Goal: Task Accomplishment & Management: Manage account settings

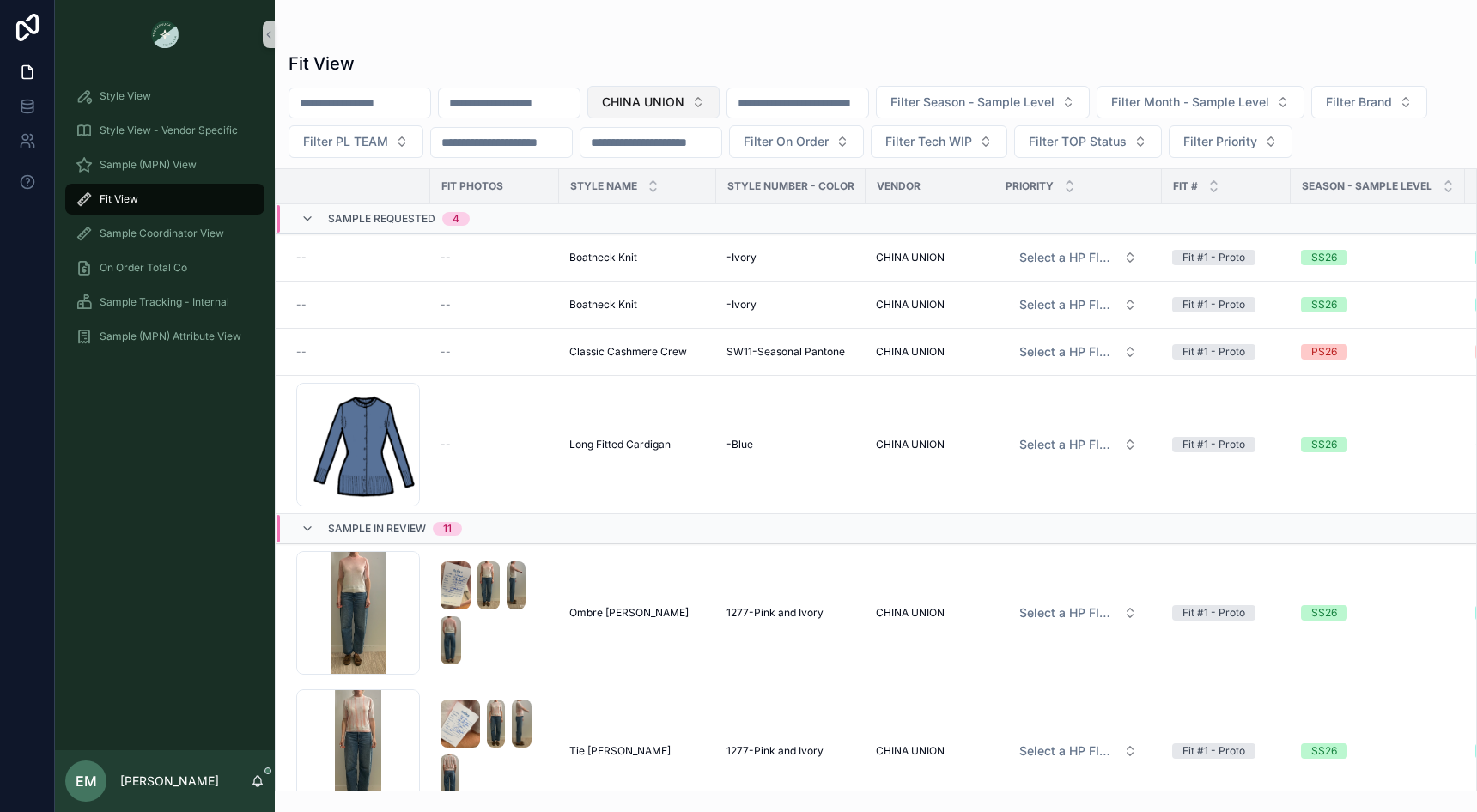
click at [684, 101] on span "CHINA UNION" at bounding box center [643, 102] width 82 height 17
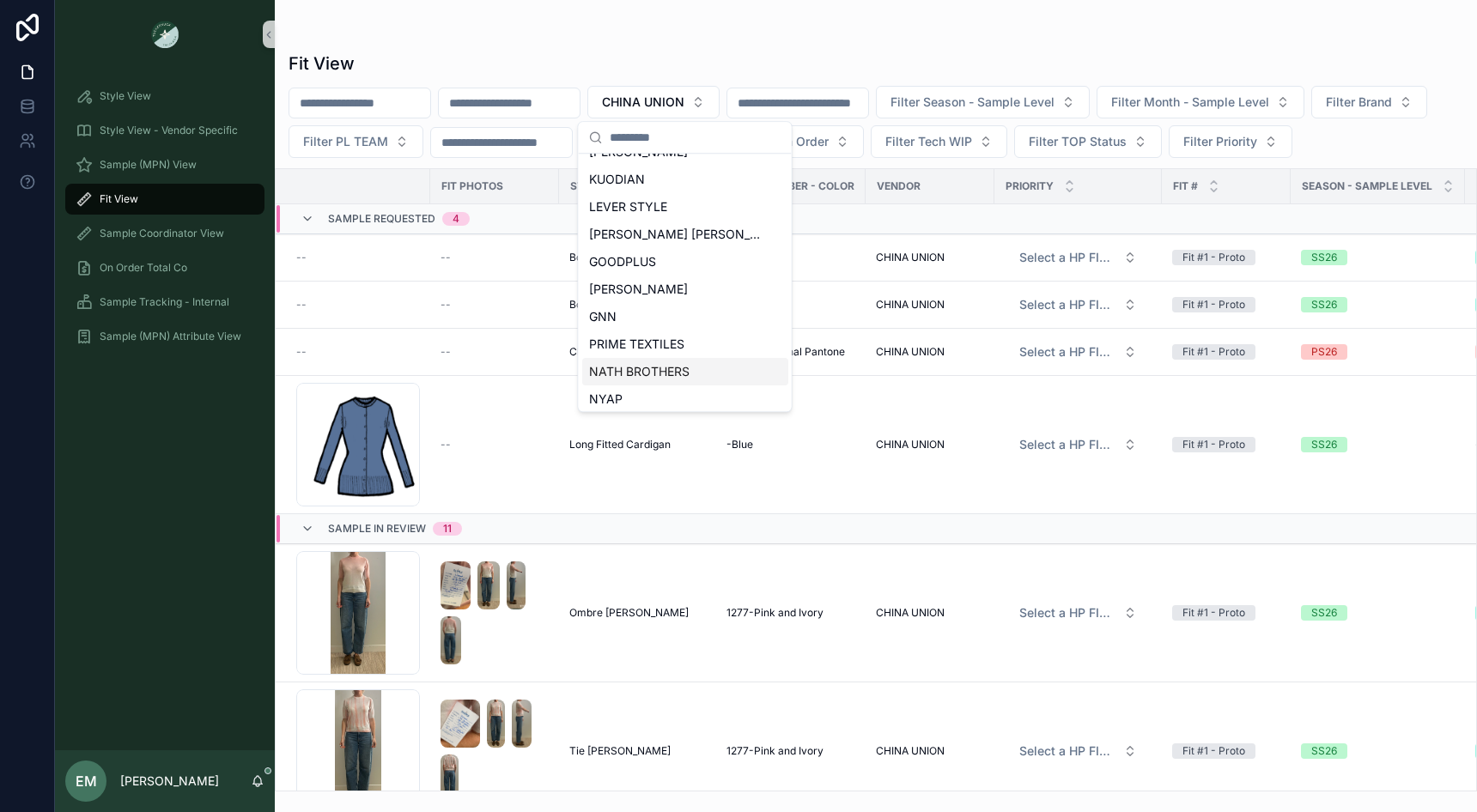
scroll to position [792, 0]
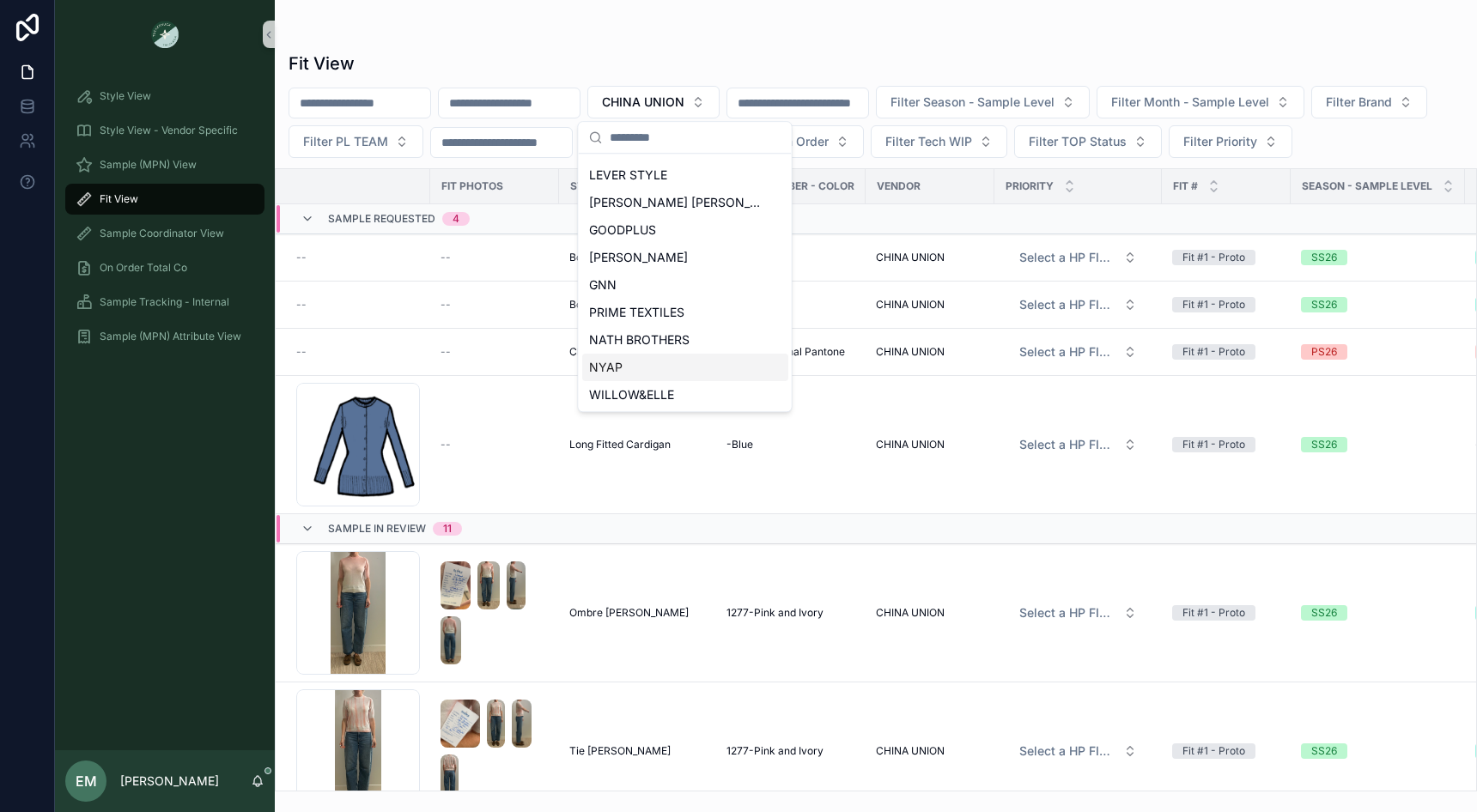
click at [655, 366] on div "NYAP" at bounding box center [684, 367] width 206 height 27
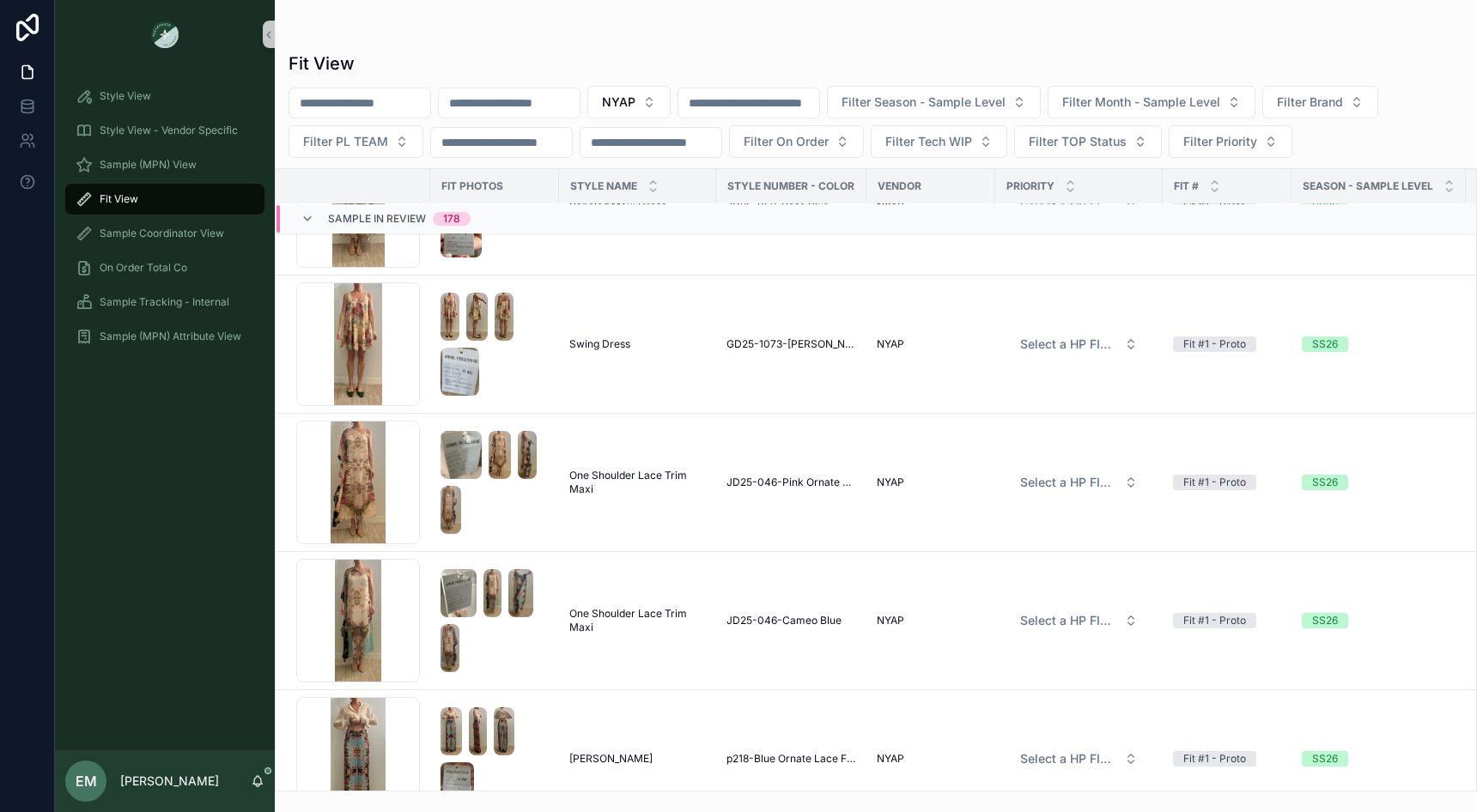
scroll to position [27858, 0]
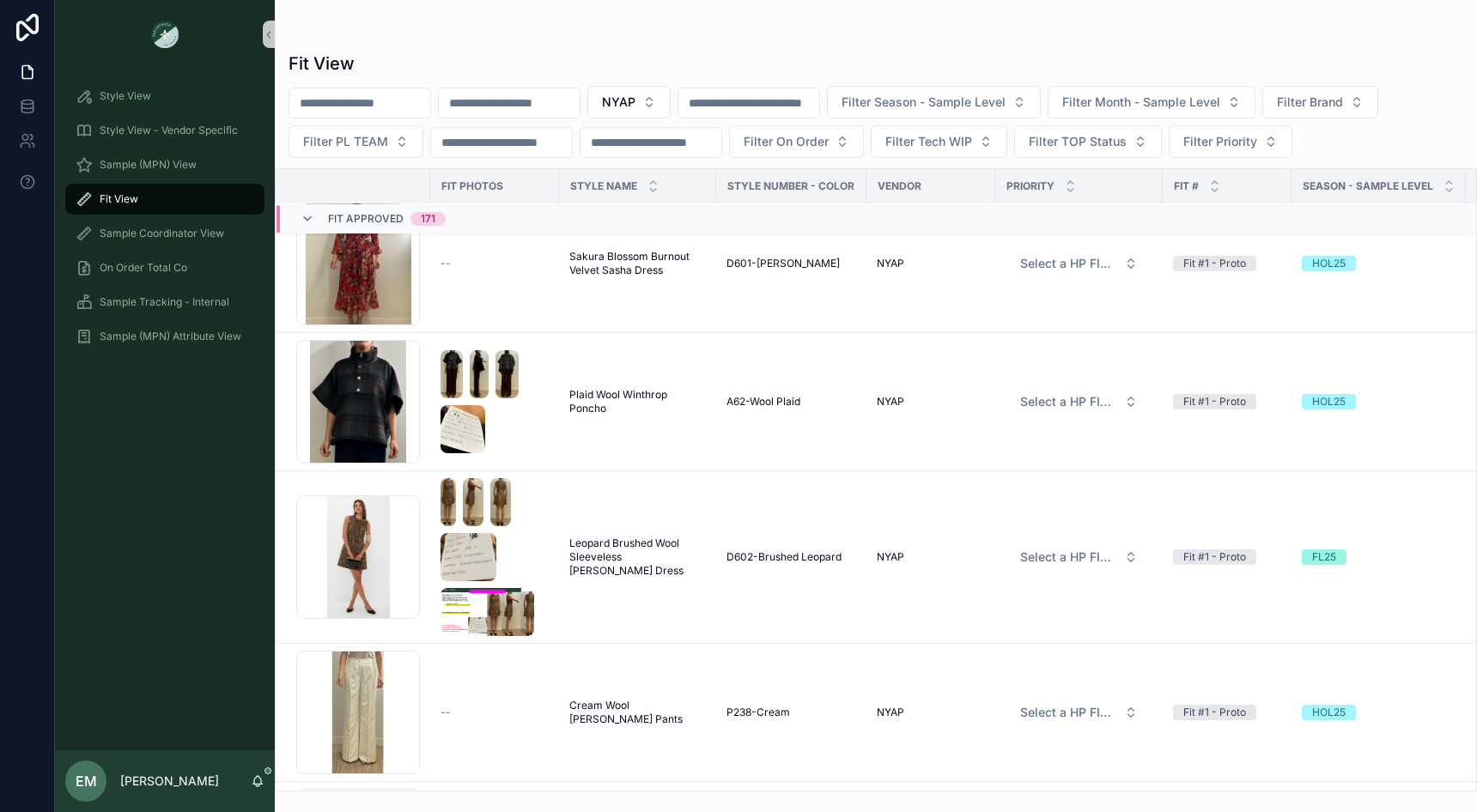
click at [351, 218] on span "Fit Approved" at bounding box center [366, 219] width 76 height 13
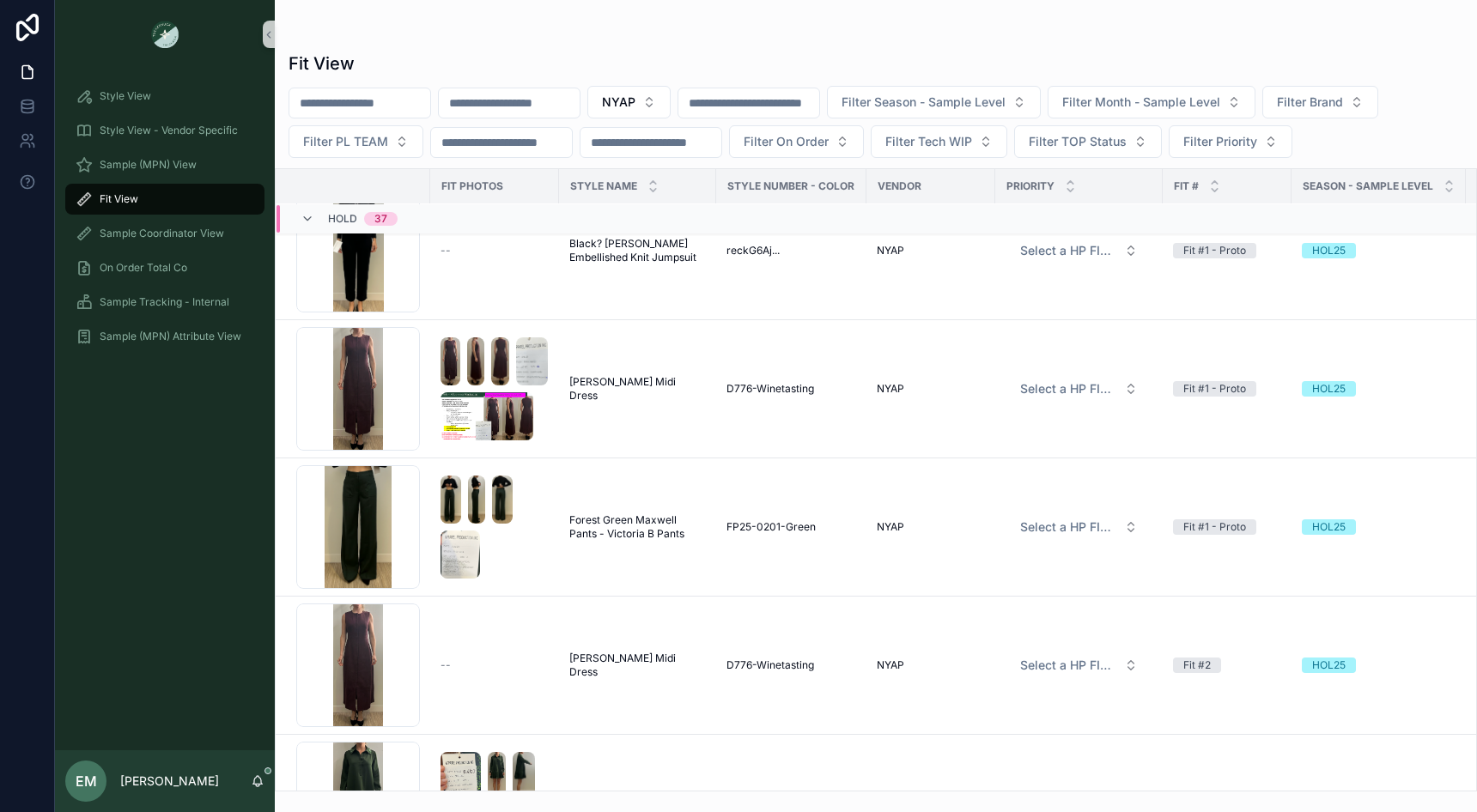
scroll to position [38245, 0]
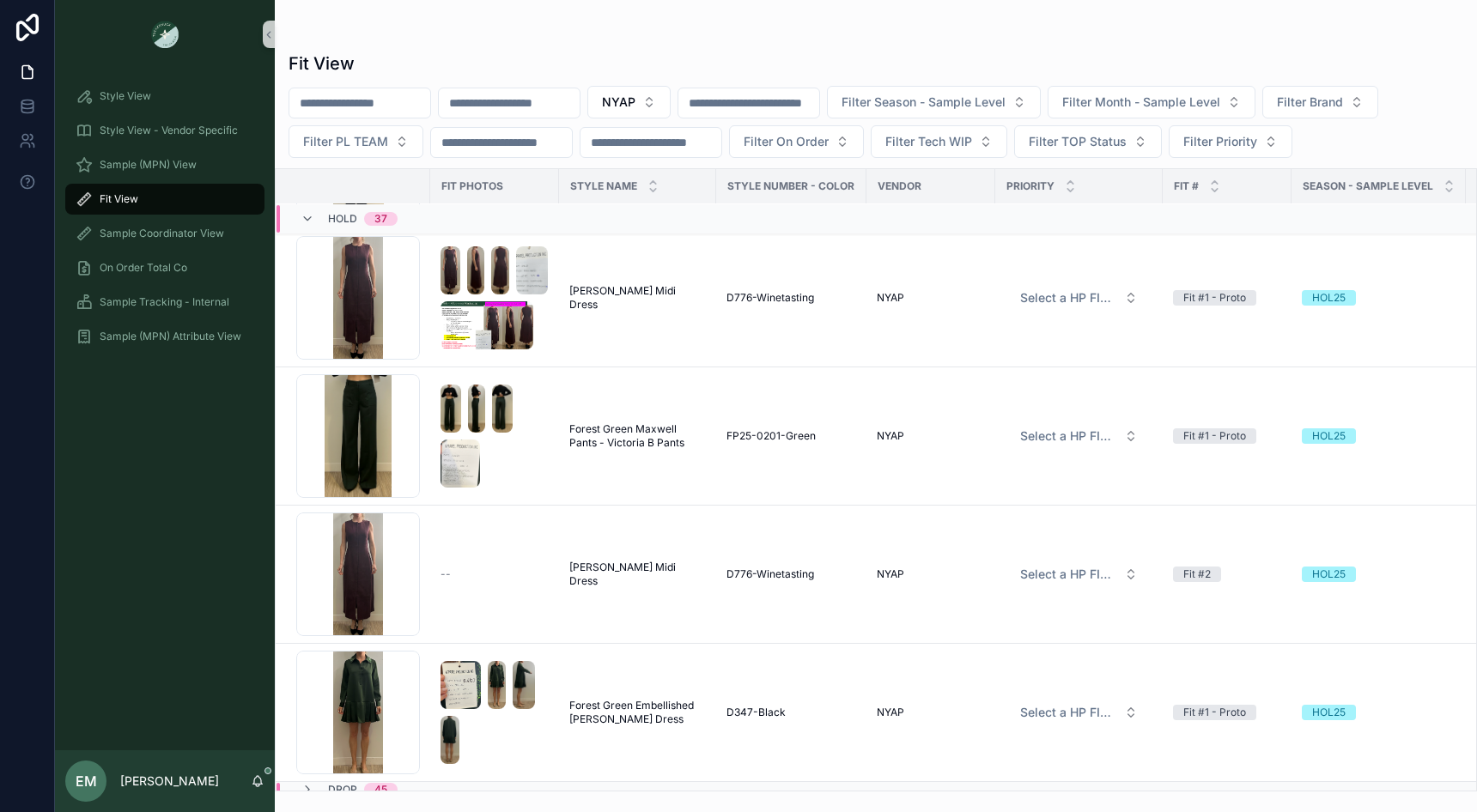
click at [413, 784] on div "Drop 45" at bounding box center [349, 789] width 138 height 13
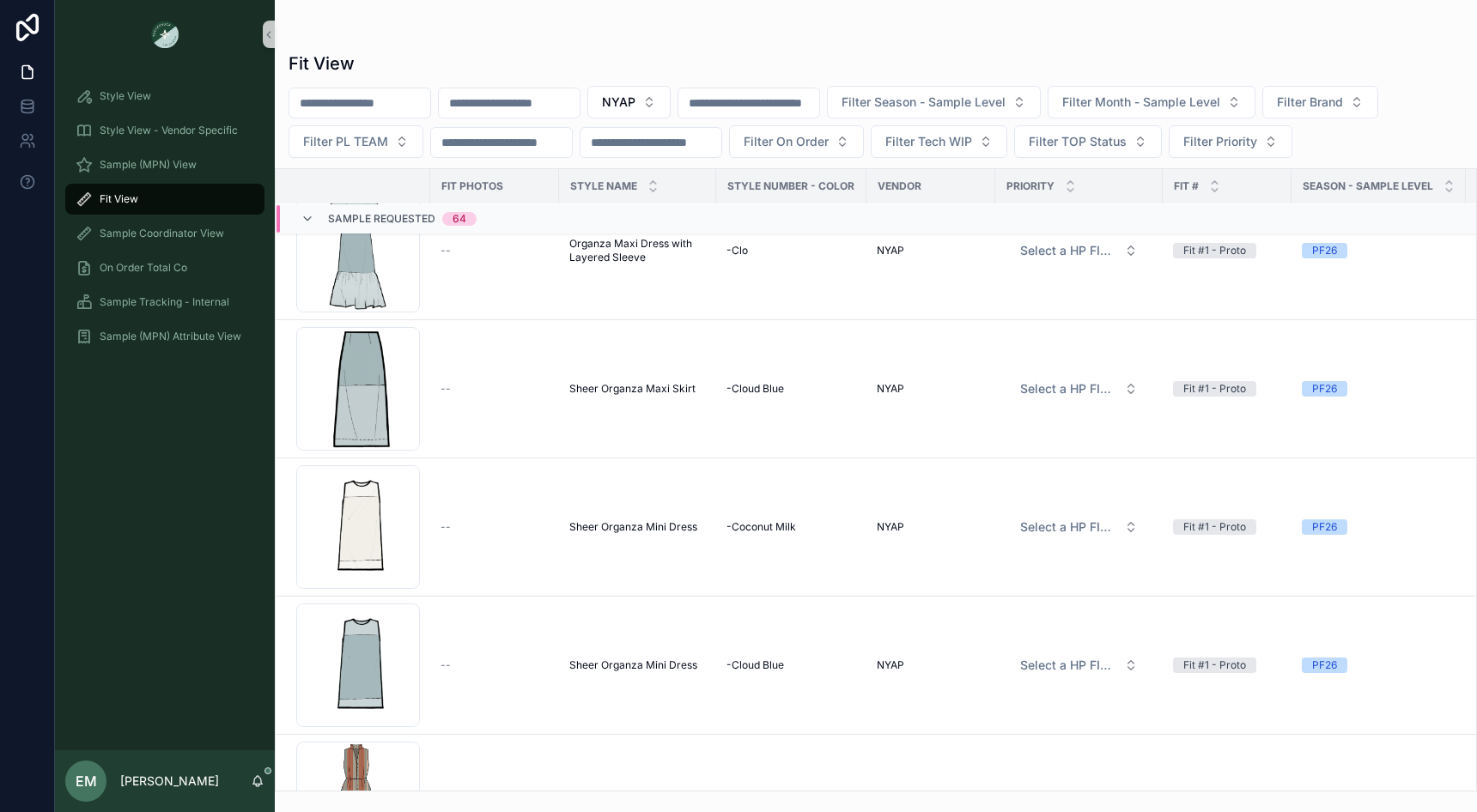
scroll to position [0, 0]
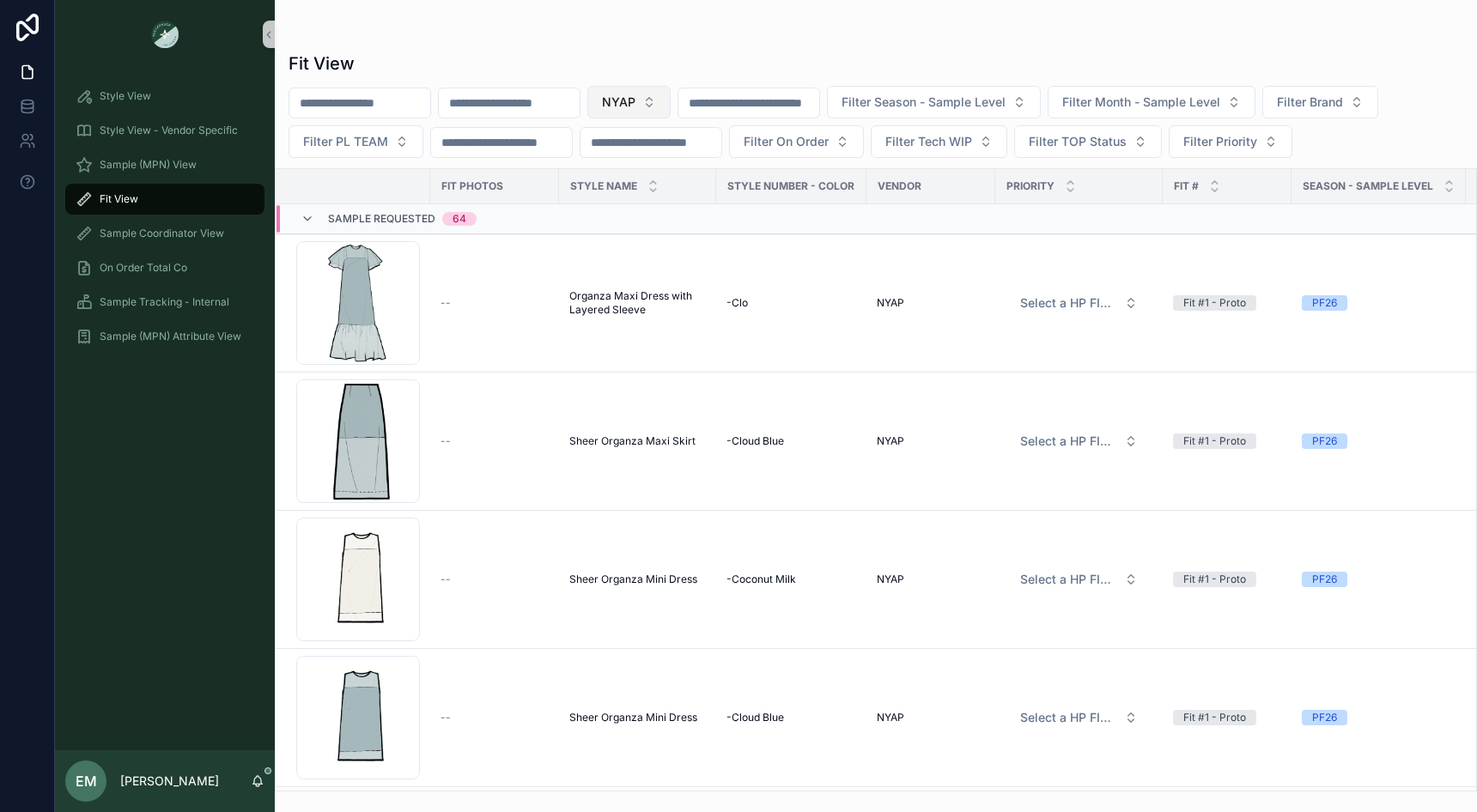
click at [670, 114] on button "NYAP" at bounding box center [629, 102] width 83 height 32
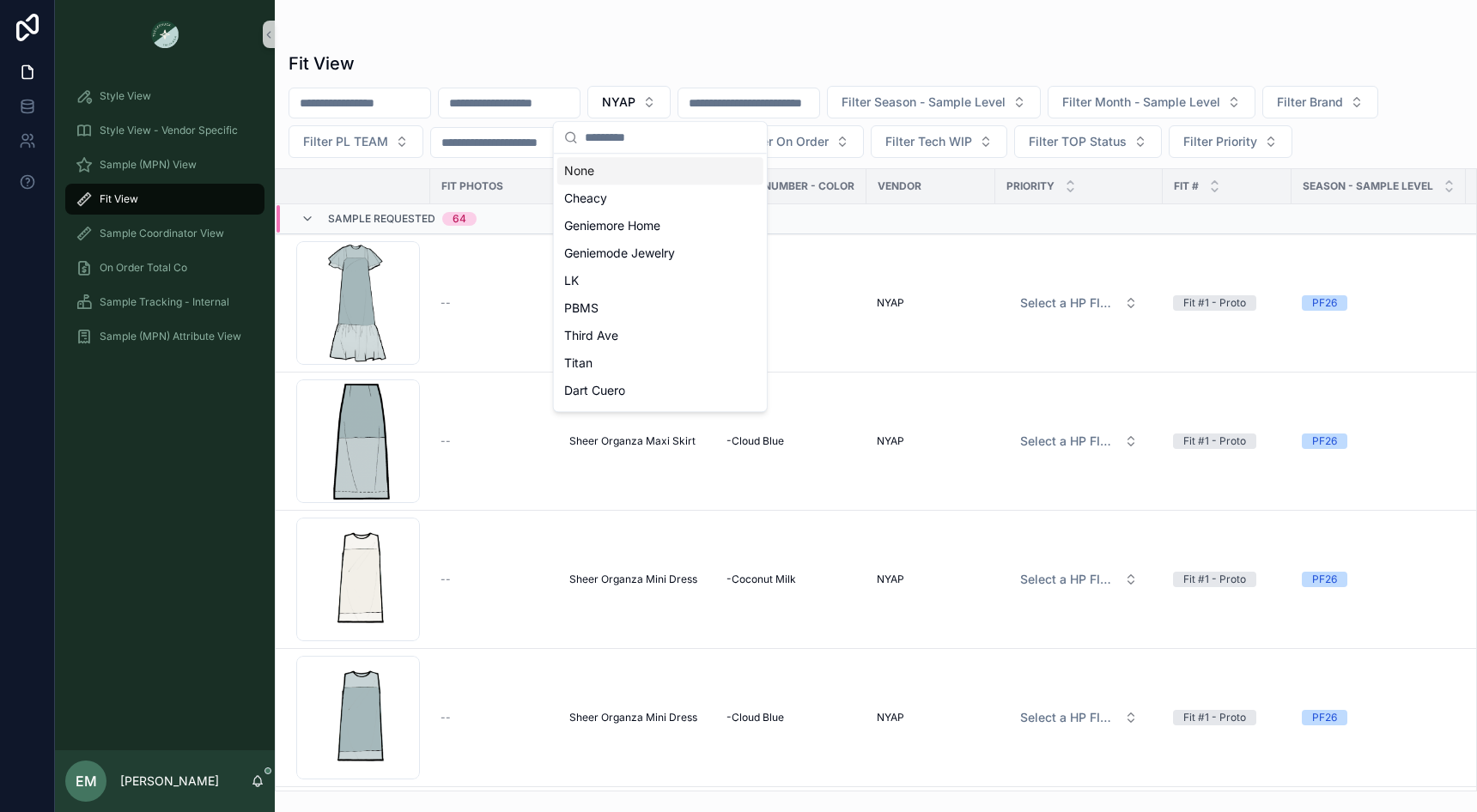
click at [635, 171] on div "None" at bounding box center [660, 171] width 206 height 27
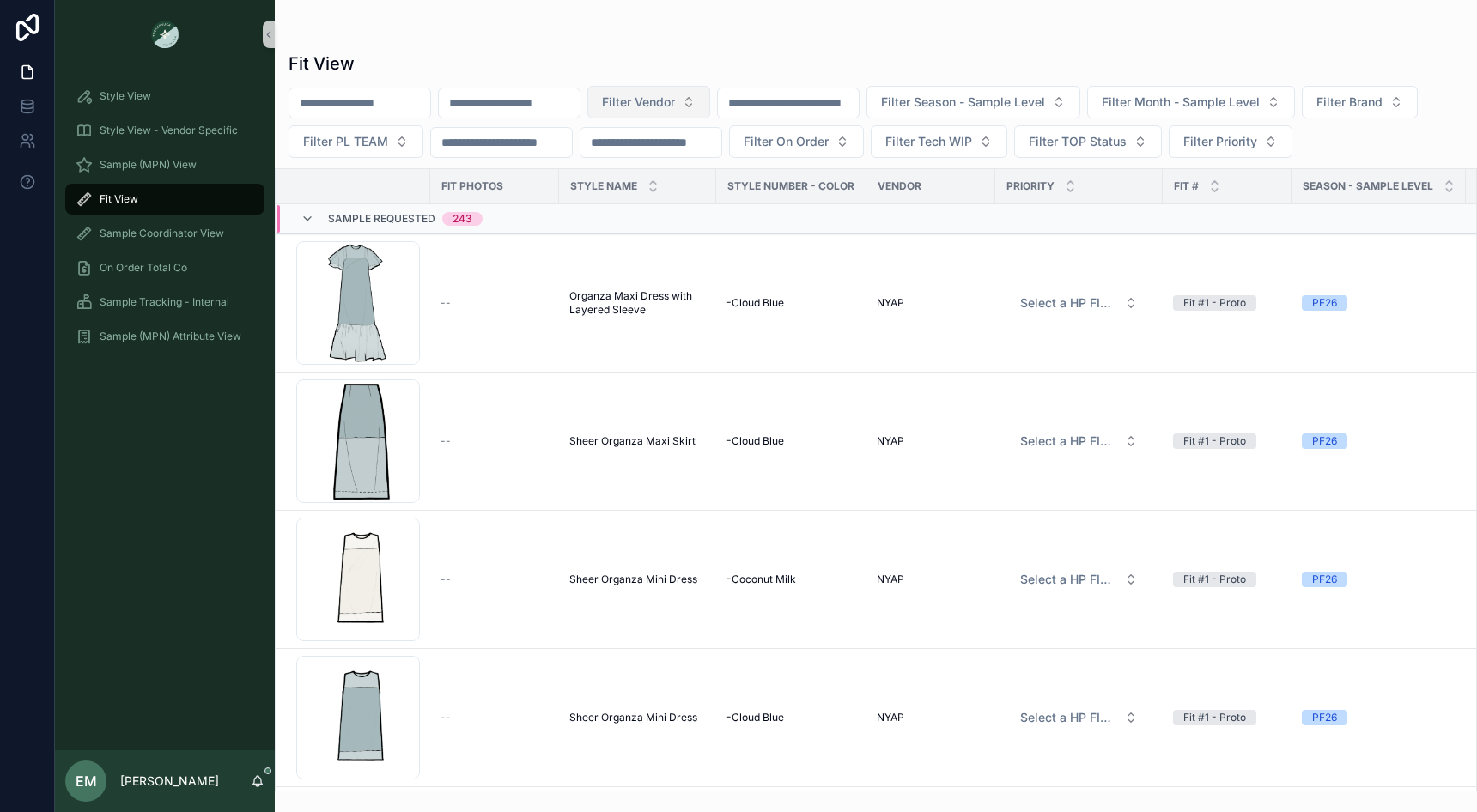
click at [676, 112] on button "Filter Vendor" at bounding box center [649, 102] width 123 height 32
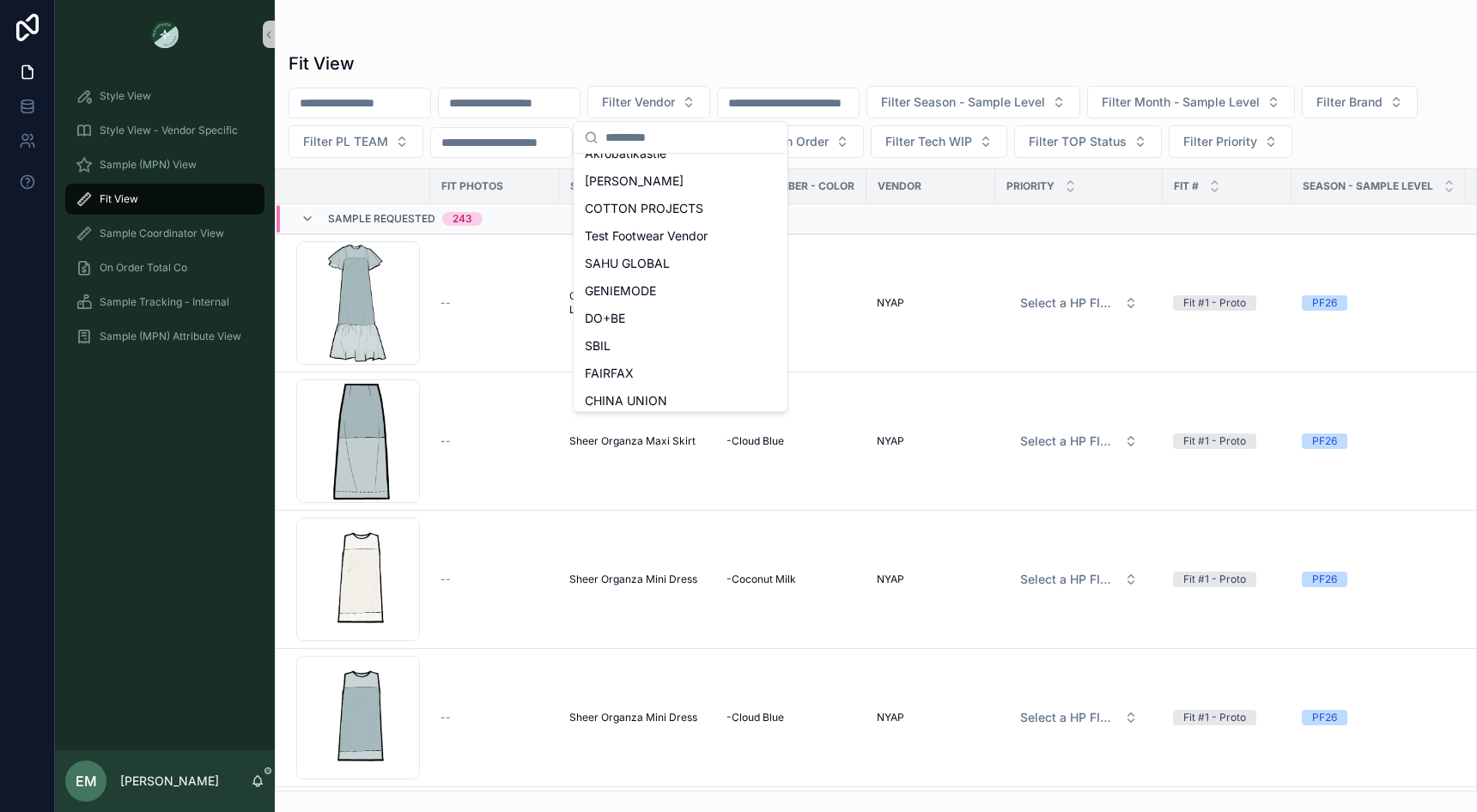
scroll to position [224, 0]
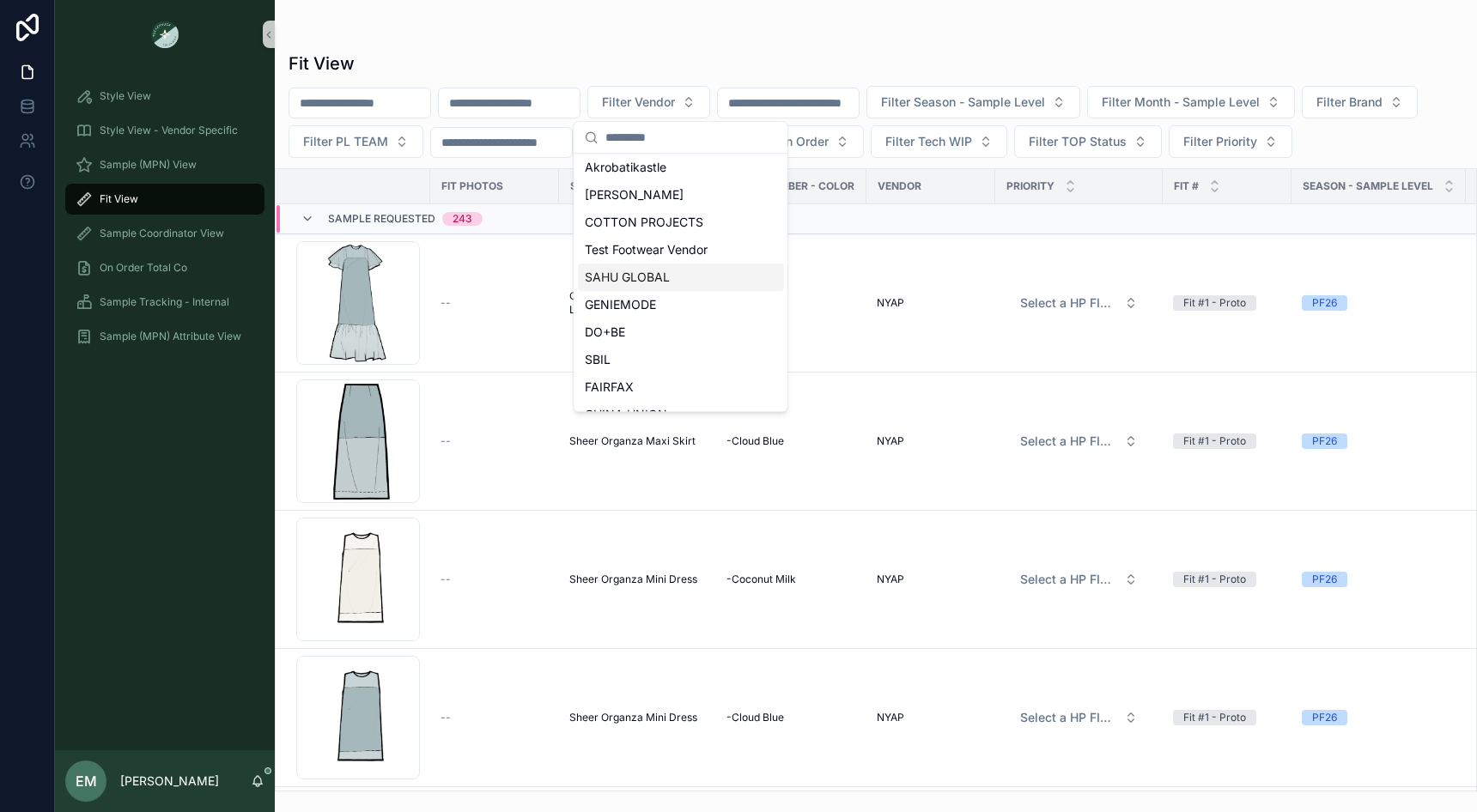
click at [664, 279] on span "SAHU GLOBAL" at bounding box center [628, 278] width 85 height 17
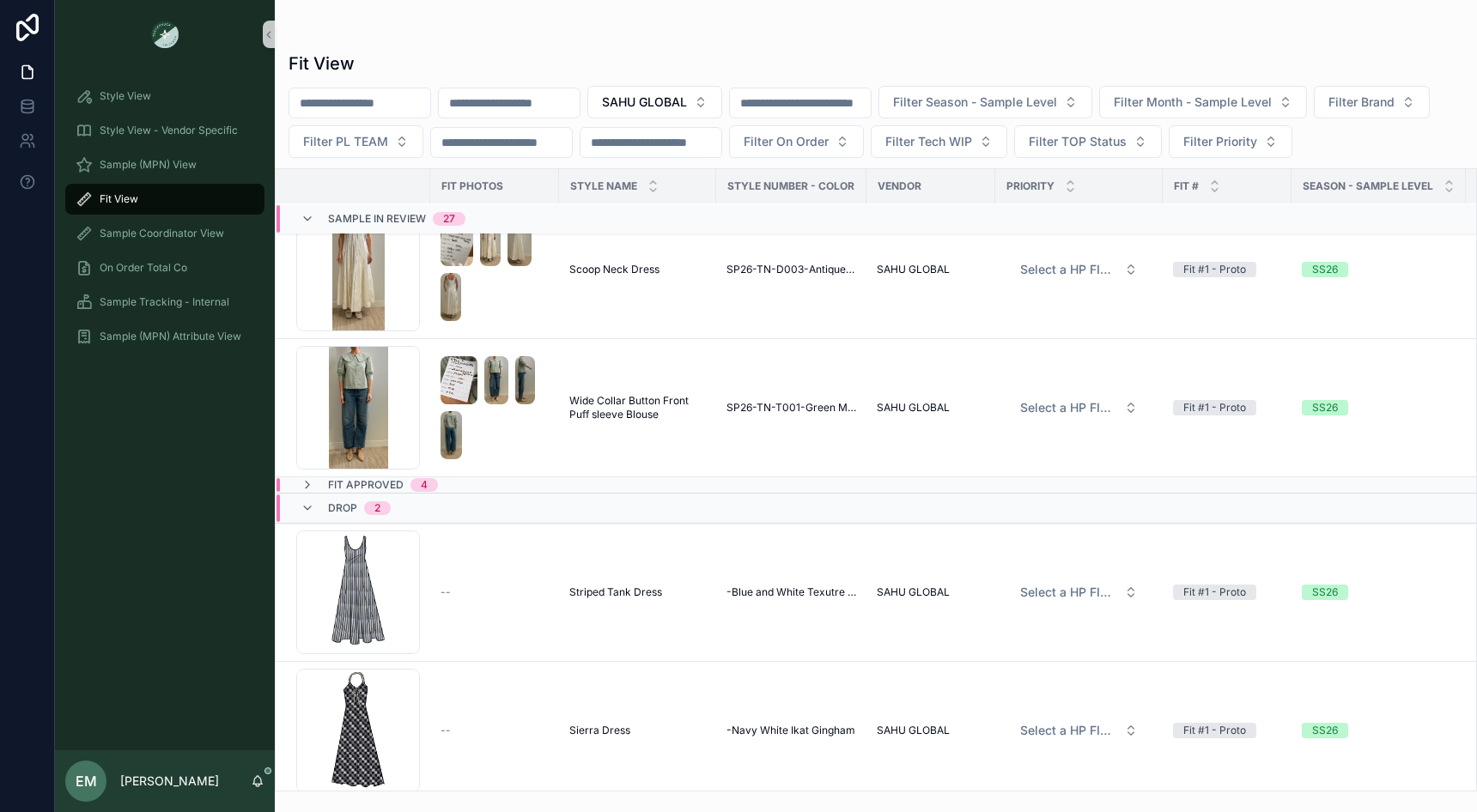
scroll to position [5103, 0]
click at [478, 478] on div "Fit Approved 4" at bounding box center [496, 485] width 439 height 13
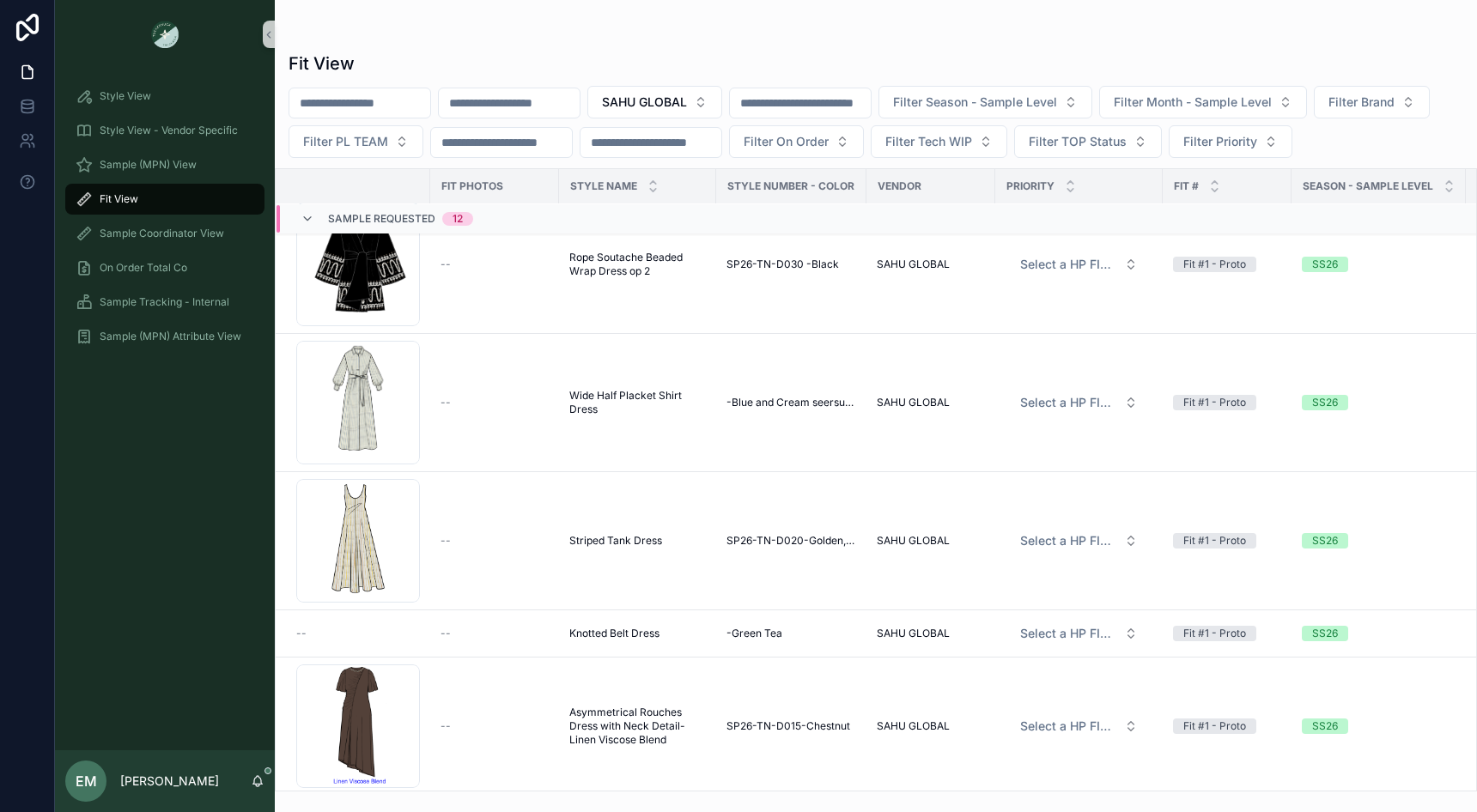
scroll to position [0, 0]
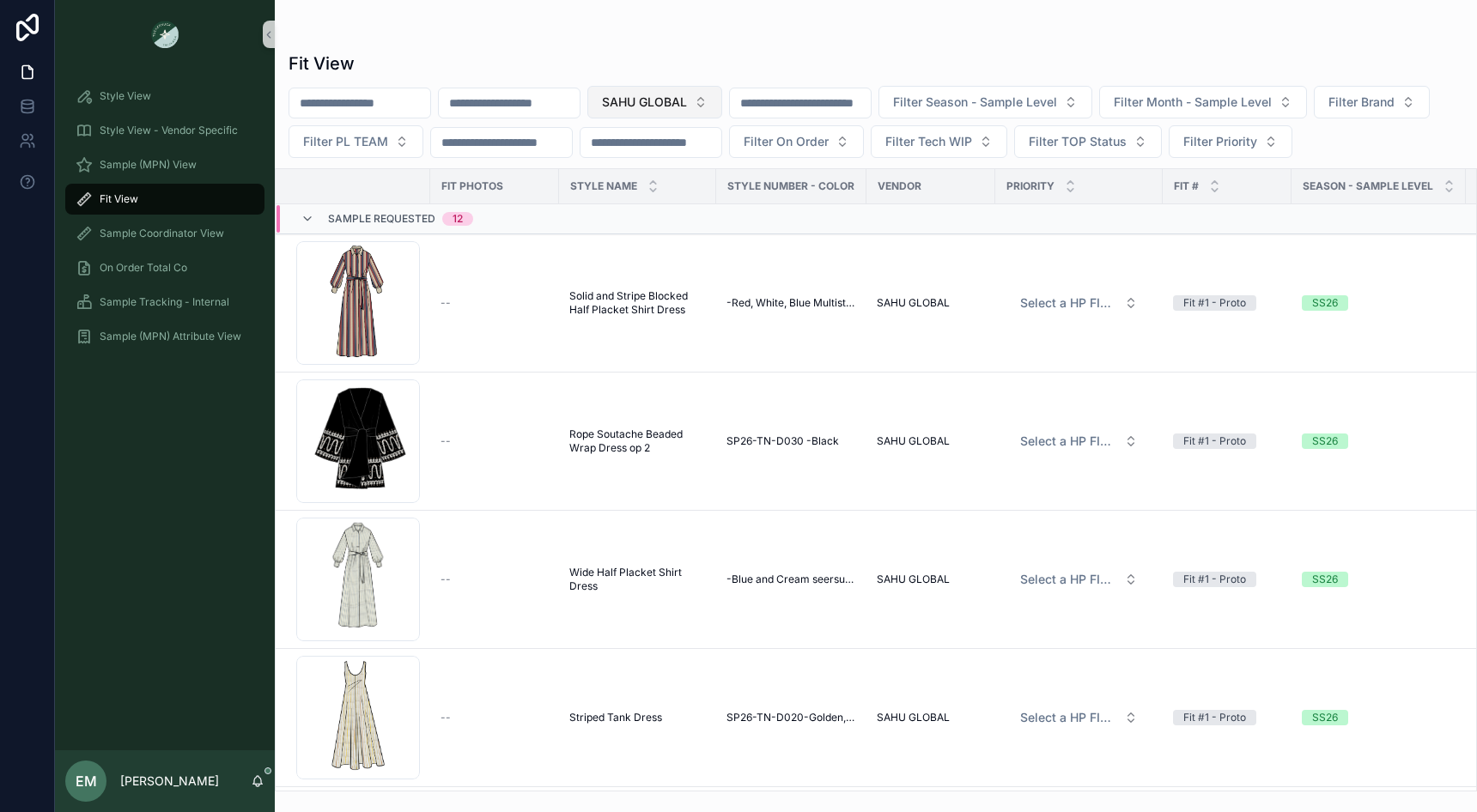
click at [687, 98] on span "SAHU GLOBAL" at bounding box center [645, 102] width 85 height 17
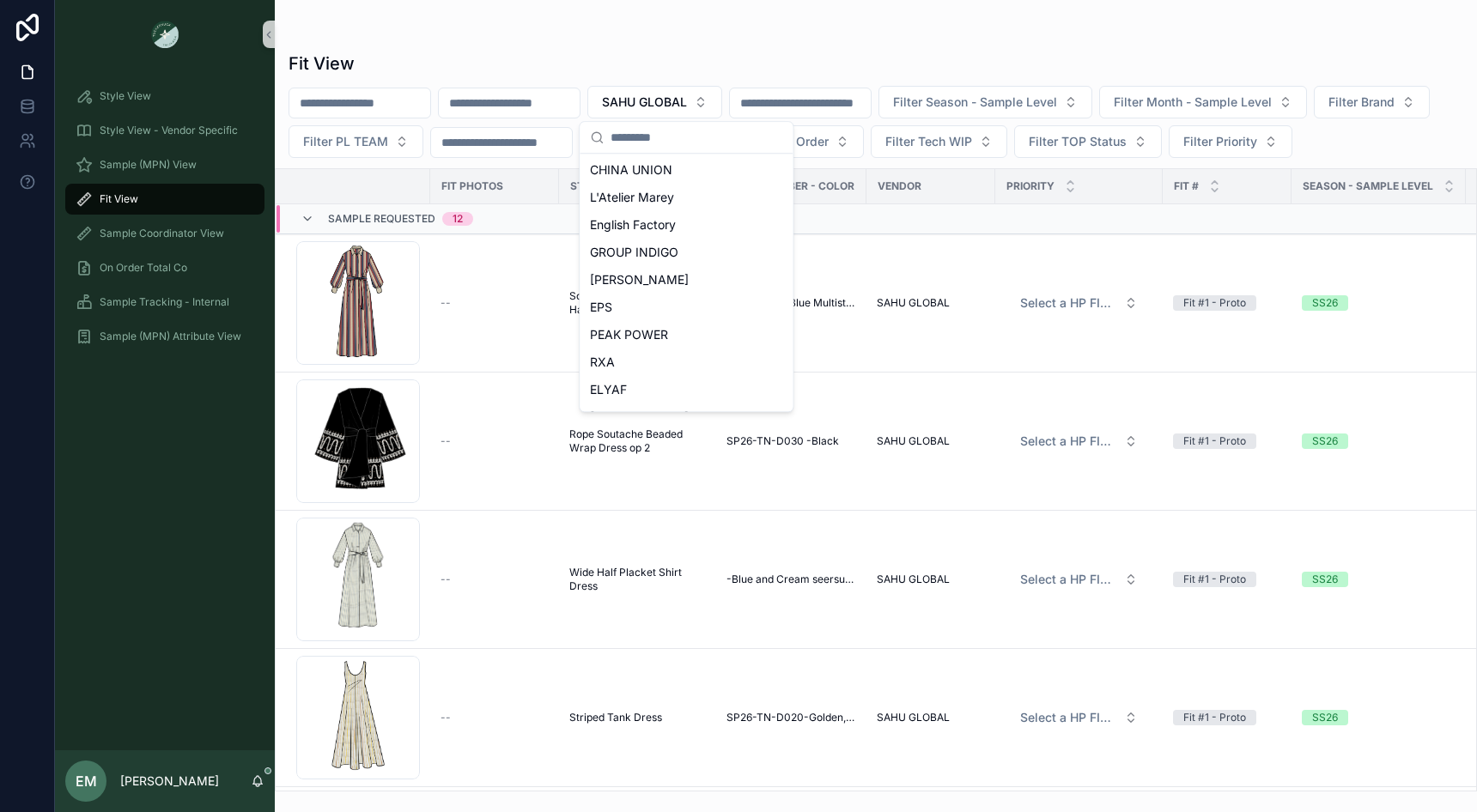
scroll to position [496, 0]
click at [653, 255] on span "GROUP INDIGO" at bounding box center [633, 251] width 88 height 17
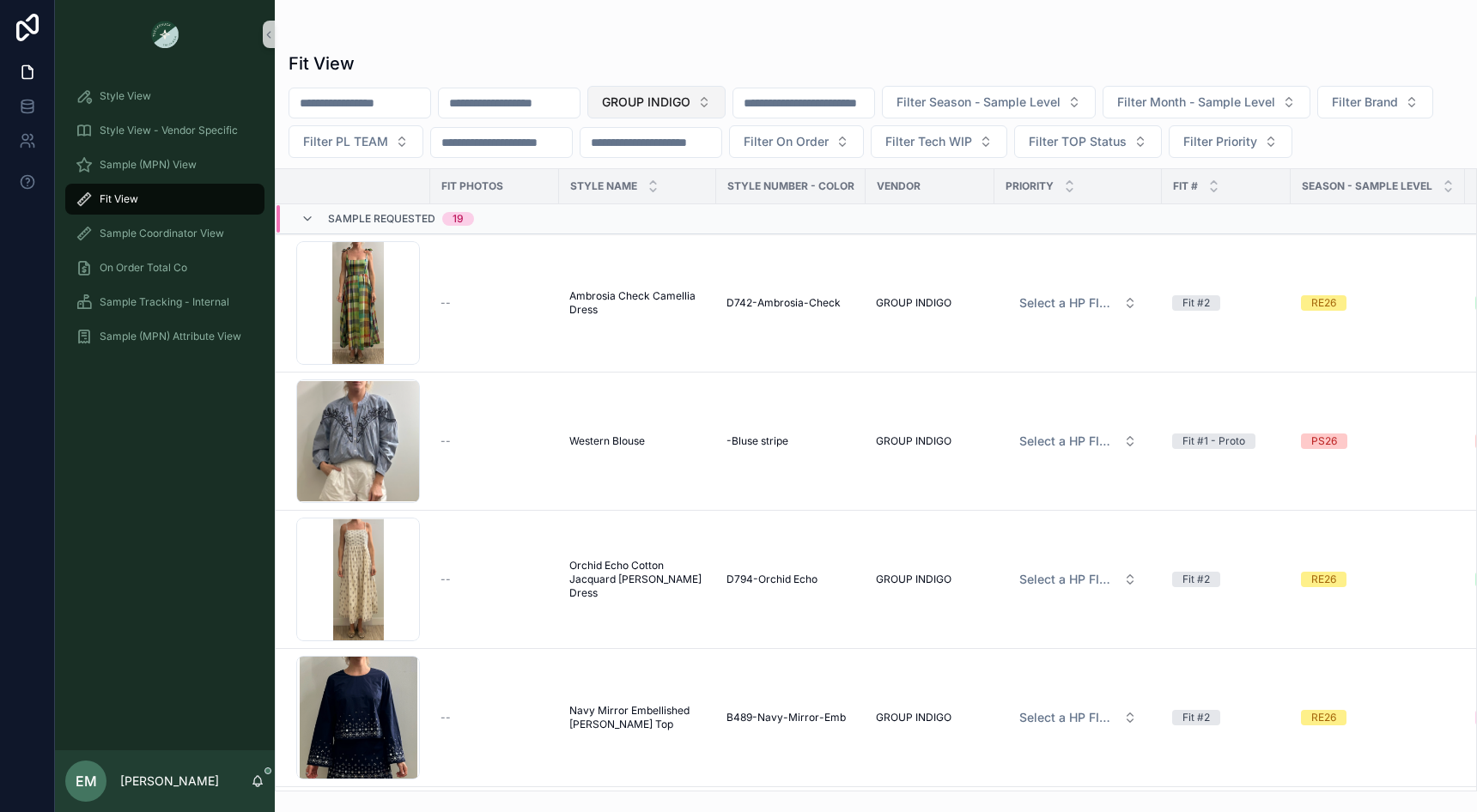
click at [682, 105] on span "GROUP INDIGO" at bounding box center [646, 102] width 88 height 17
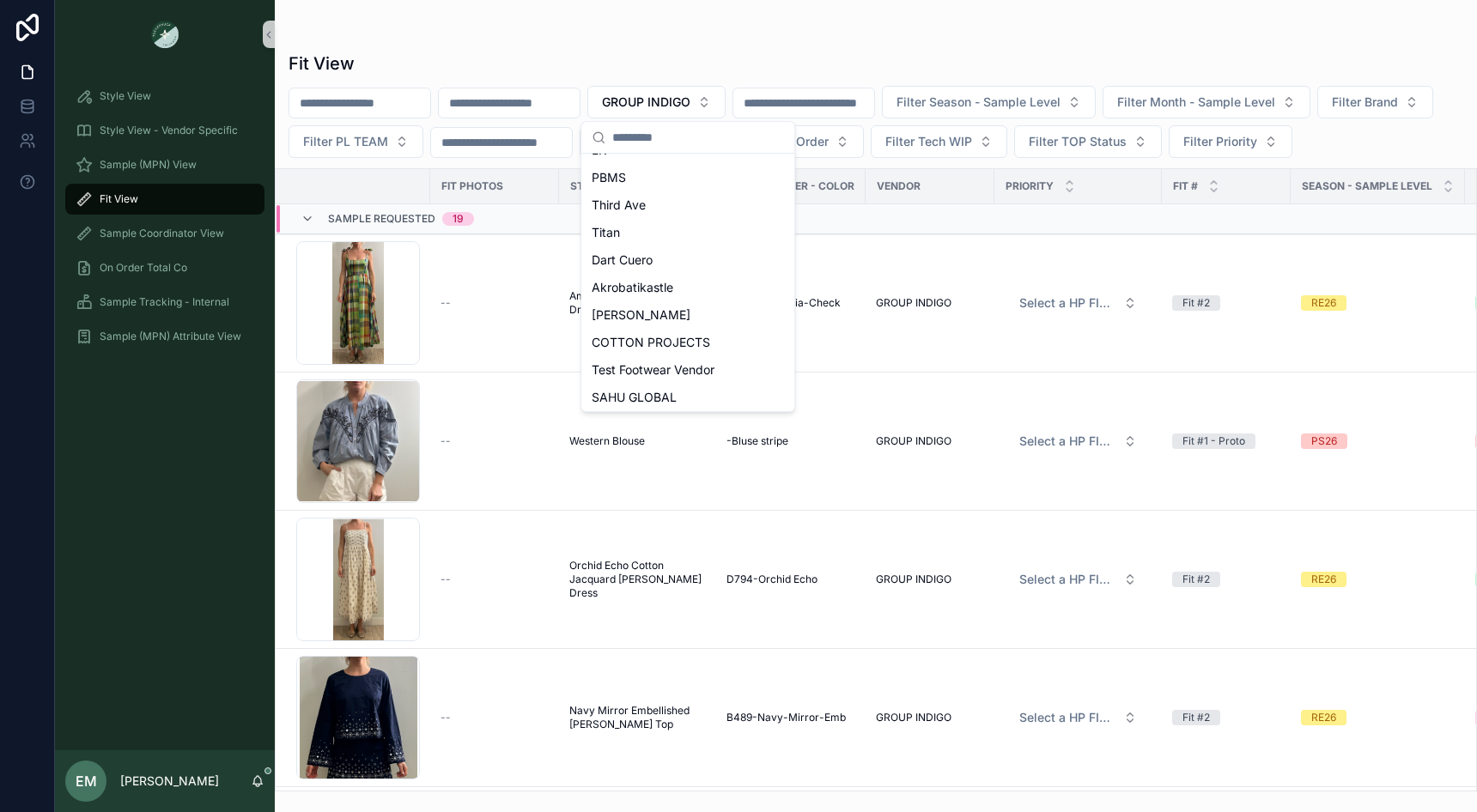
scroll to position [271, 0]
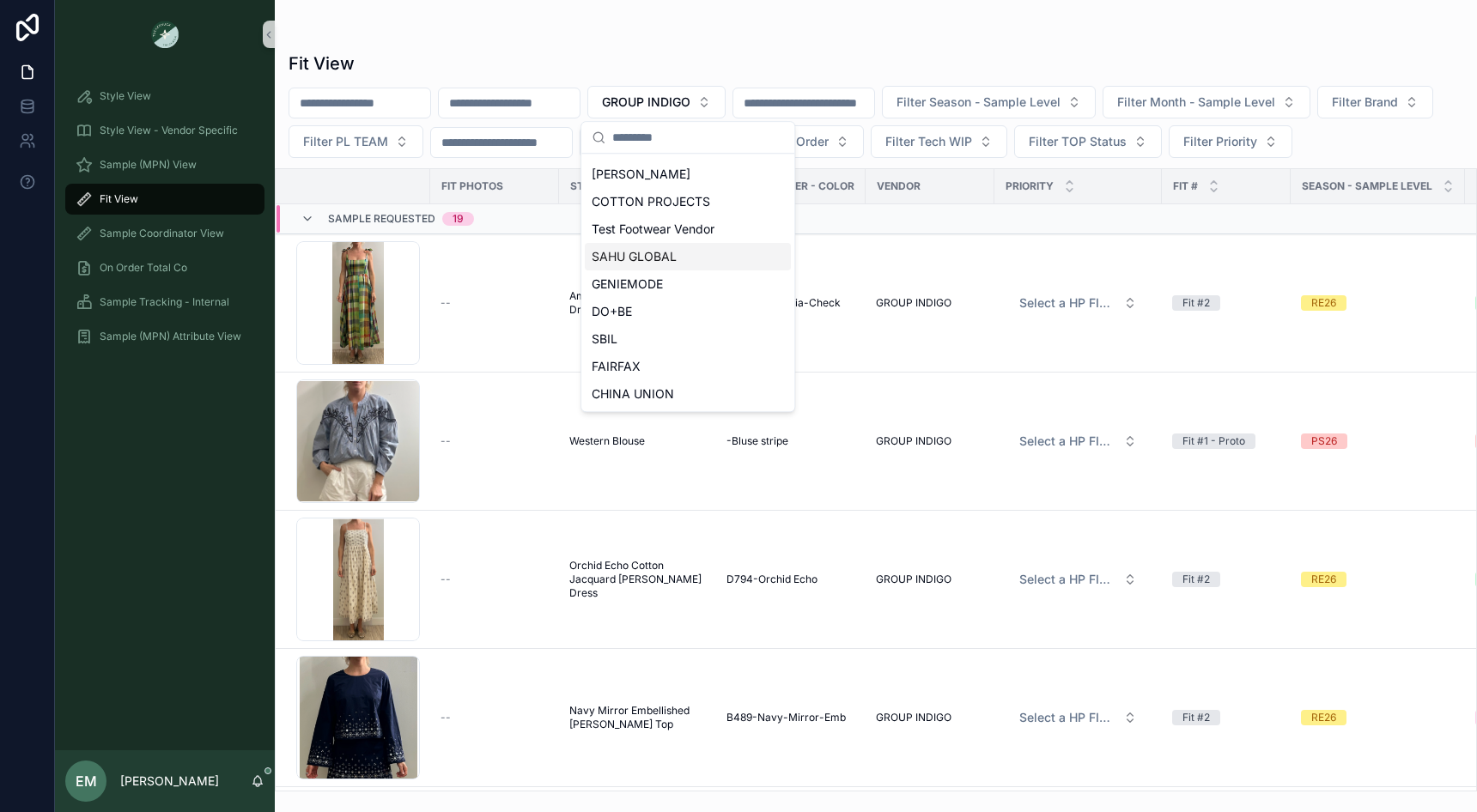
click at [668, 260] on span "SAHU GLOBAL" at bounding box center [634, 257] width 85 height 17
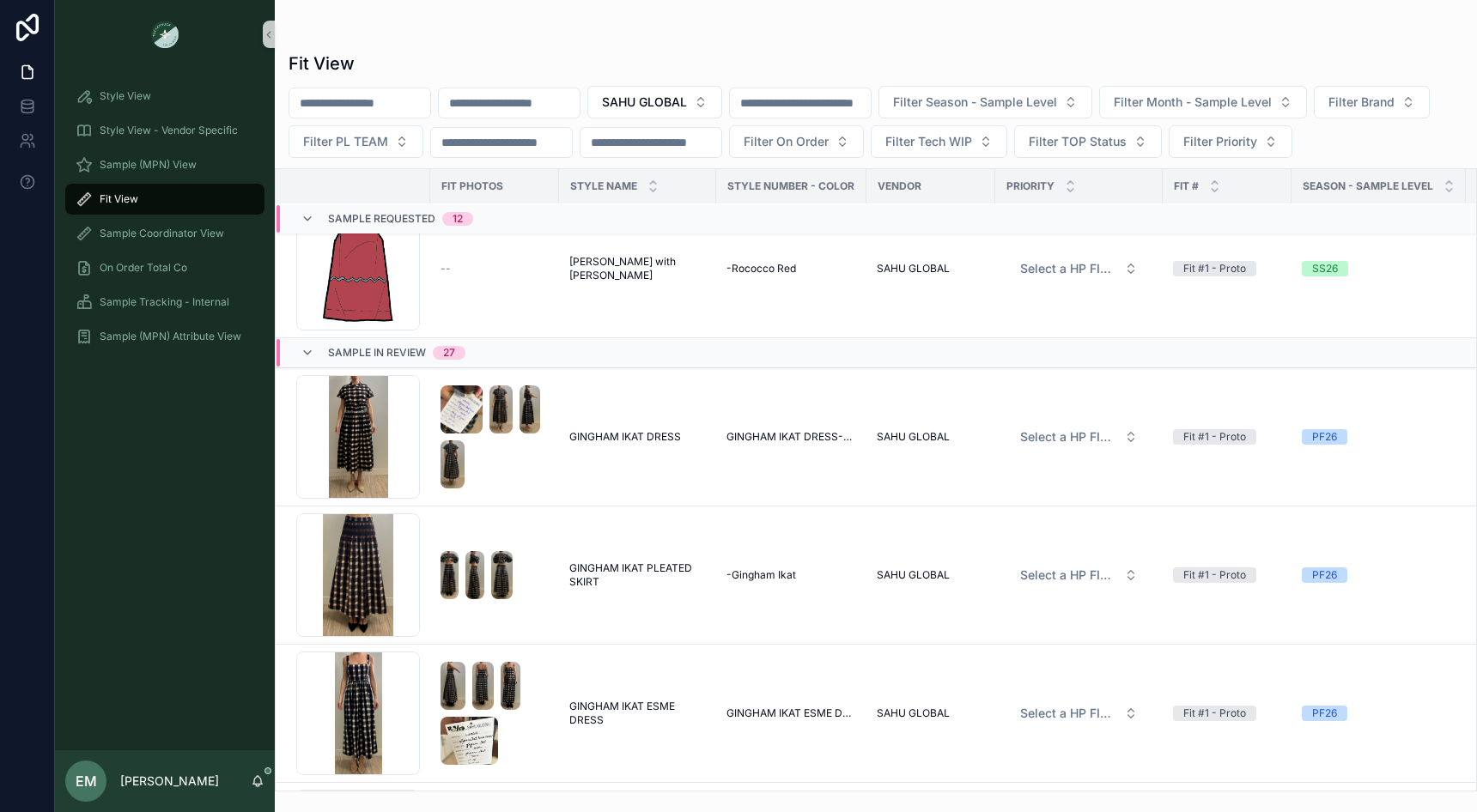
scroll to position [1552, 0]
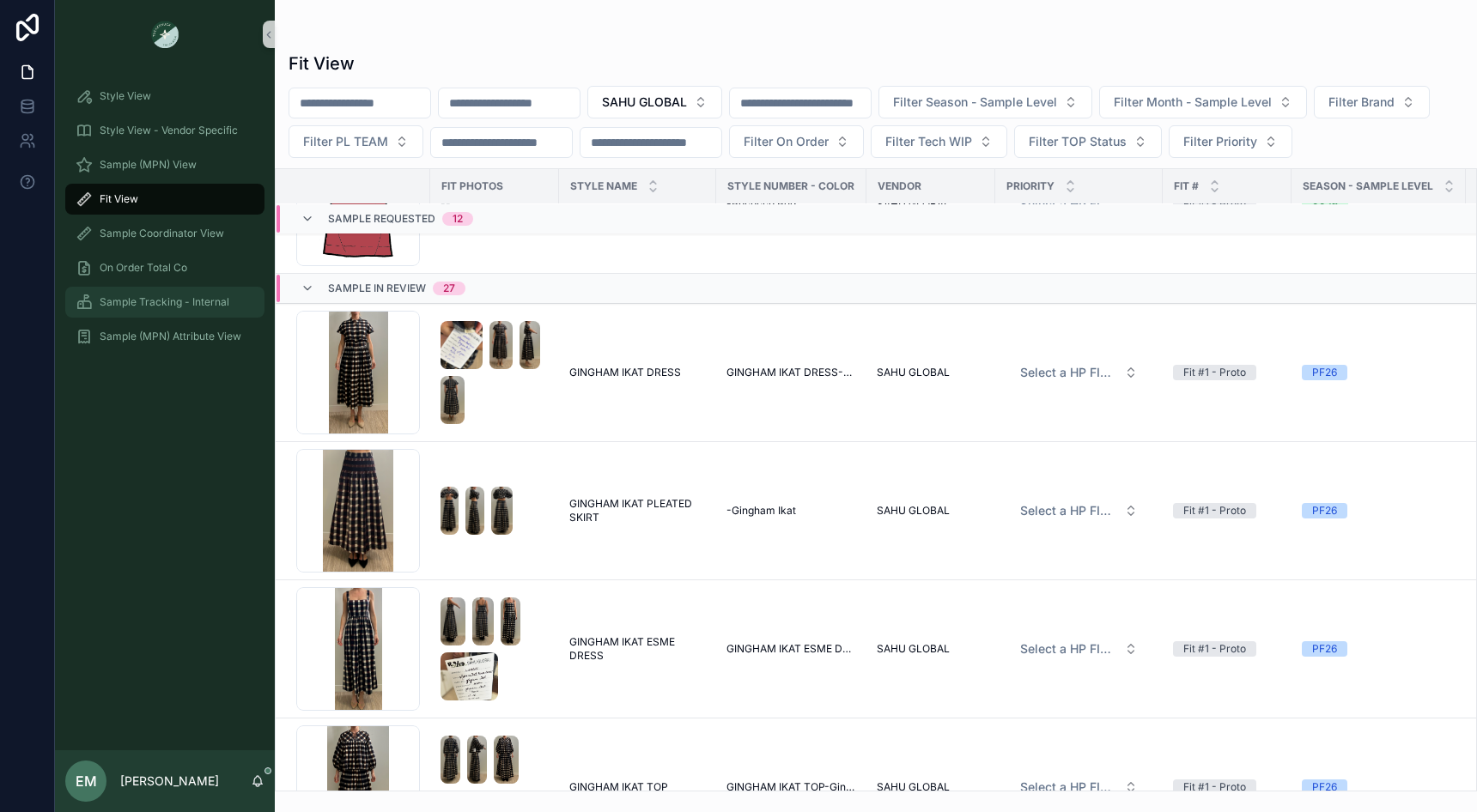
click at [196, 310] on div "Sample Tracking - Internal" at bounding box center [165, 301] width 178 height 27
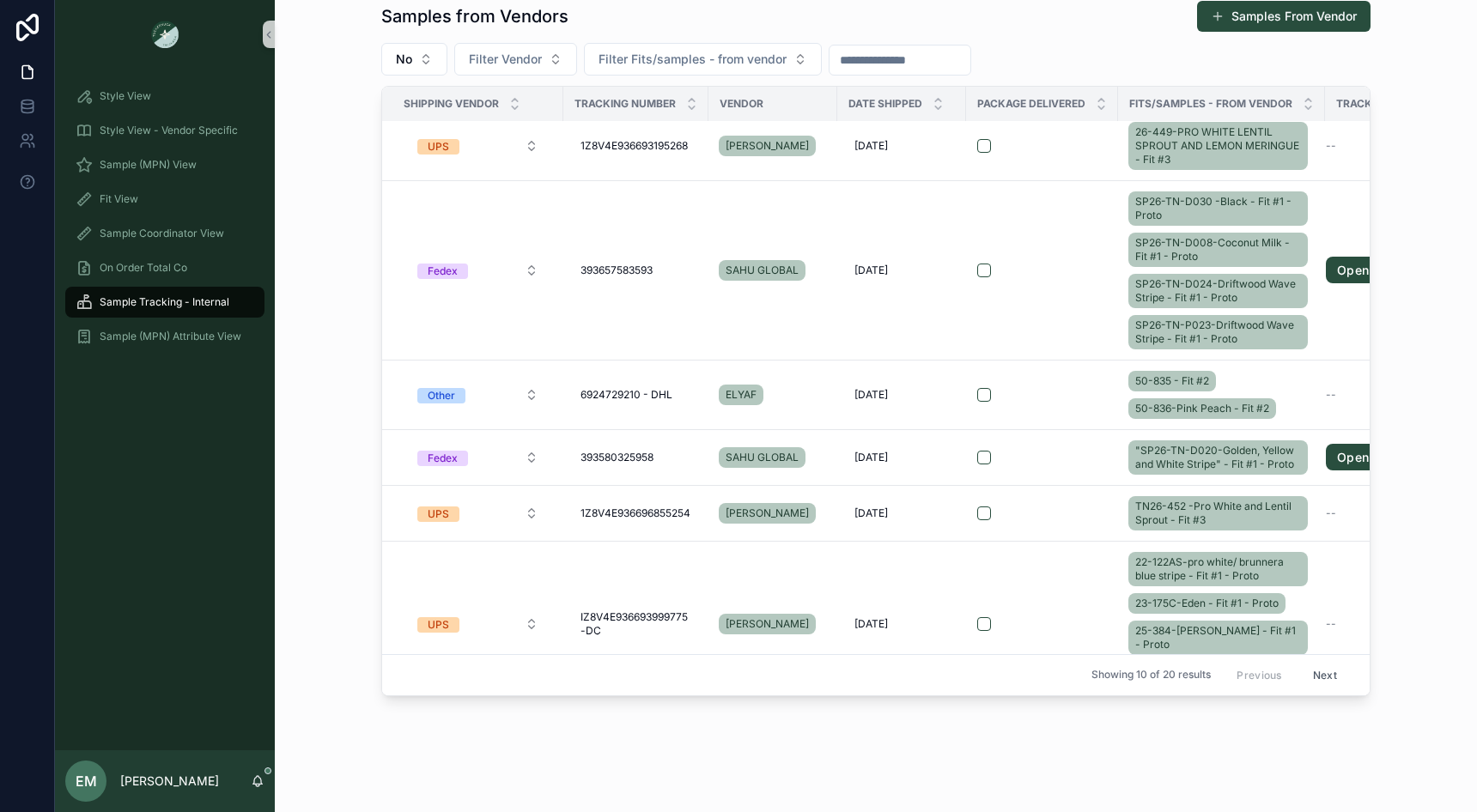
scroll to position [733, 0]
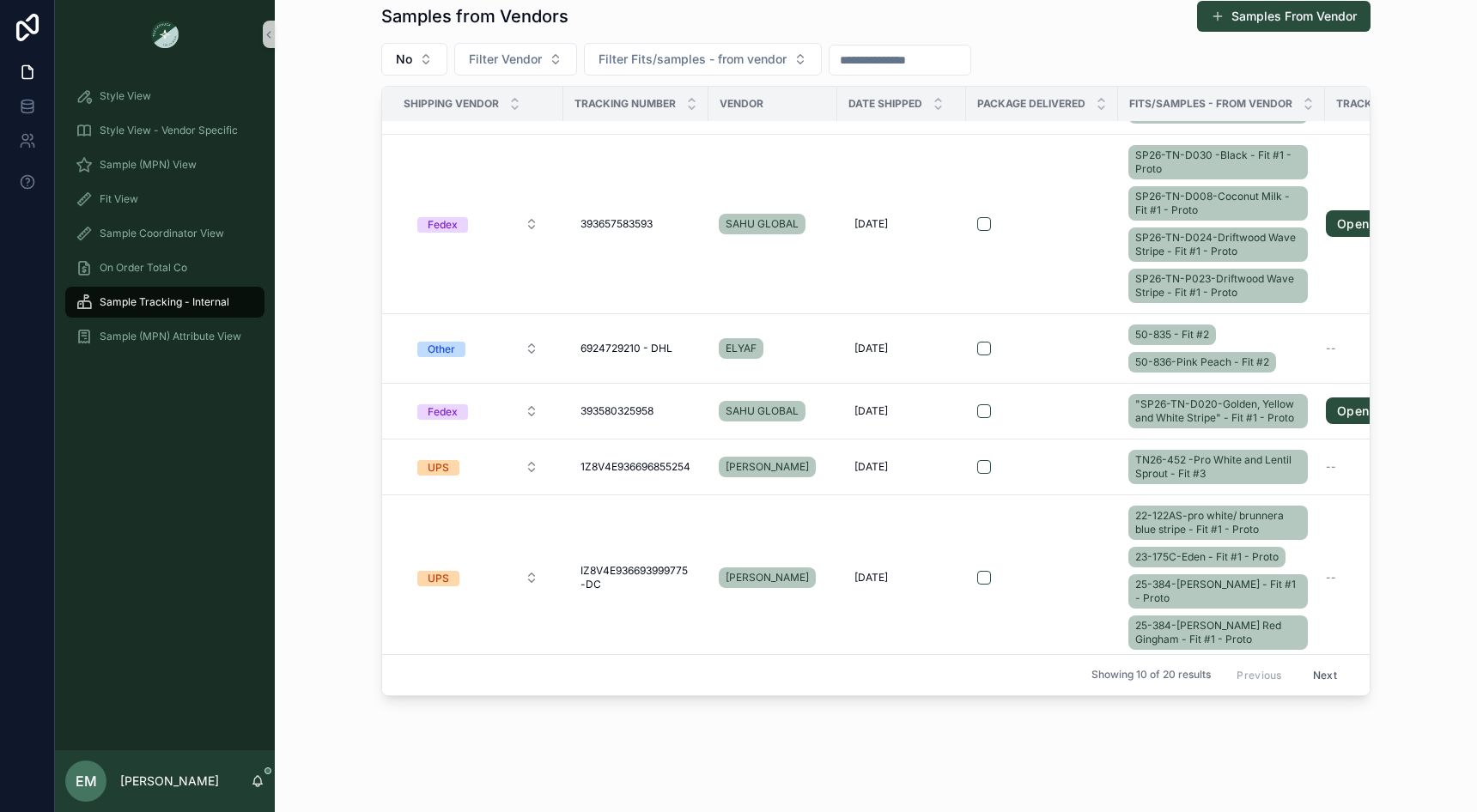
click at [1318, 663] on button "Next" at bounding box center [1324, 675] width 48 height 27
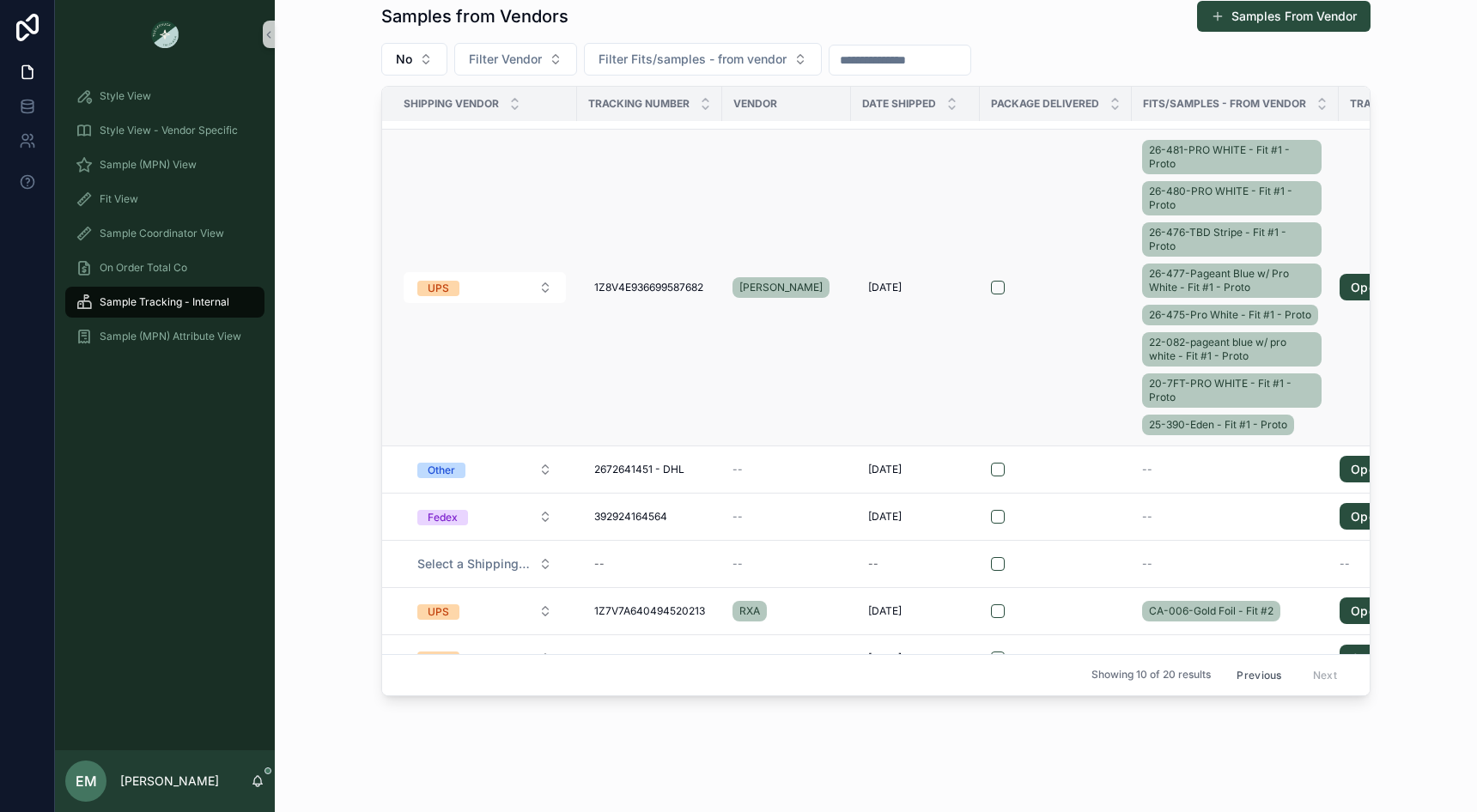
scroll to position [393, 0]
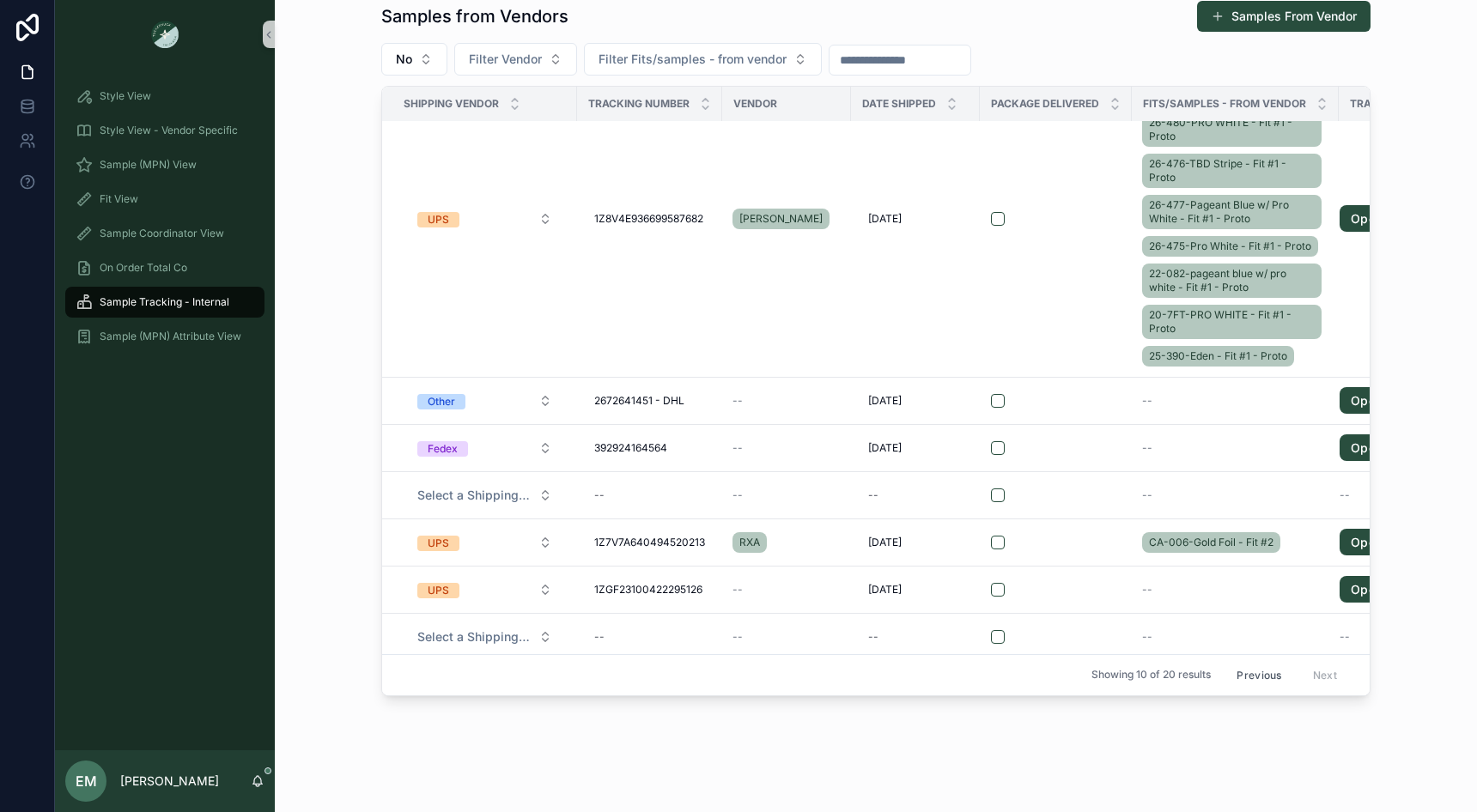
click at [1269, 670] on button "Previous" at bounding box center [1259, 675] width 68 height 27
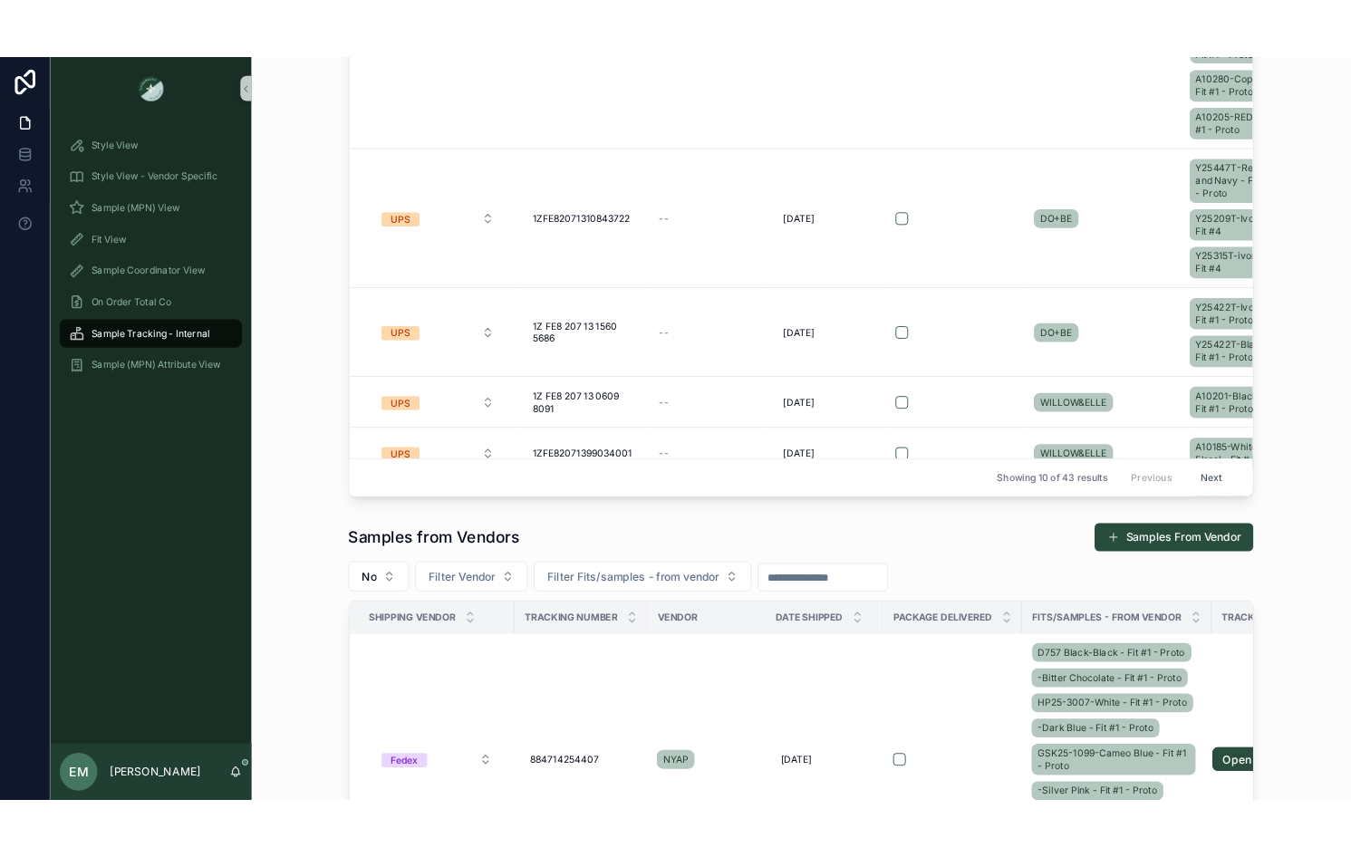
scroll to position [786, 0]
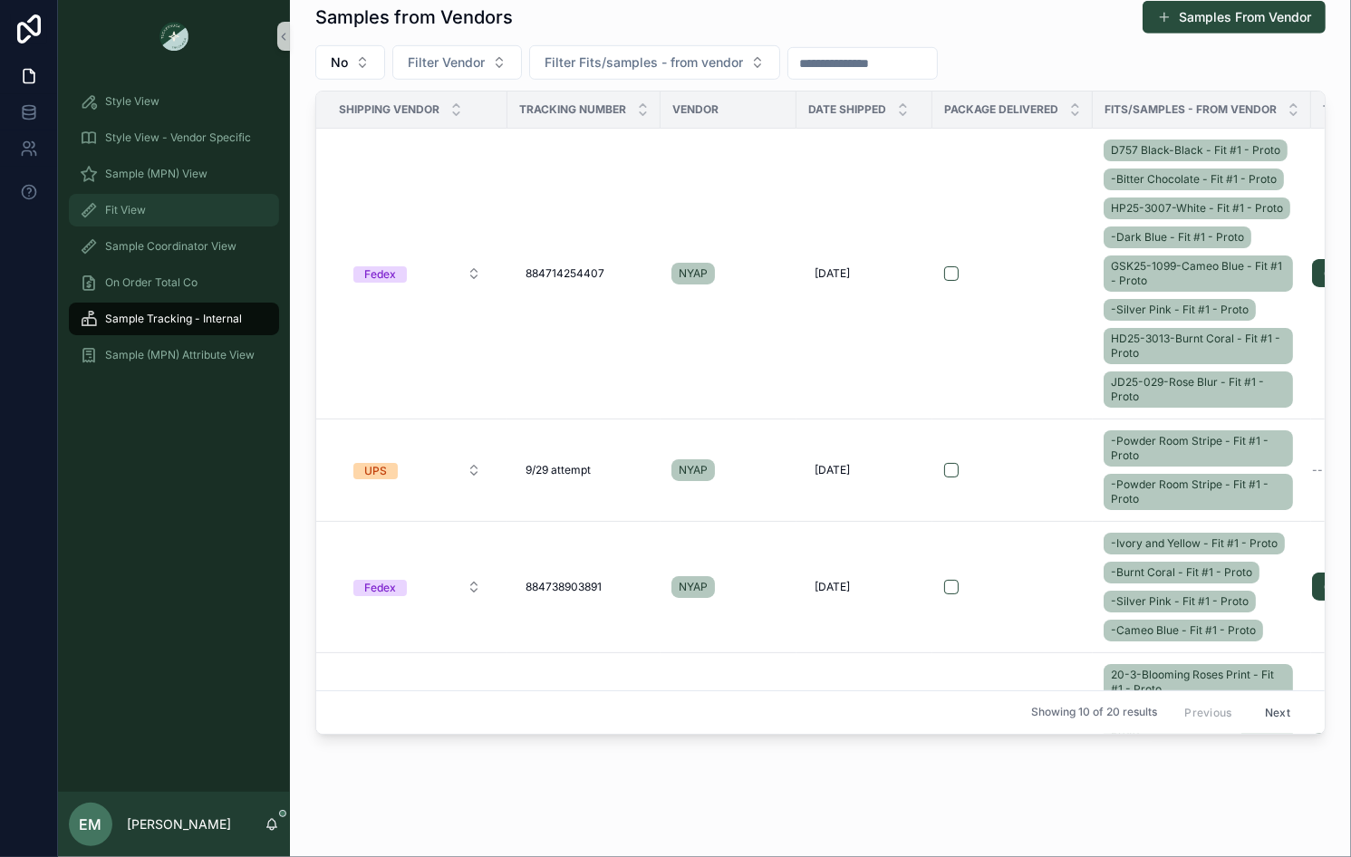
click at [164, 201] on div "Fit View" at bounding box center [174, 210] width 188 height 29
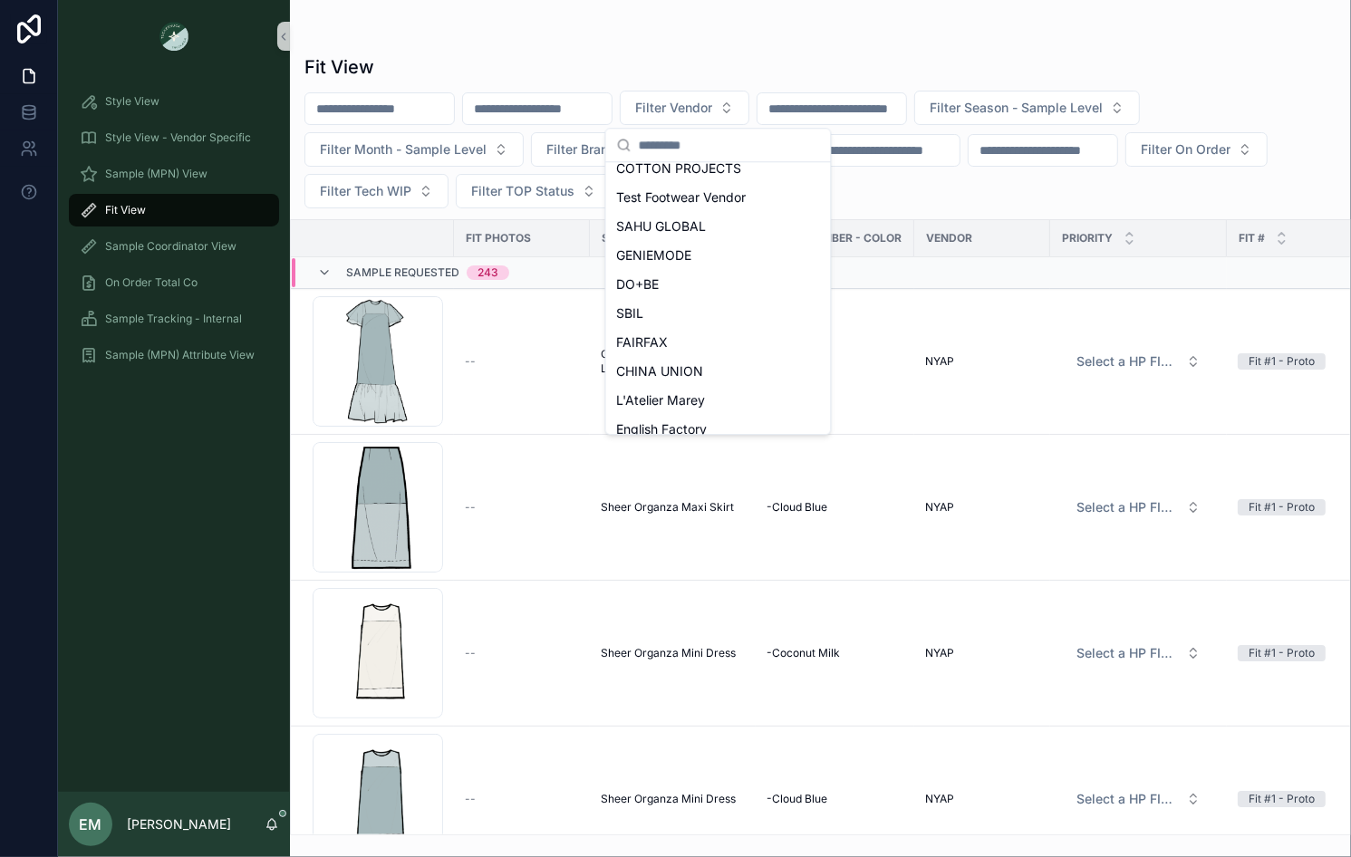
scroll to position [322, 0]
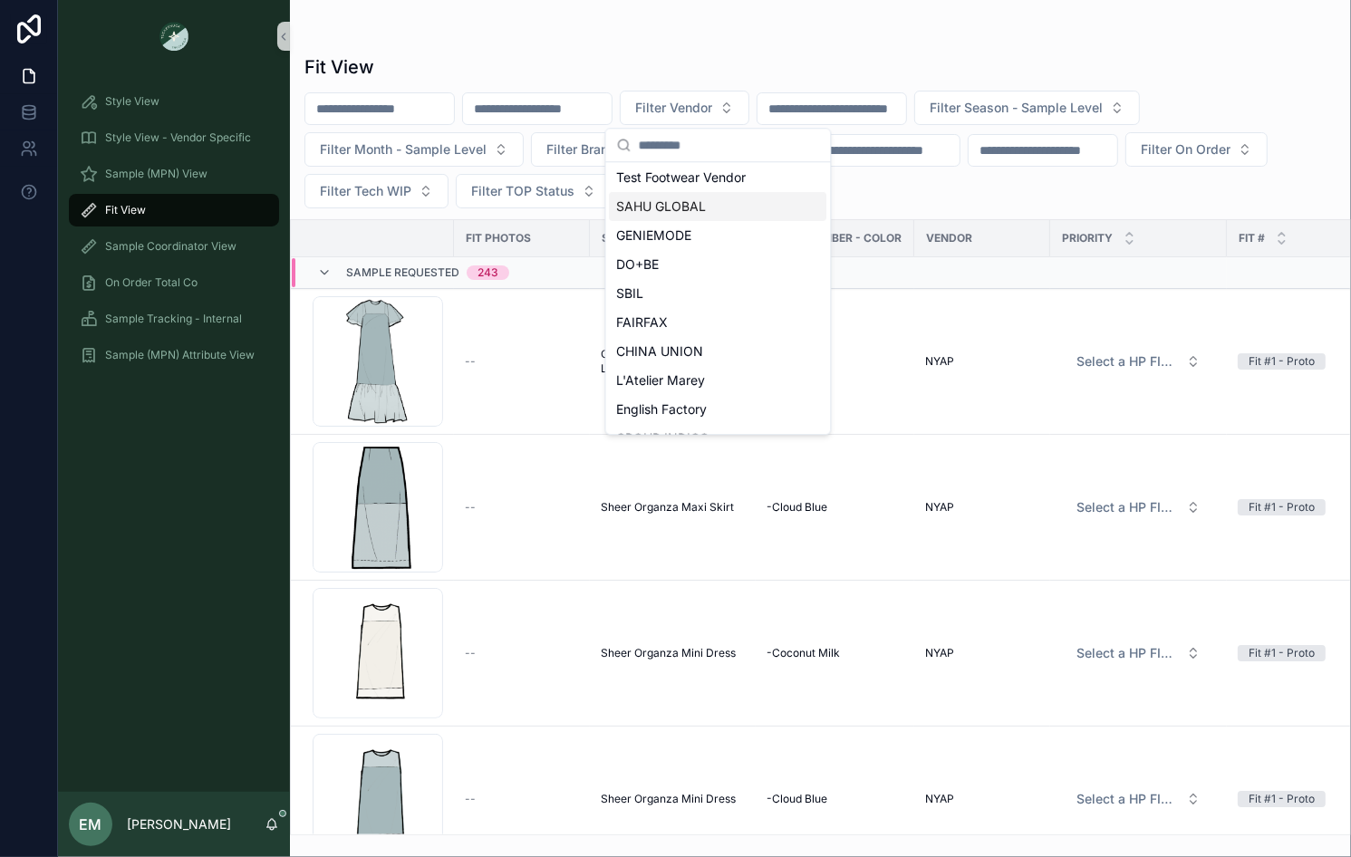
click at [693, 198] on span "SAHU GLOBAL" at bounding box center [662, 206] width 90 height 18
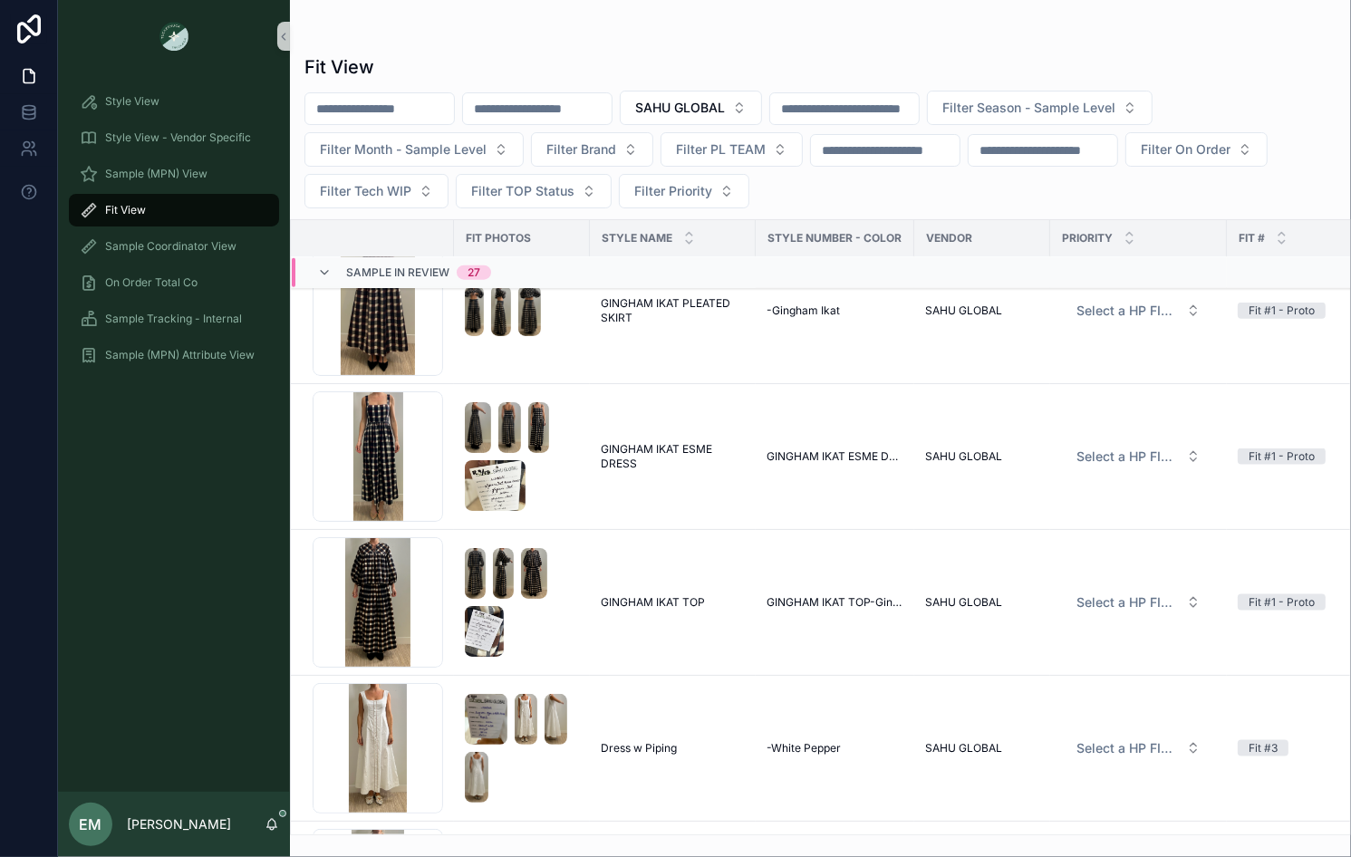
scroll to position [1971, 0]
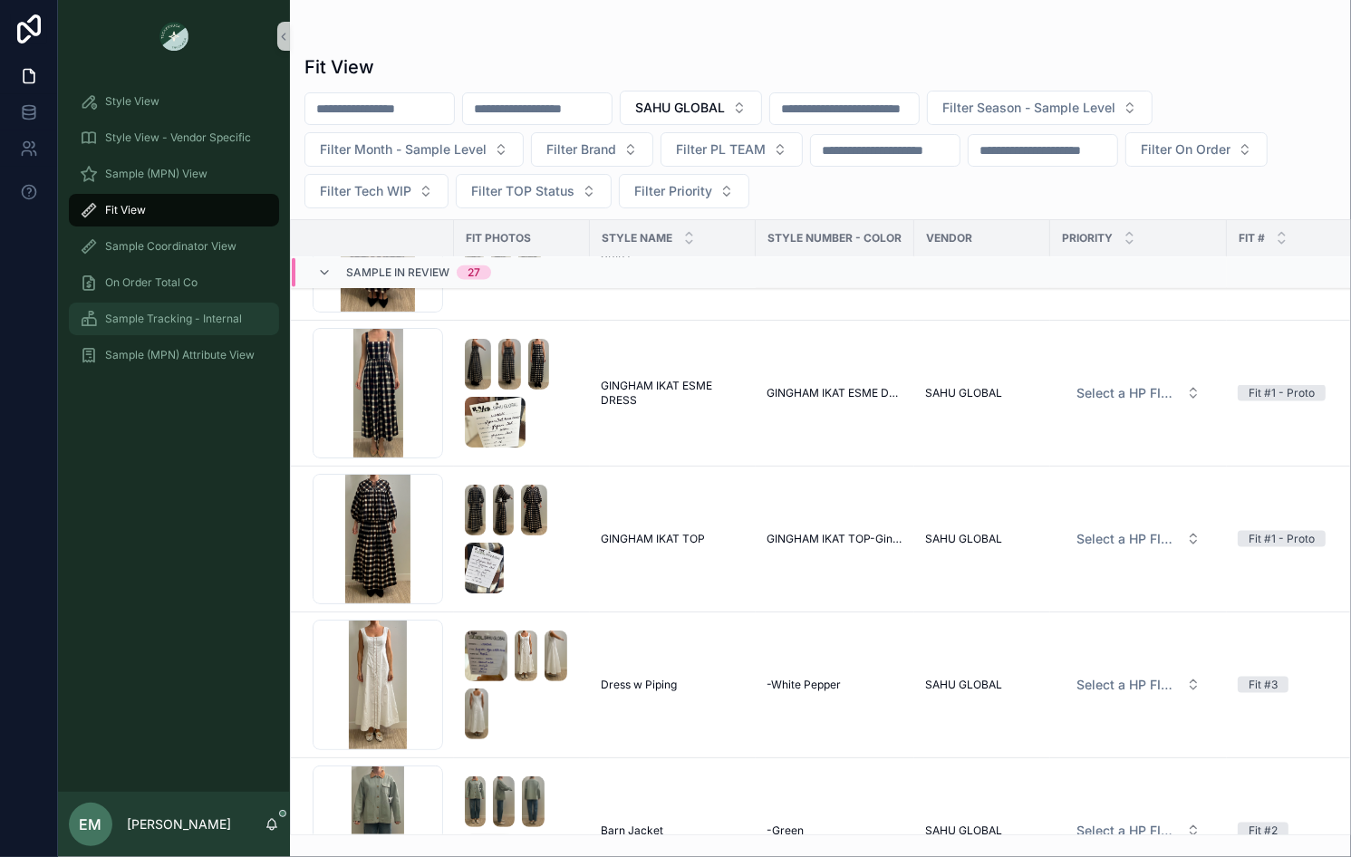
click at [200, 309] on div "Sample Tracking - Internal" at bounding box center [174, 318] width 188 height 29
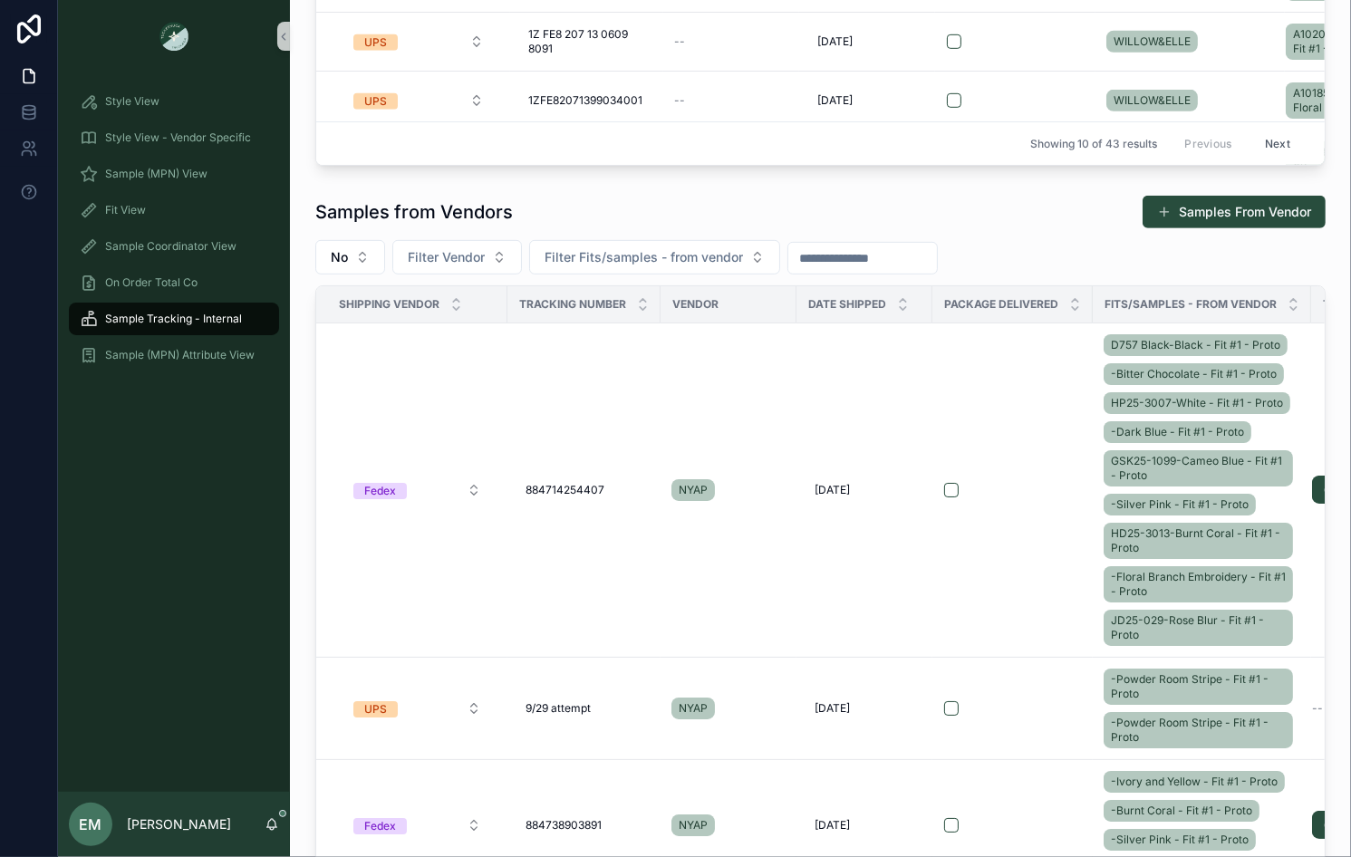
scroll to position [658, 0]
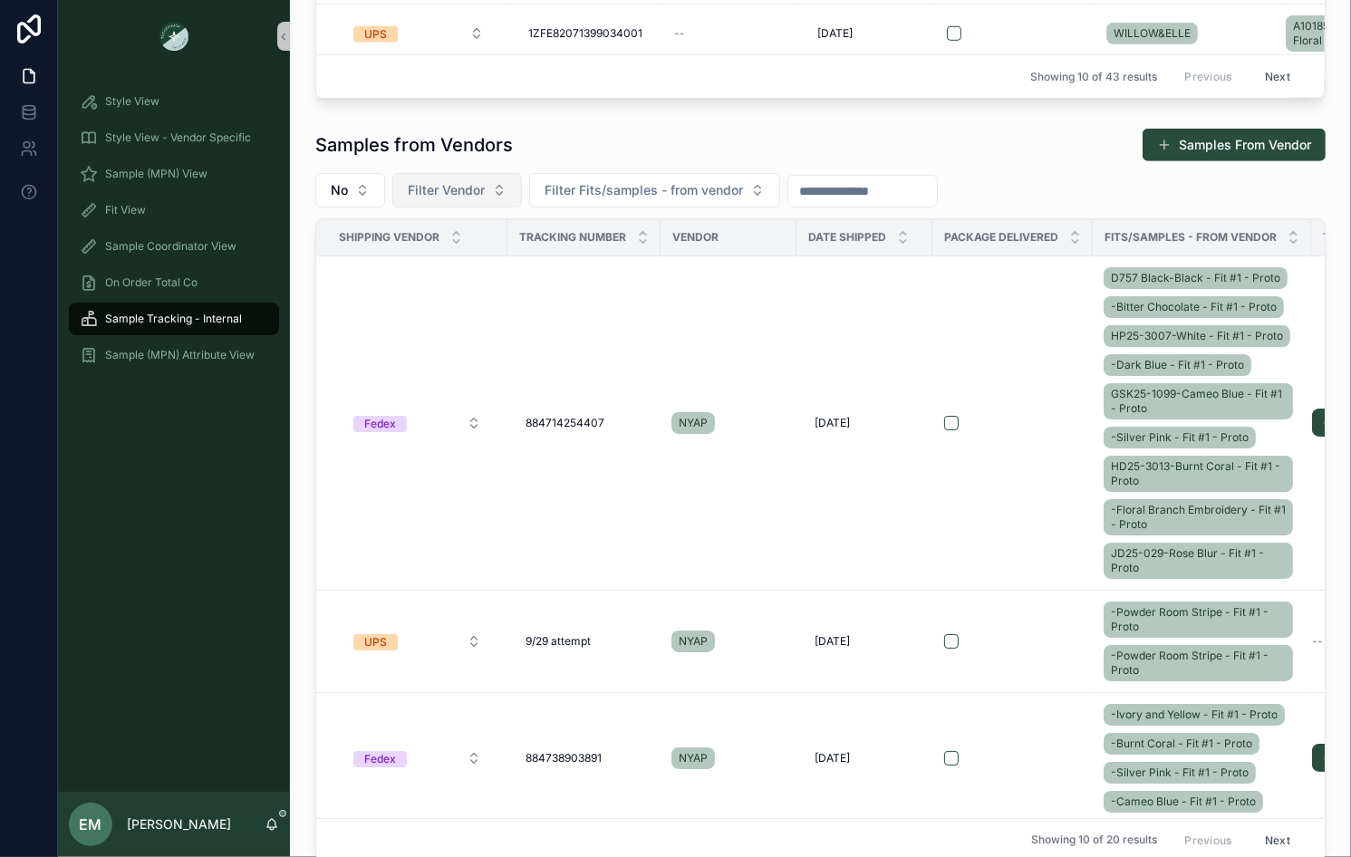
click at [458, 181] on span "Filter Vendor" at bounding box center [446, 190] width 77 height 18
click at [339, 198] on button "No" at bounding box center [350, 190] width 70 height 34
click at [341, 257] on div "----" at bounding box center [349, 260] width 217 height 29
click at [552, 184] on span "Filter Vendor" at bounding box center [577, 190] width 77 height 18
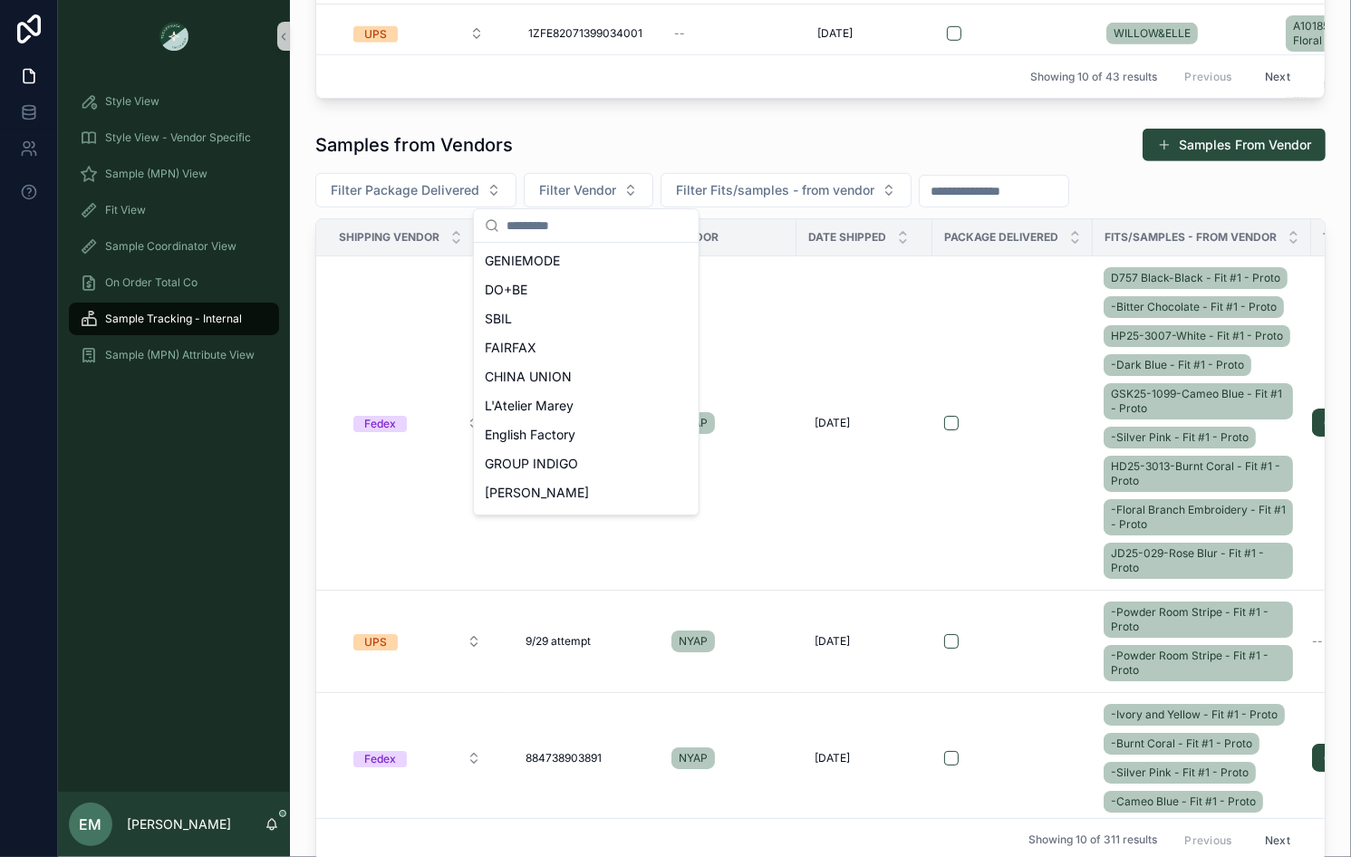
scroll to position [341, 0]
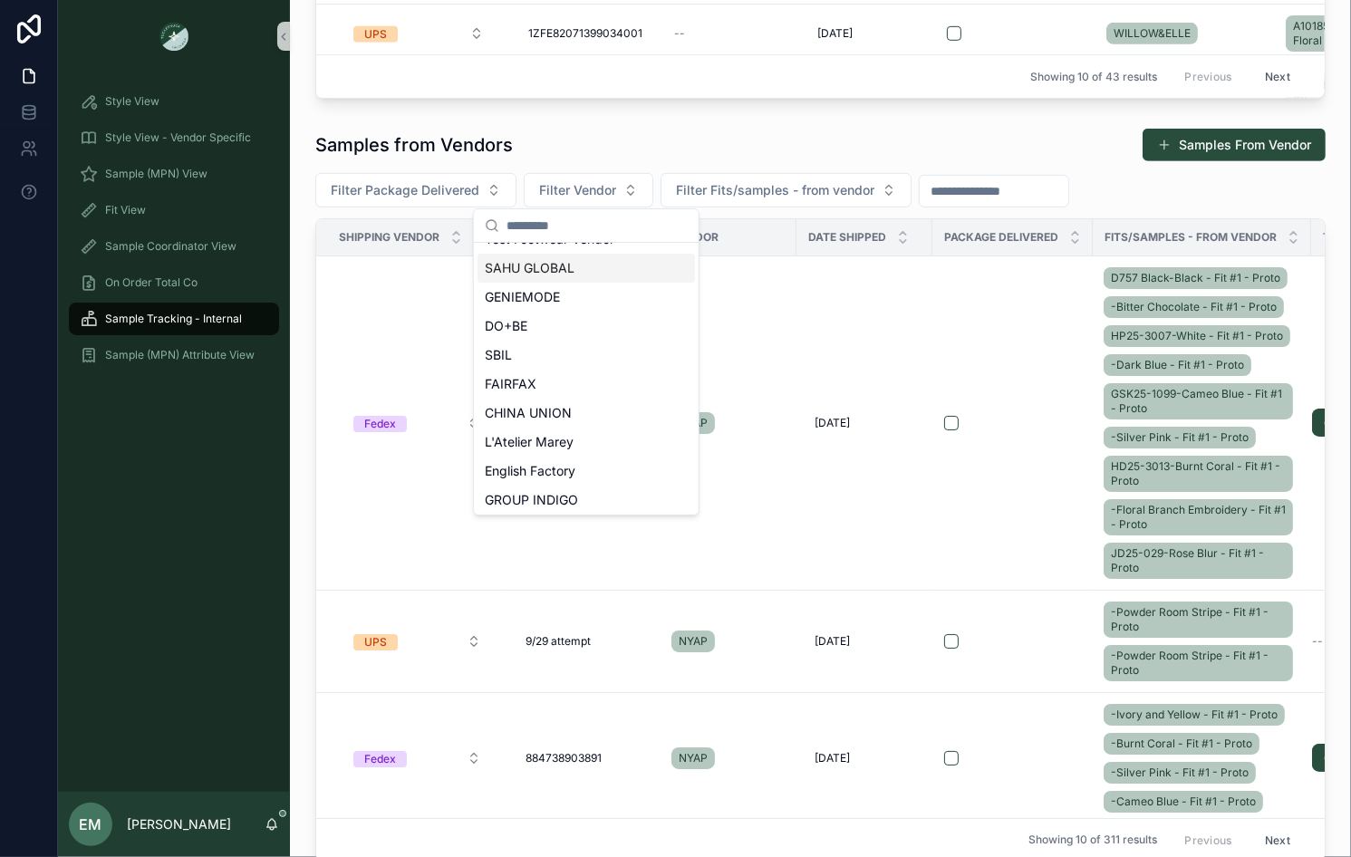
click at [553, 266] on span "SAHU GLOBAL" at bounding box center [530, 268] width 90 height 18
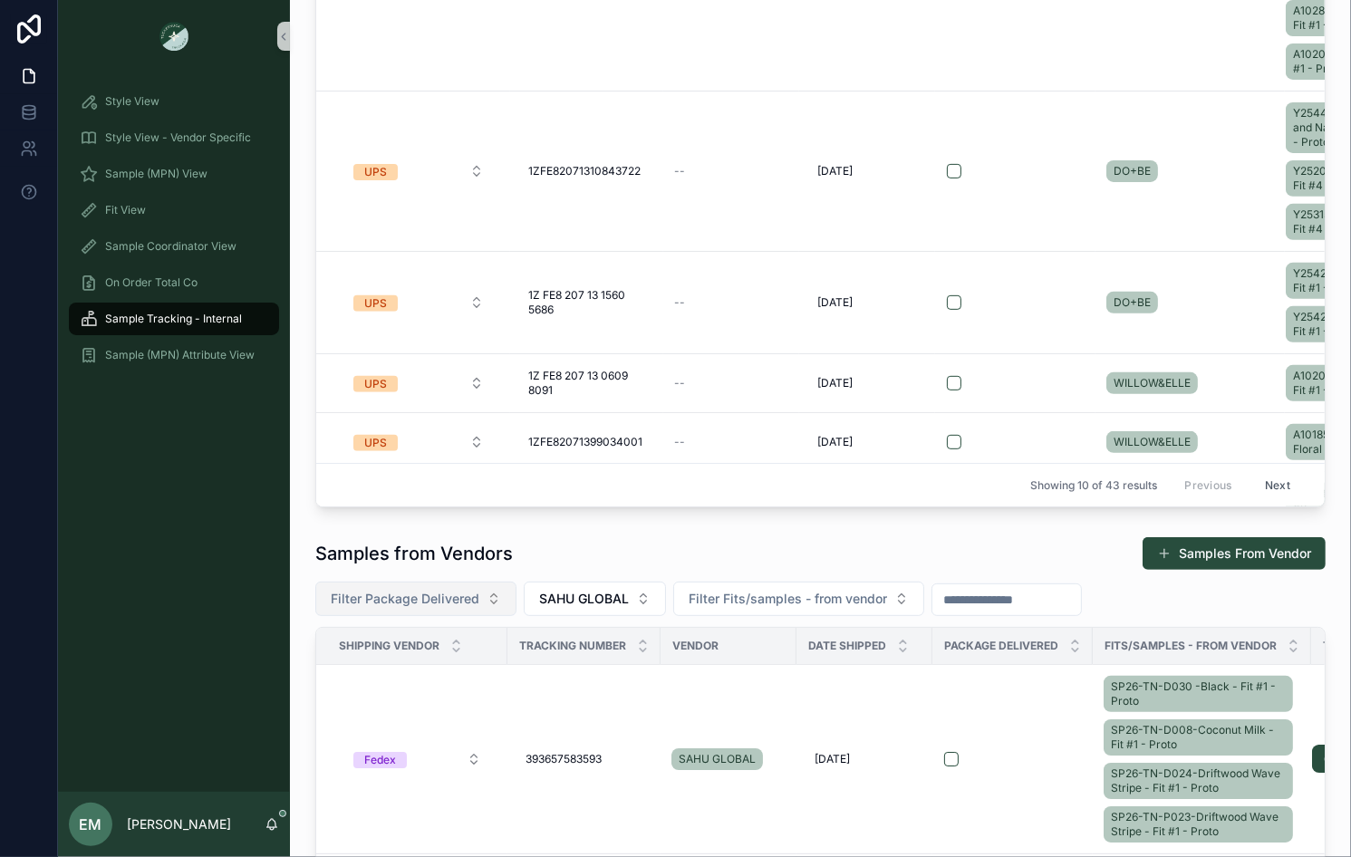
click at [396, 597] on span "Filter Package Delivered" at bounding box center [405, 599] width 149 height 18
click at [293, 574] on div "Samples to Vendors Samples to Vendor No Filter Vendor Filter Fits/samples - to …" at bounding box center [820, 572] width 1061 height 1644
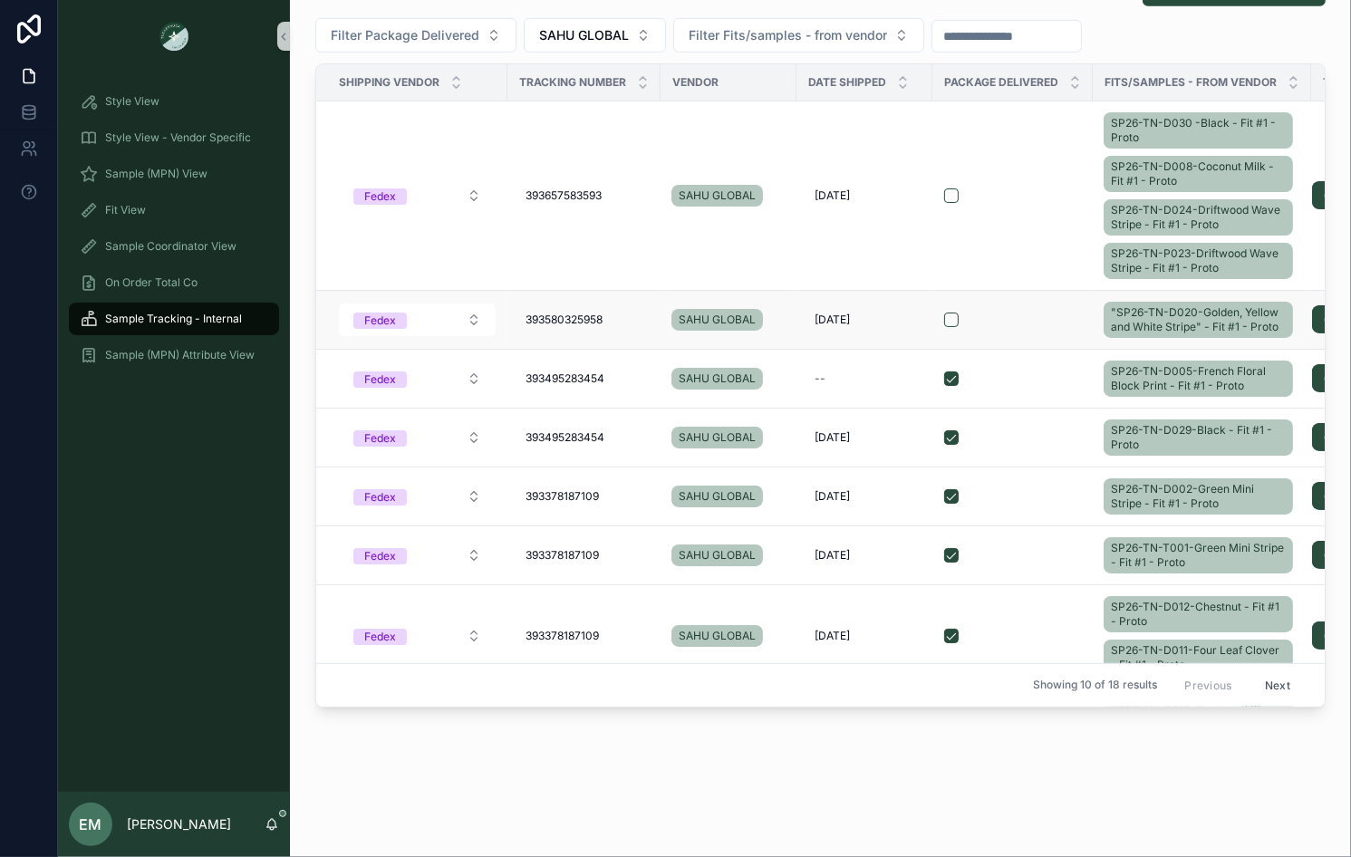
click at [1018, 316] on div "scrollable content" at bounding box center [1012, 319] width 137 height 14
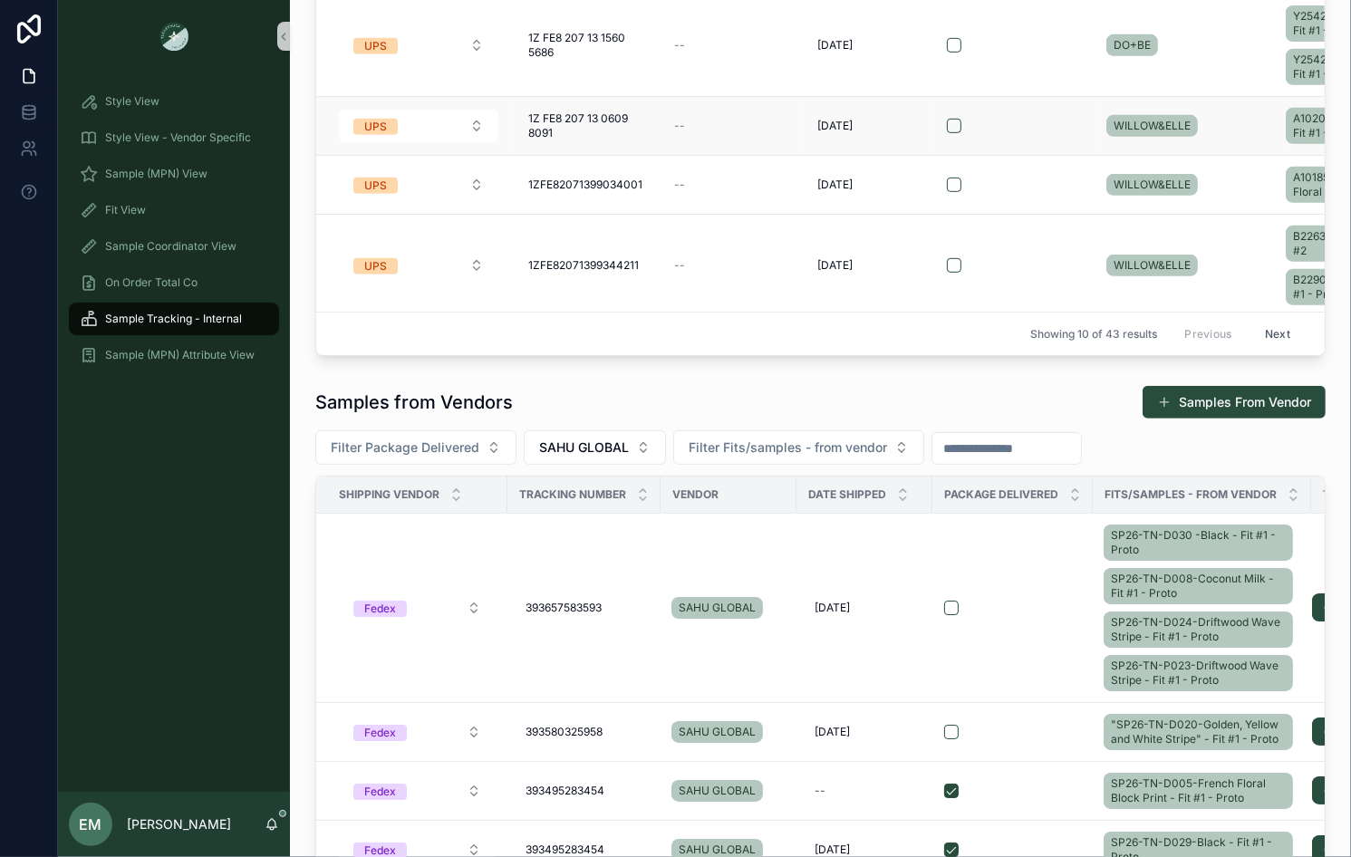
scroll to position [813, 0]
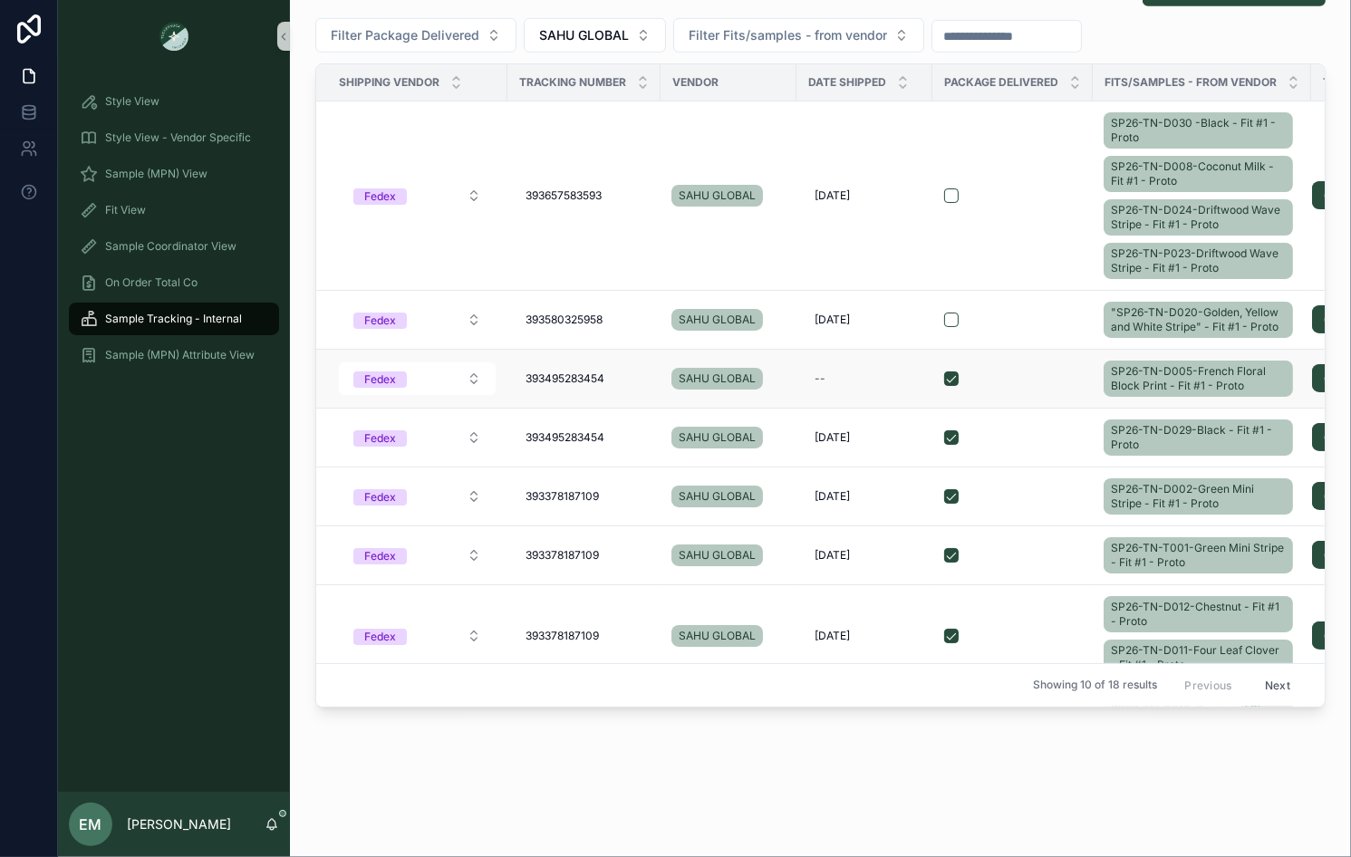
click at [1027, 371] on div "scrollable content" at bounding box center [1012, 378] width 137 height 14
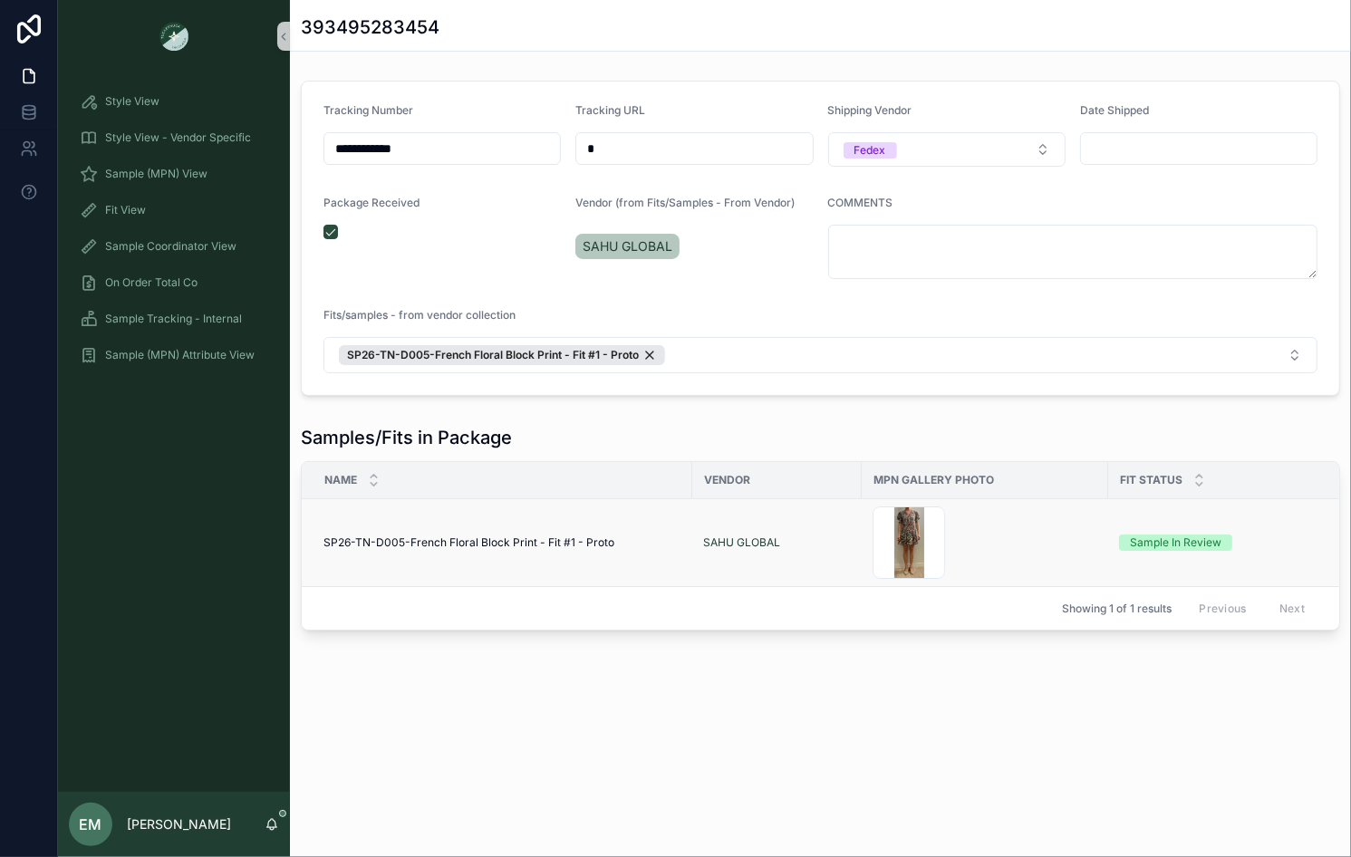
click at [632, 535] on div "SP26-TN-D005-French Floral Block Print - Fit #1 - Proto SP26-TN-D005-French Flo…" at bounding box center [502, 542] width 358 height 14
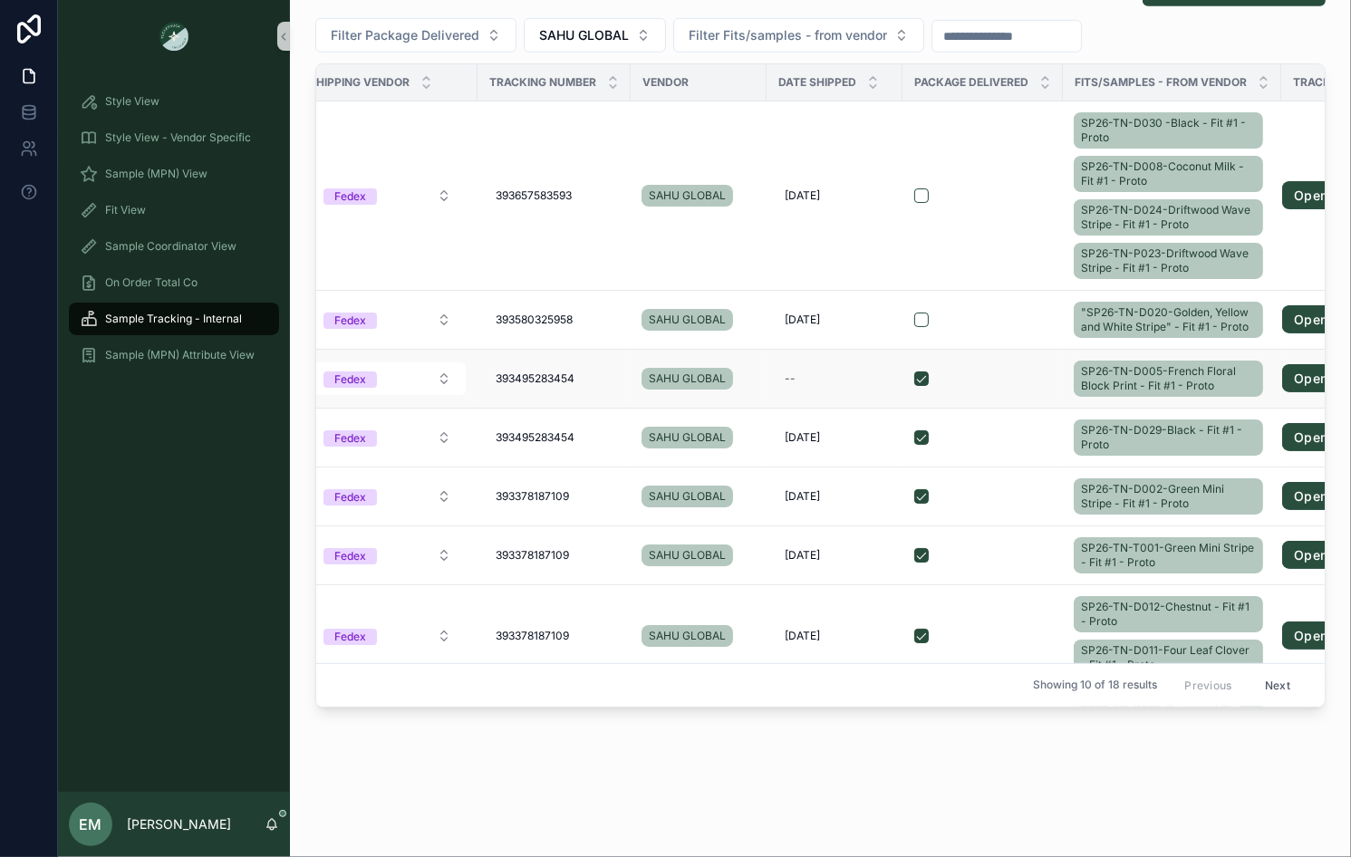
scroll to position [0, 12]
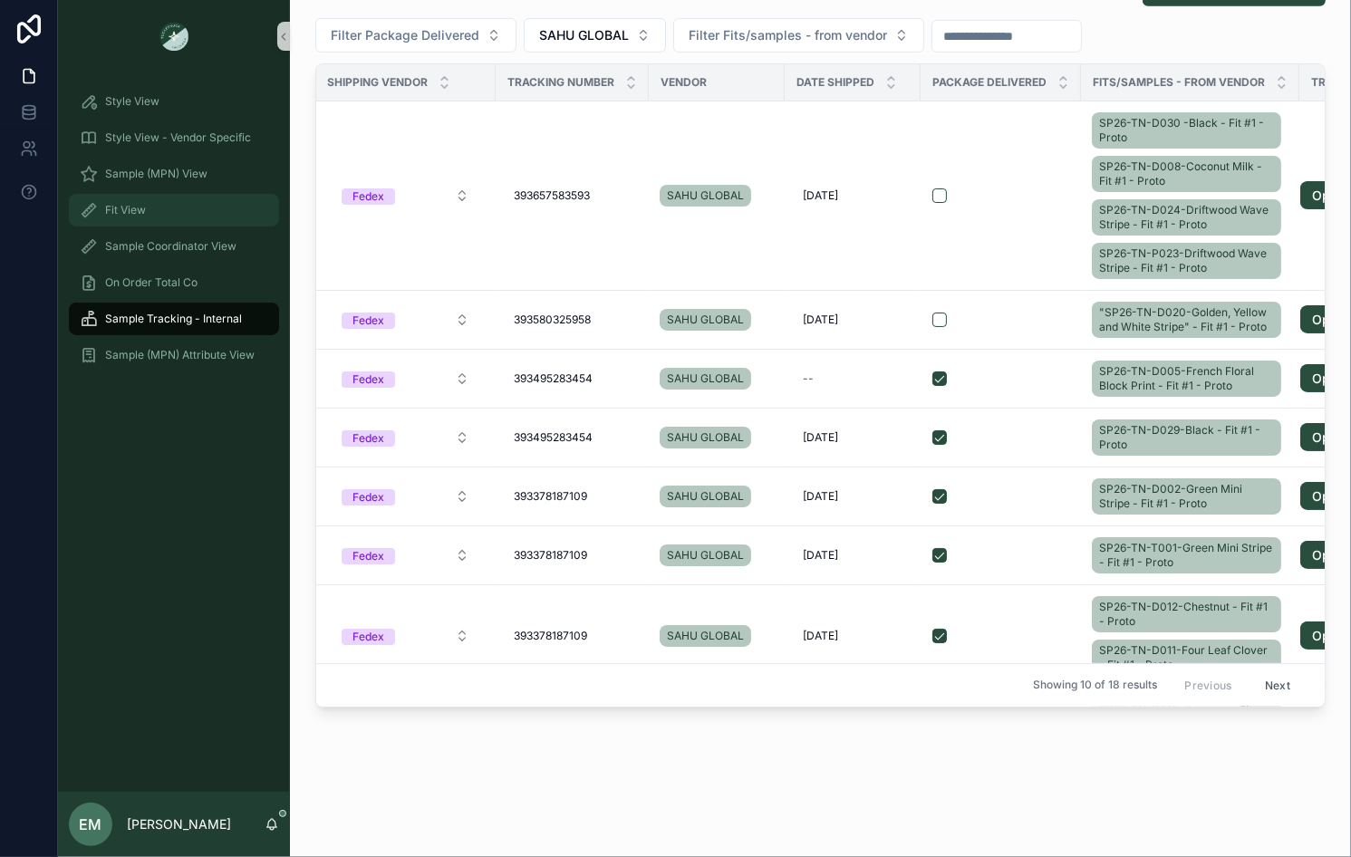
click at [165, 214] on div "Fit View" at bounding box center [174, 210] width 188 height 29
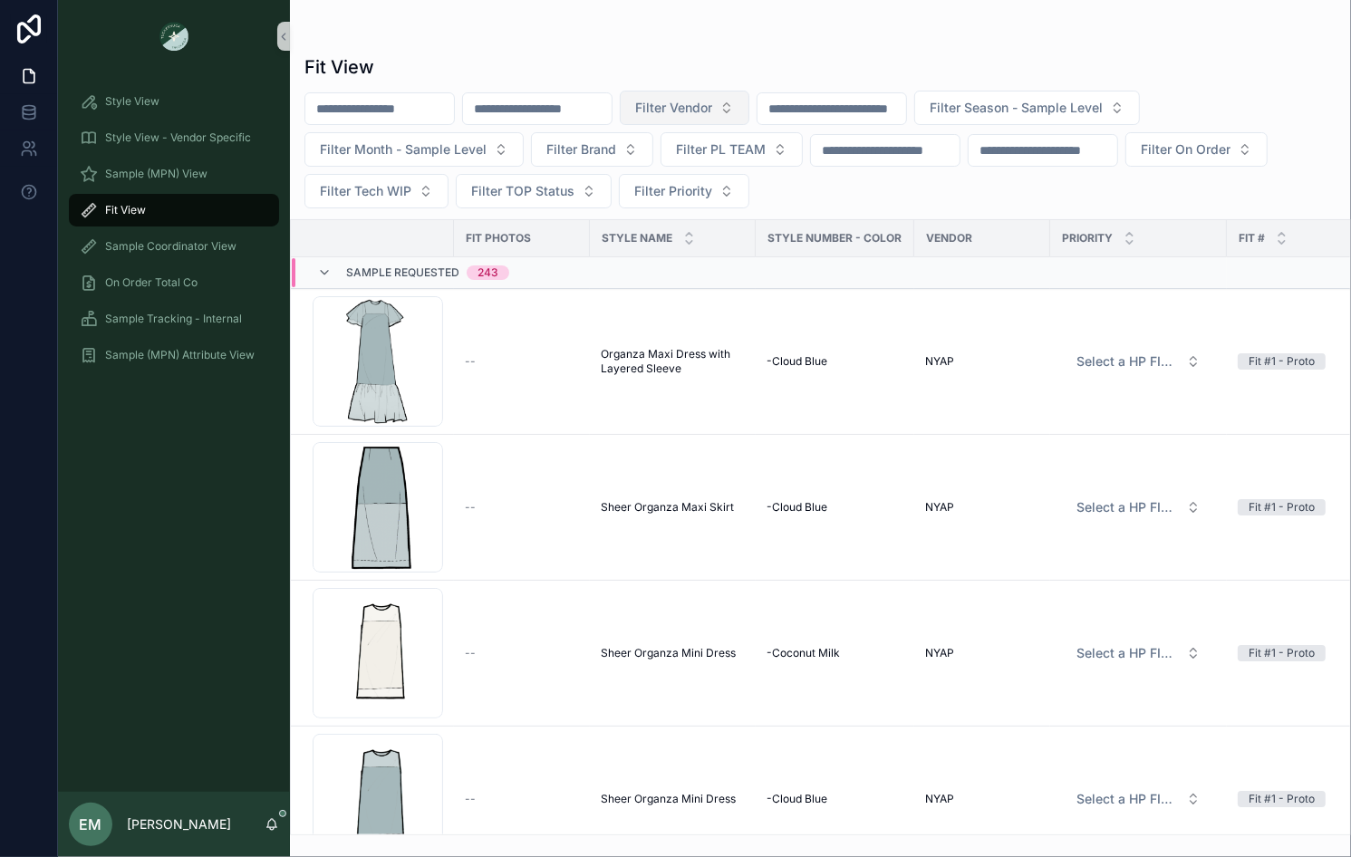
click at [712, 106] on span "Filter Vendor" at bounding box center [673, 108] width 77 height 18
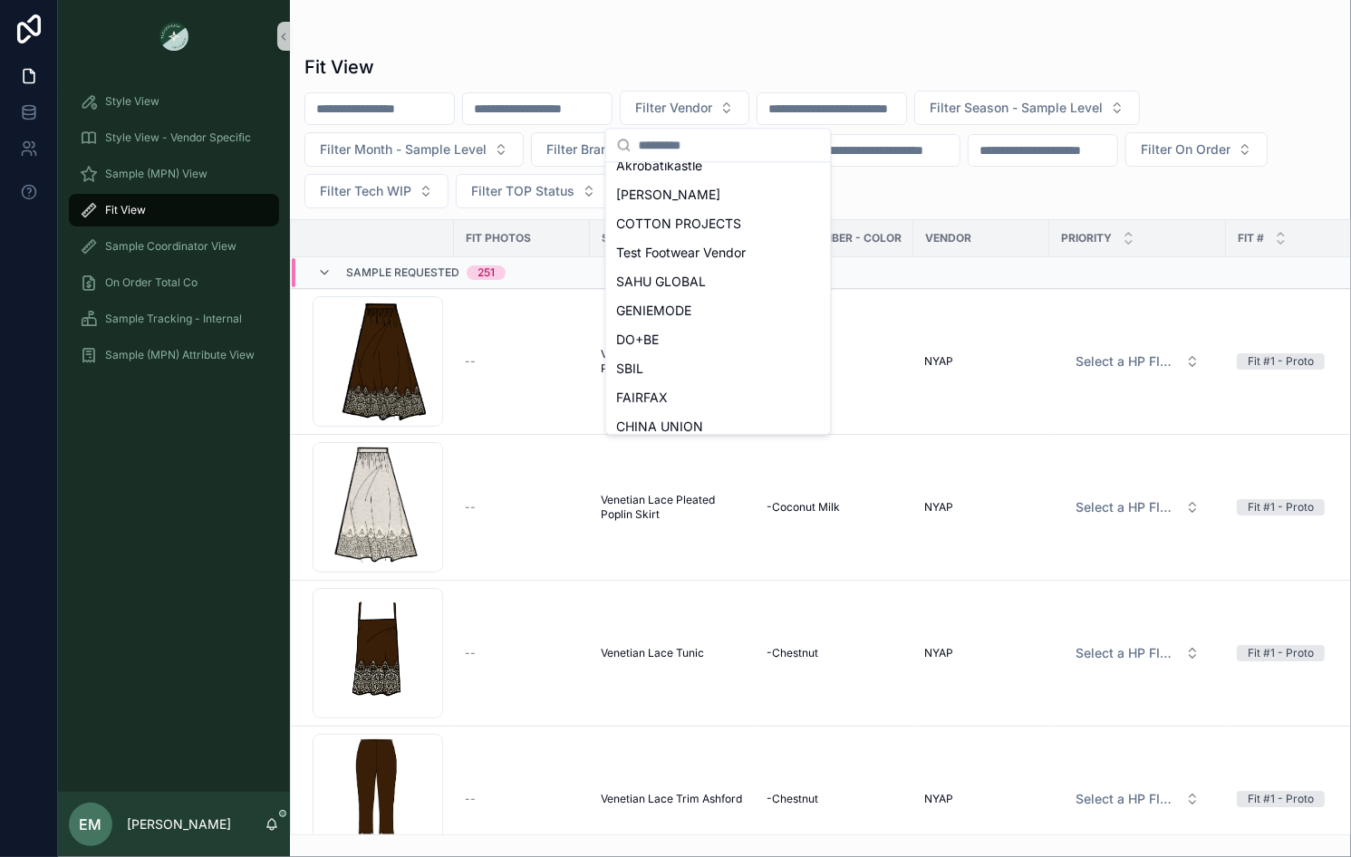
scroll to position [155, 0]
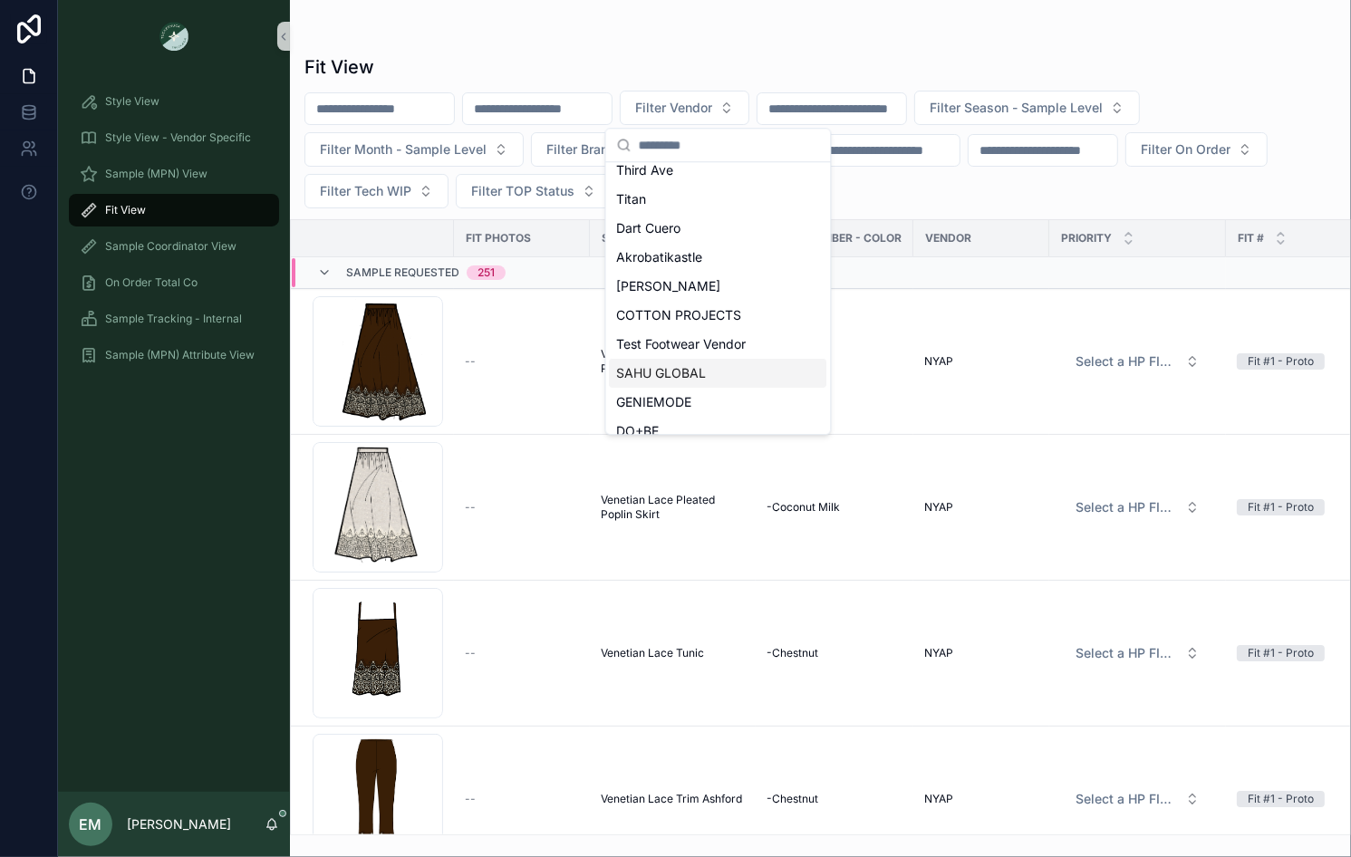
click at [678, 380] on span "SAHU GLOBAL" at bounding box center [662, 373] width 90 height 18
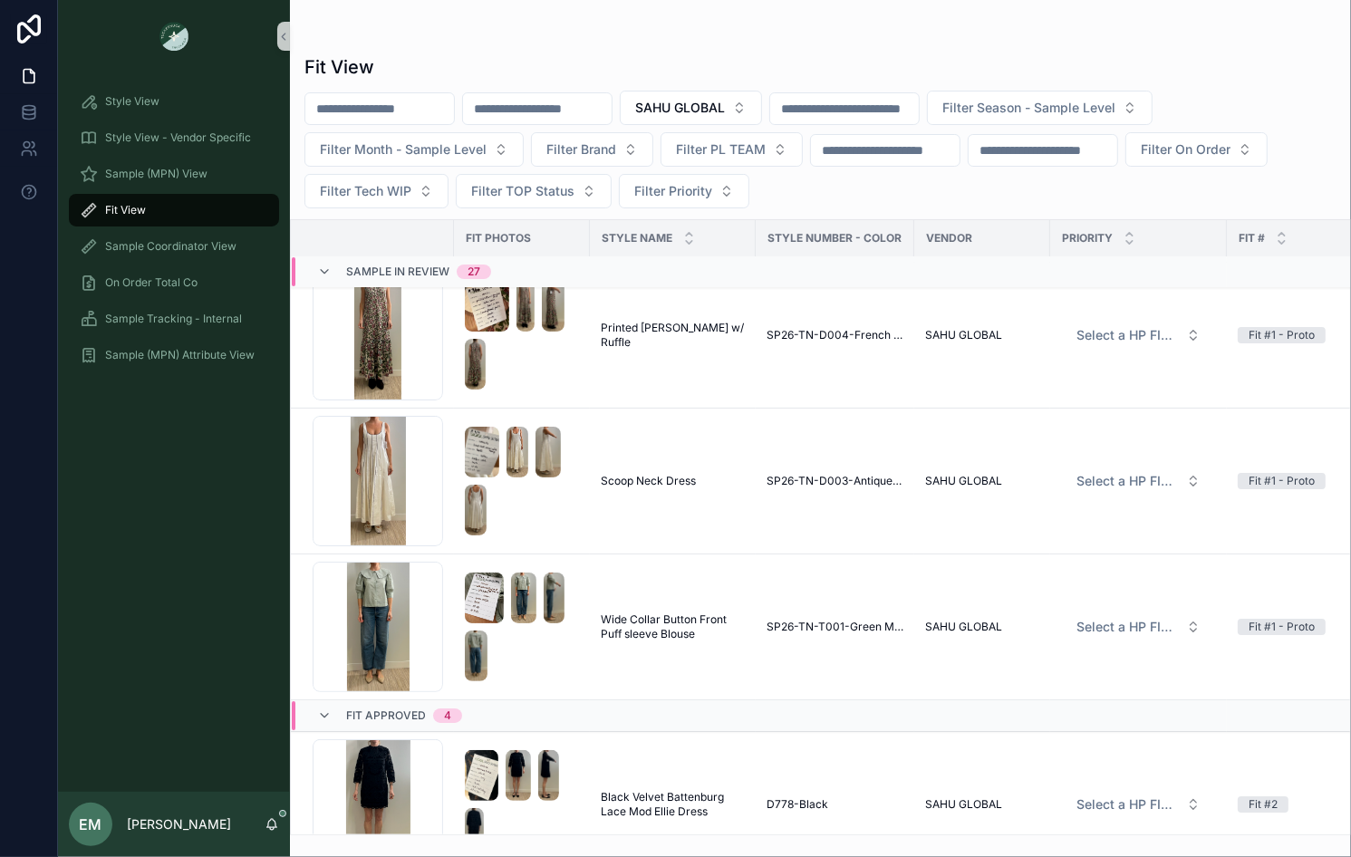
scroll to position [5134, 0]
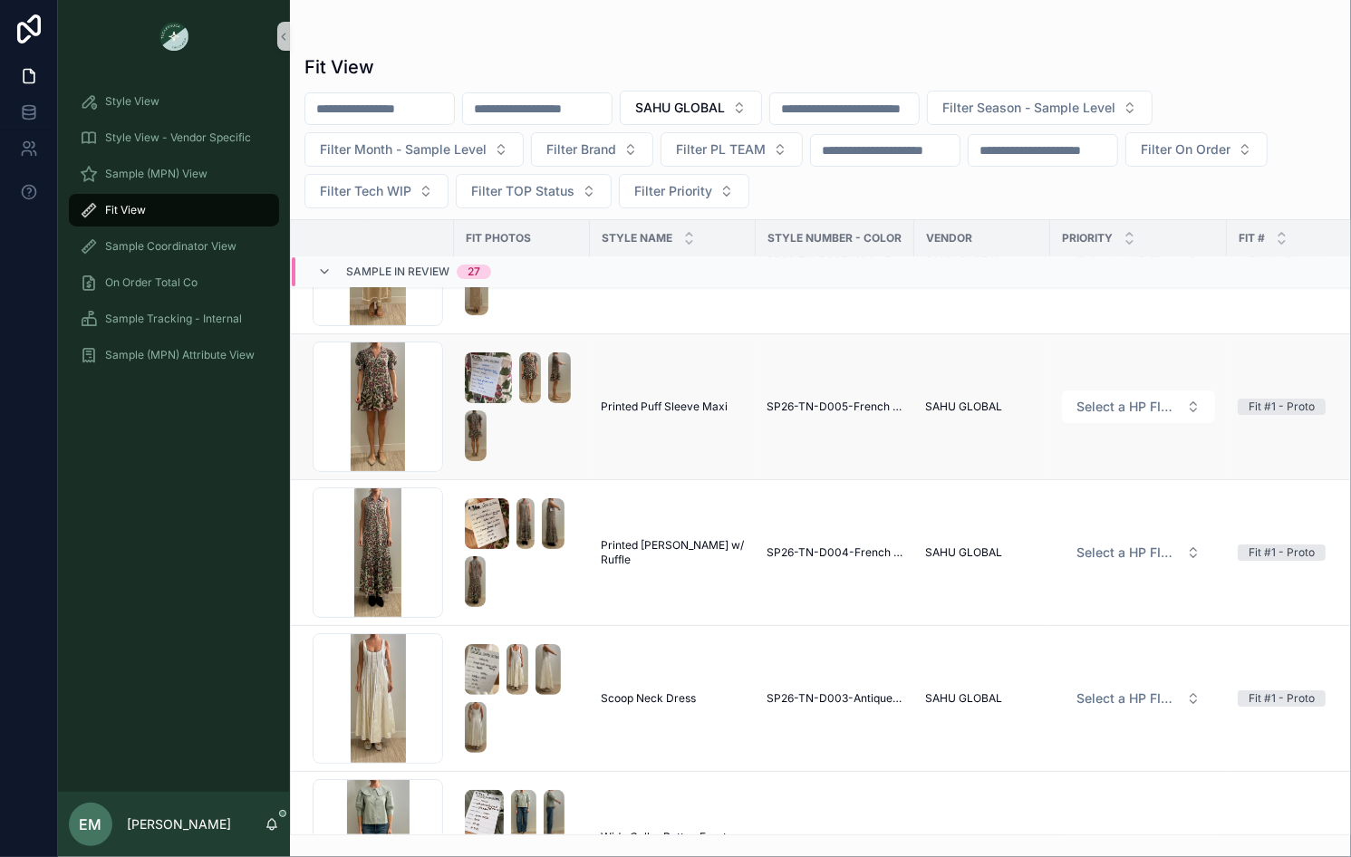
click at [714, 399] on span "Printed Puff Sleeve Maxi" at bounding box center [664, 406] width 127 height 14
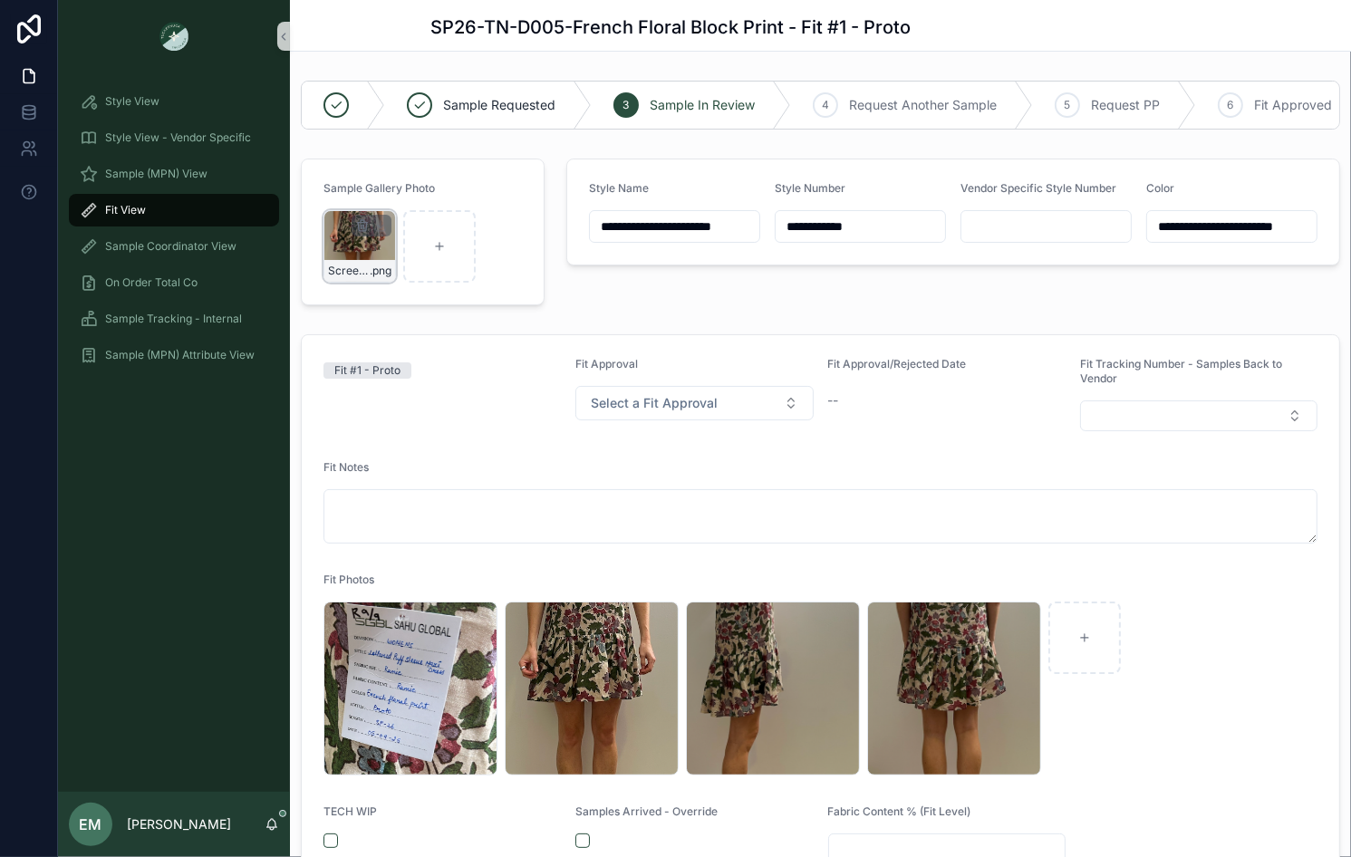
click at [345, 241] on div "Screenshot-2025-09-15-at-10.27.06-AM .png" at bounding box center [359, 246] width 72 height 72
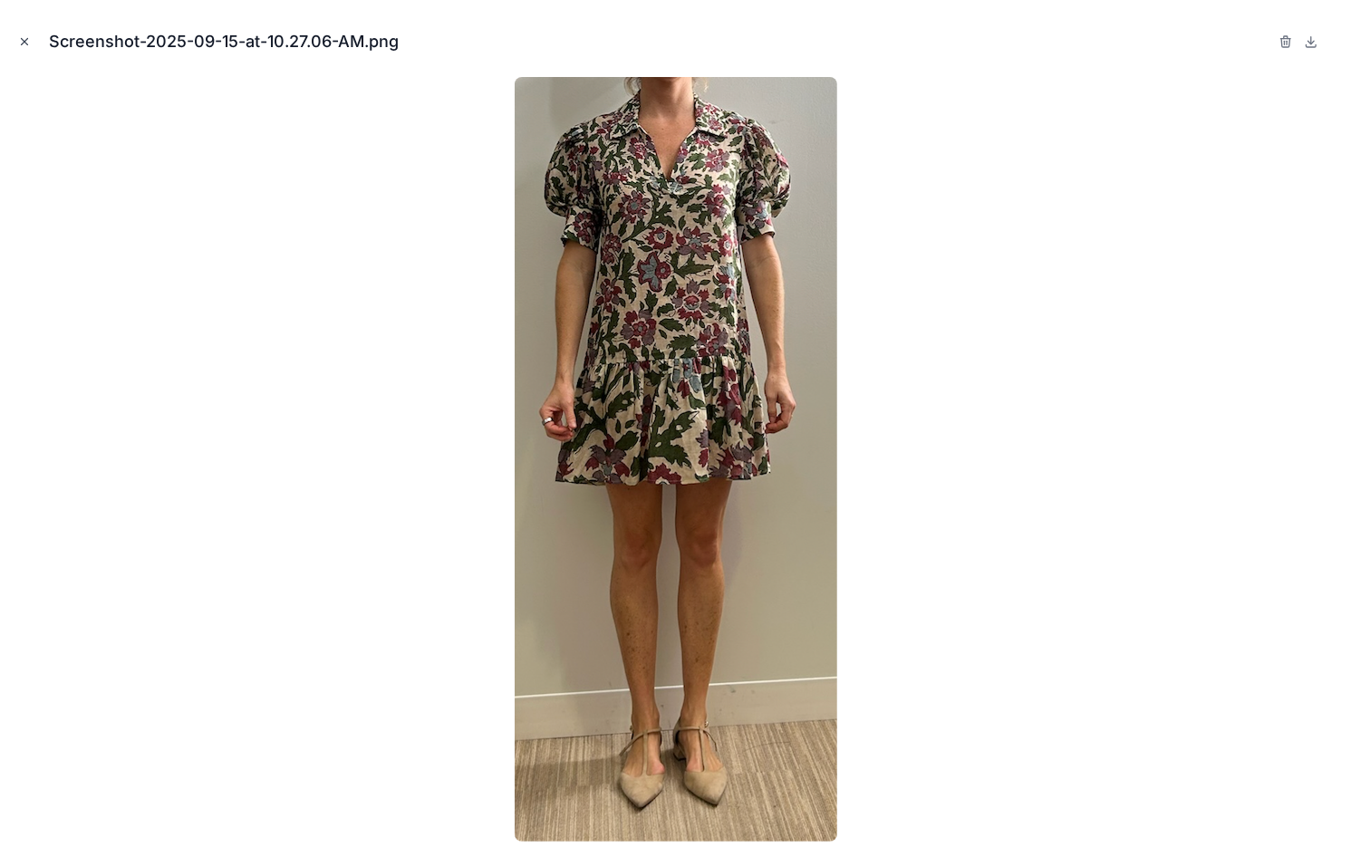
click at [28, 38] on icon "Close modal" at bounding box center [24, 41] width 13 height 13
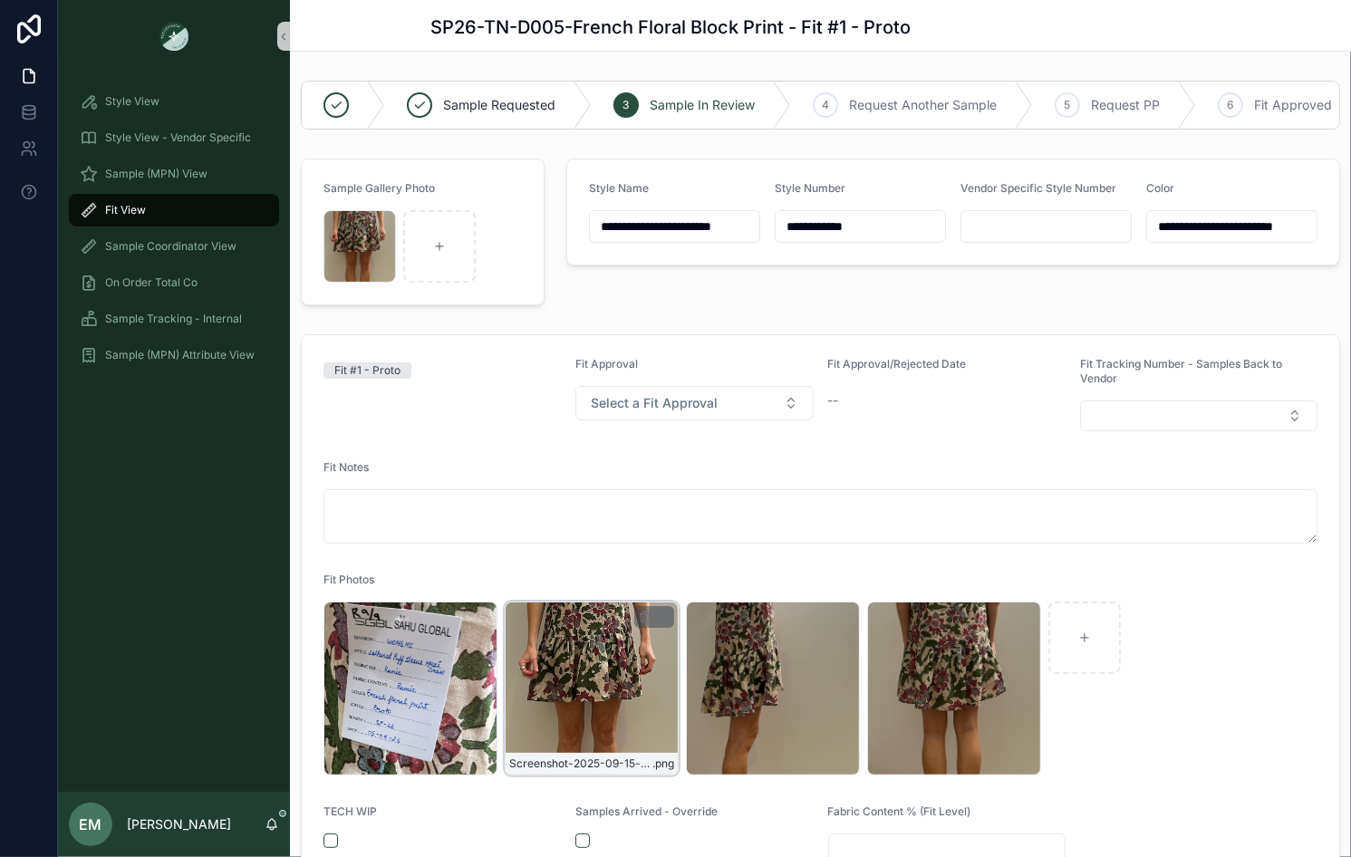
click at [587, 700] on div "Screenshot-2025-09-15-at-10.27.06-AM .png" at bounding box center [592, 688] width 174 height 174
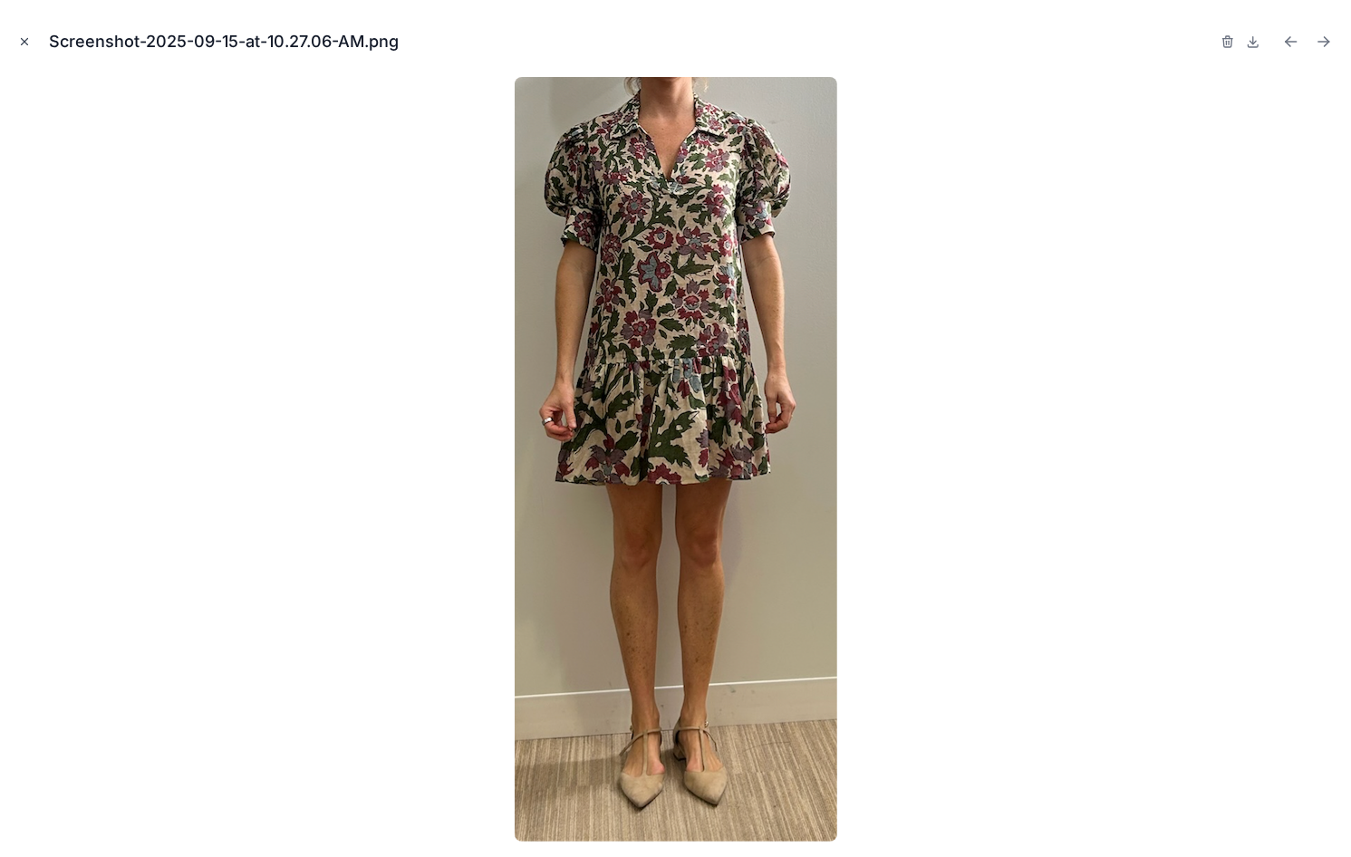
click at [19, 38] on icon "Close modal" at bounding box center [24, 41] width 13 height 13
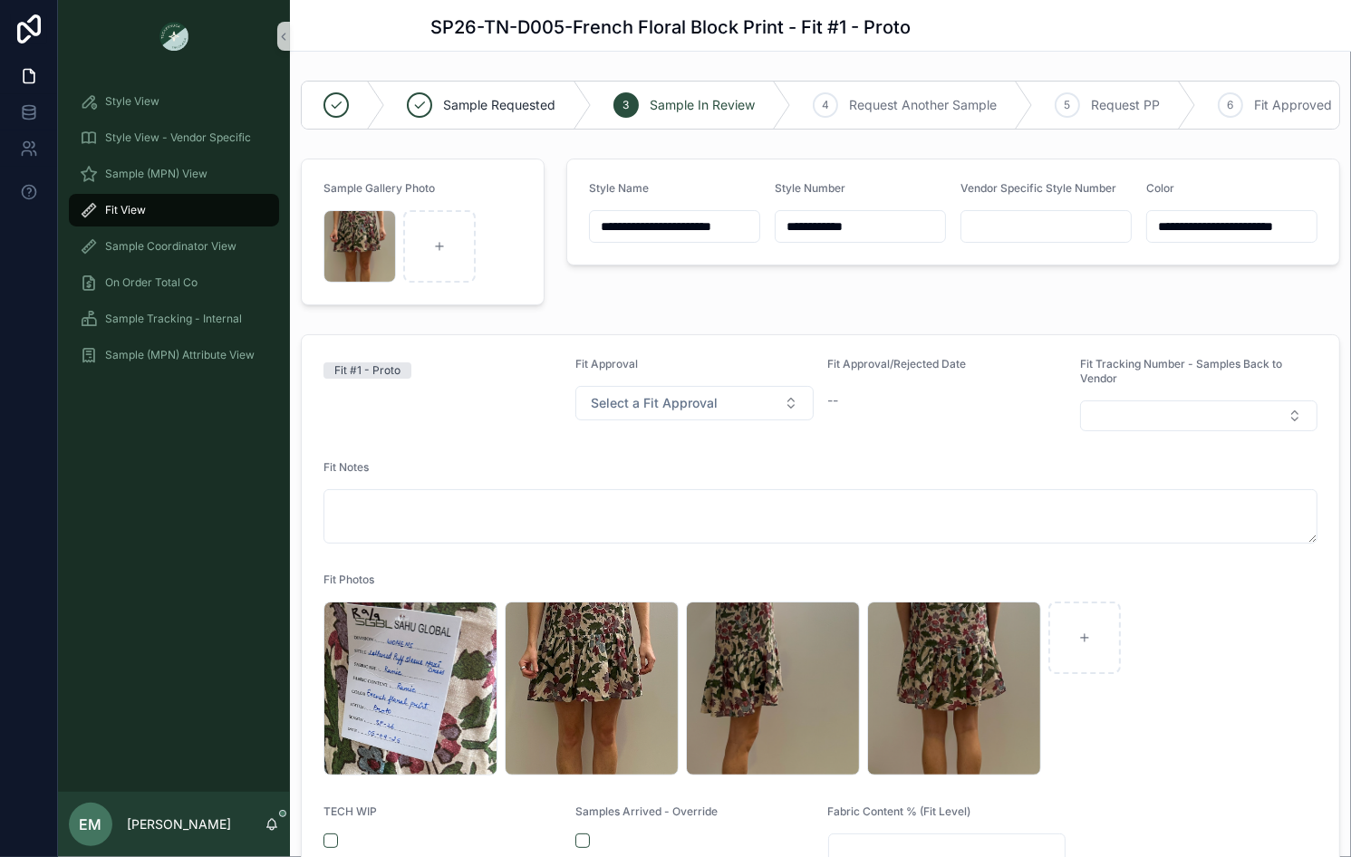
click at [172, 217] on div "Fit View" at bounding box center [174, 210] width 188 height 29
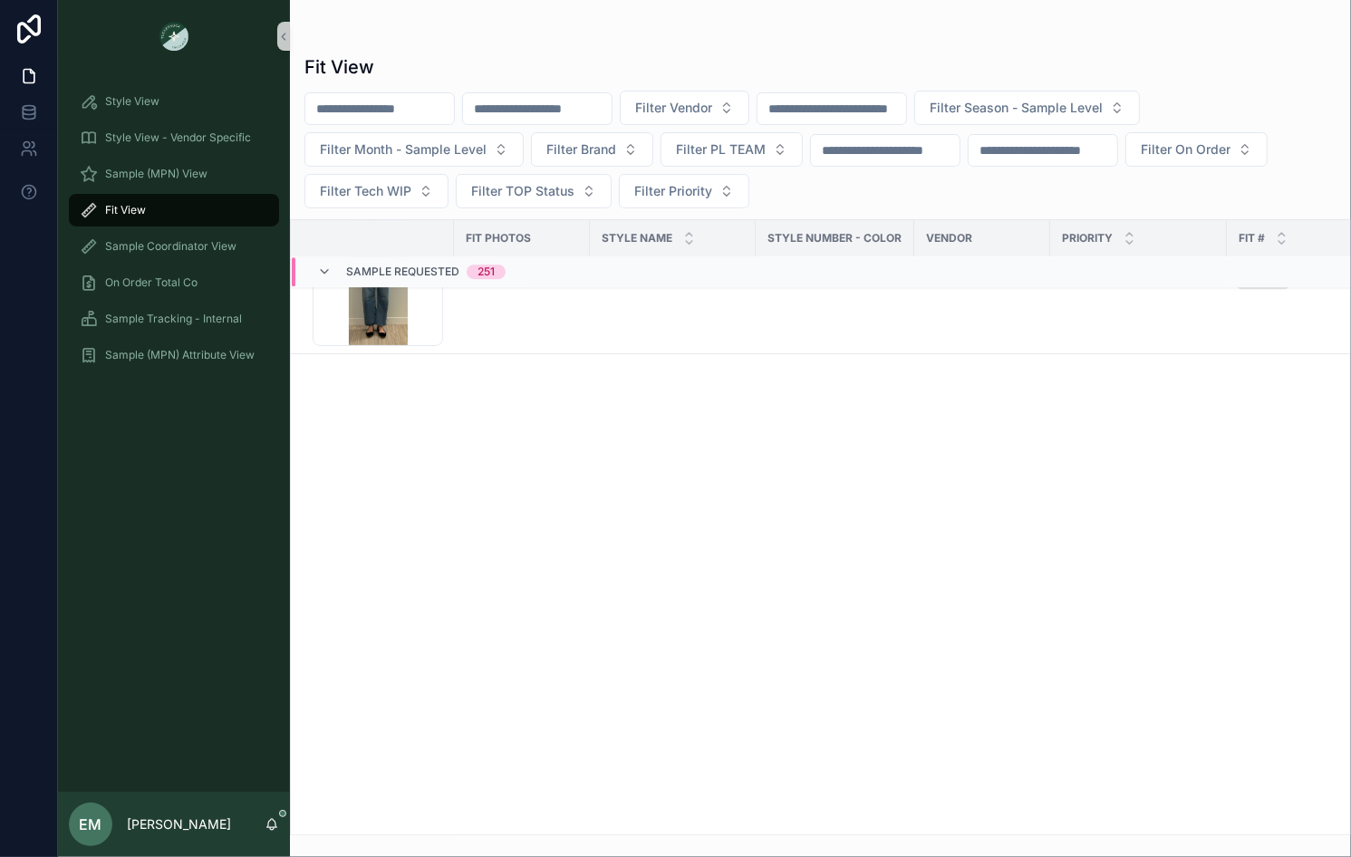
scroll to position [7870, 0]
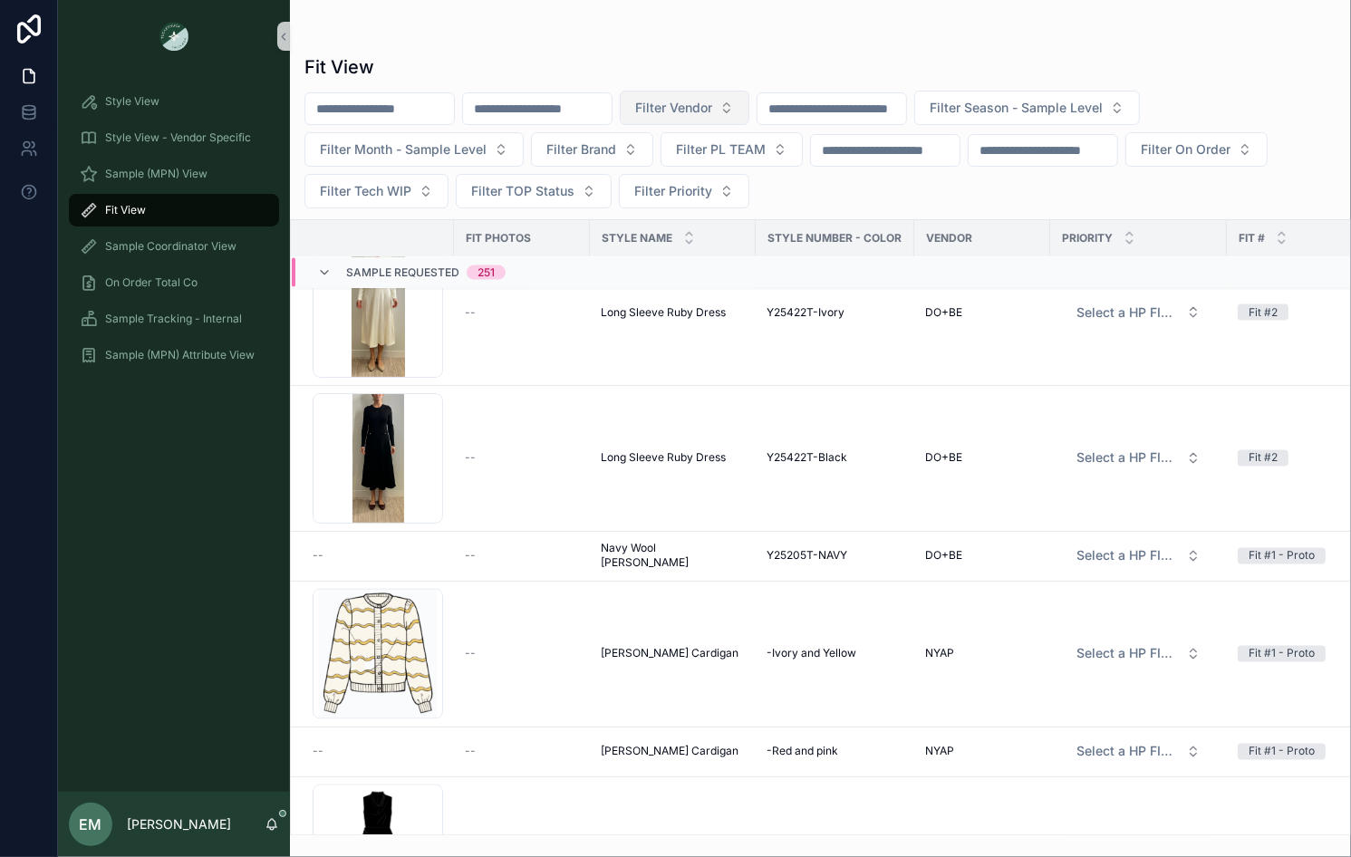
click at [712, 111] on span "Filter Vendor" at bounding box center [673, 108] width 77 height 18
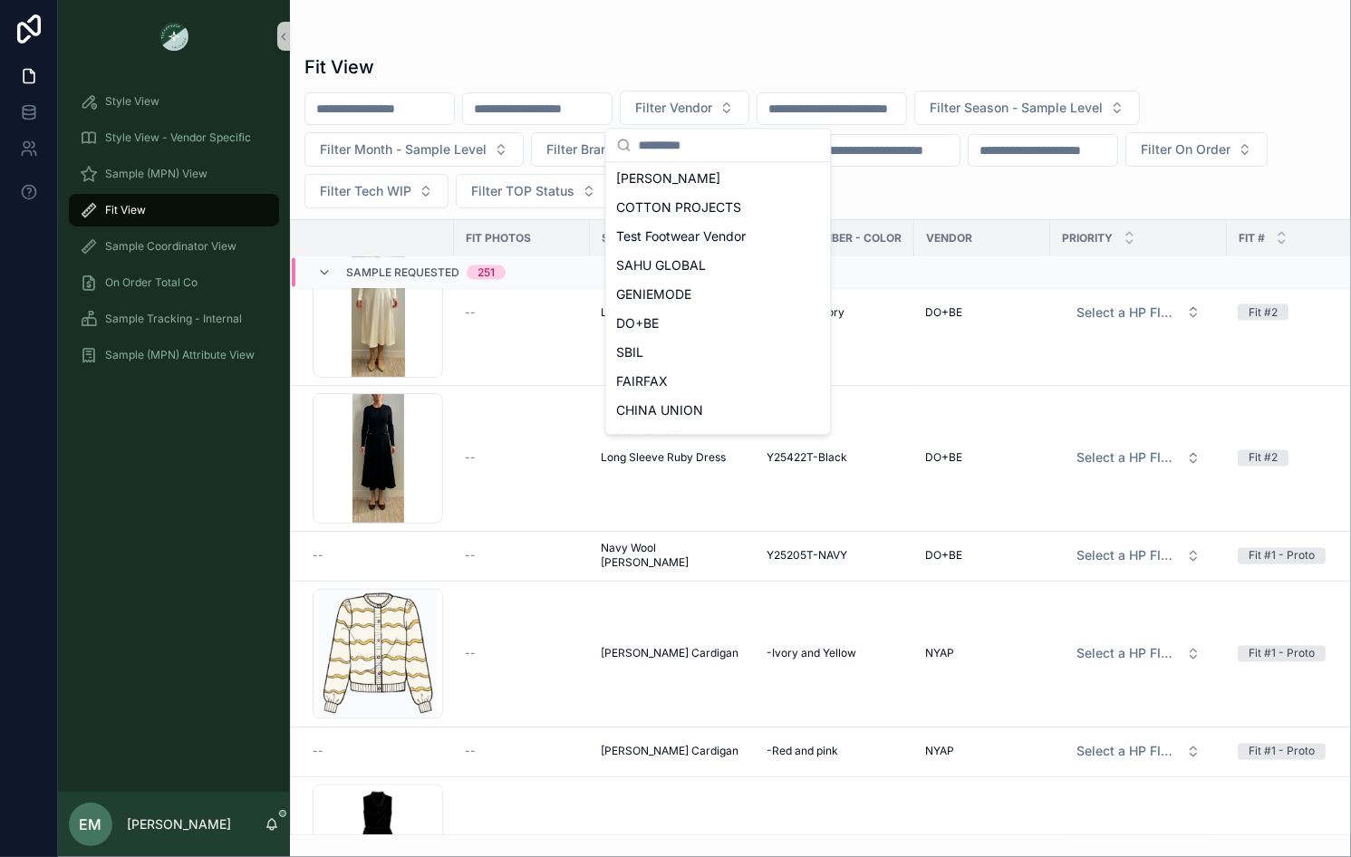
scroll to position [240, 0]
click at [687, 287] on span "SAHU GLOBAL" at bounding box center [662, 288] width 90 height 18
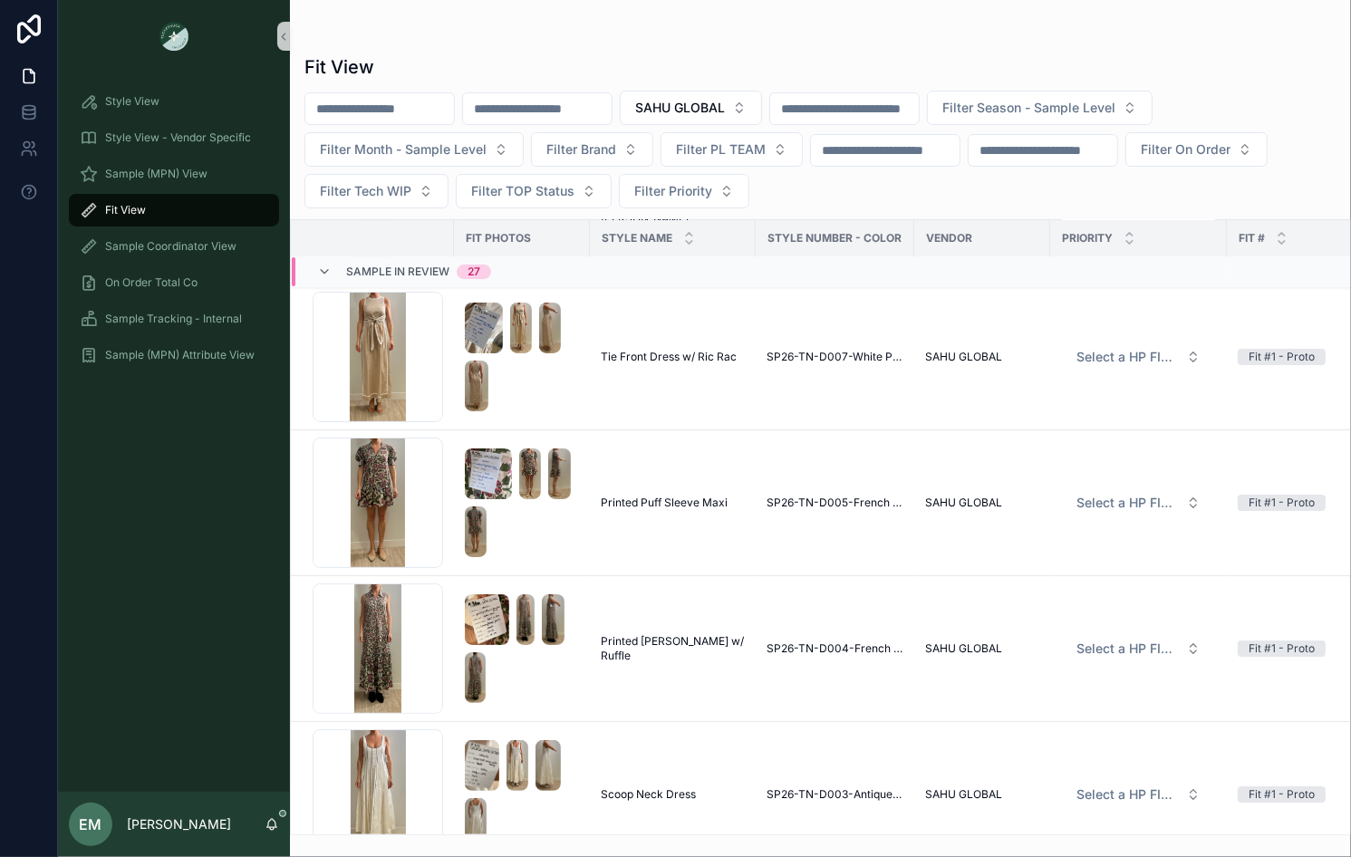
scroll to position [5037, 0]
click at [662, 496] on span "Printed Puff Sleeve Maxi" at bounding box center [664, 503] width 127 height 14
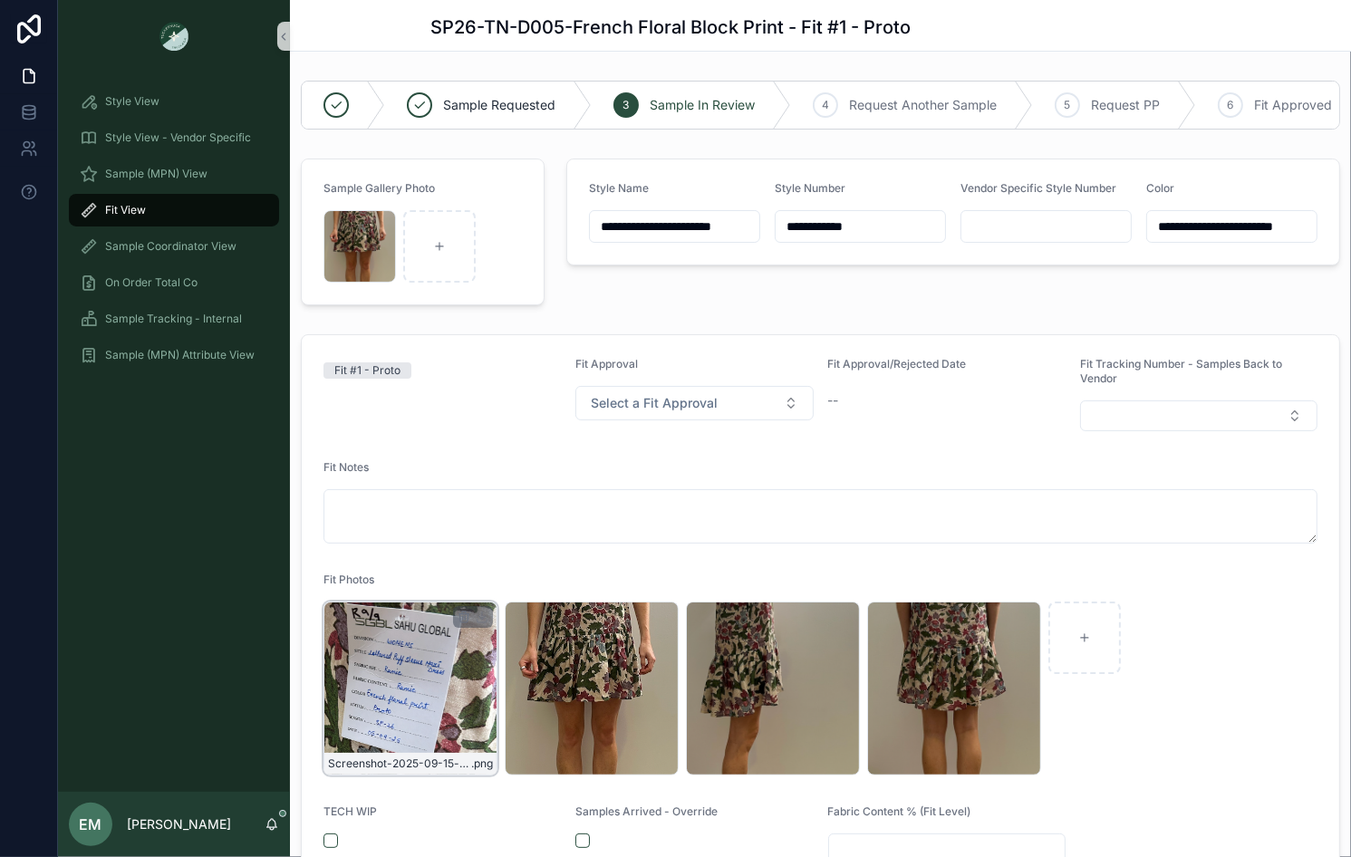
click at [420, 678] on div "Screenshot-2025-09-15-at-10.27.03-AM .png" at bounding box center [410, 688] width 174 height 174
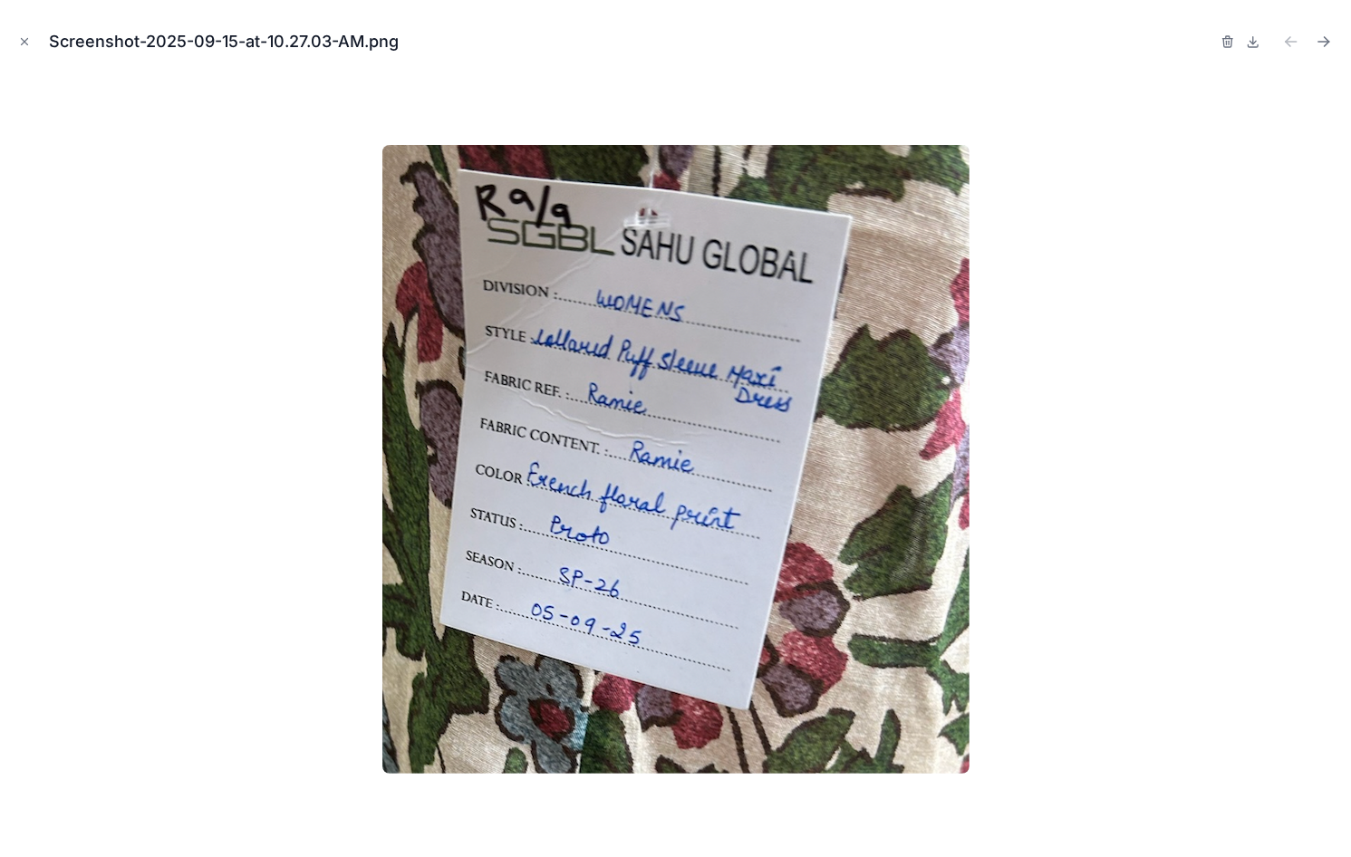
click at [27, 52] on div "Screenshot-2025-09-15-at-10.27.03-AM.png" at bounding box center [675, 41] width 1322 height 54
click at [27, 45] on icon "Close modal" at bounding box center [24, 41] width 13 height 13
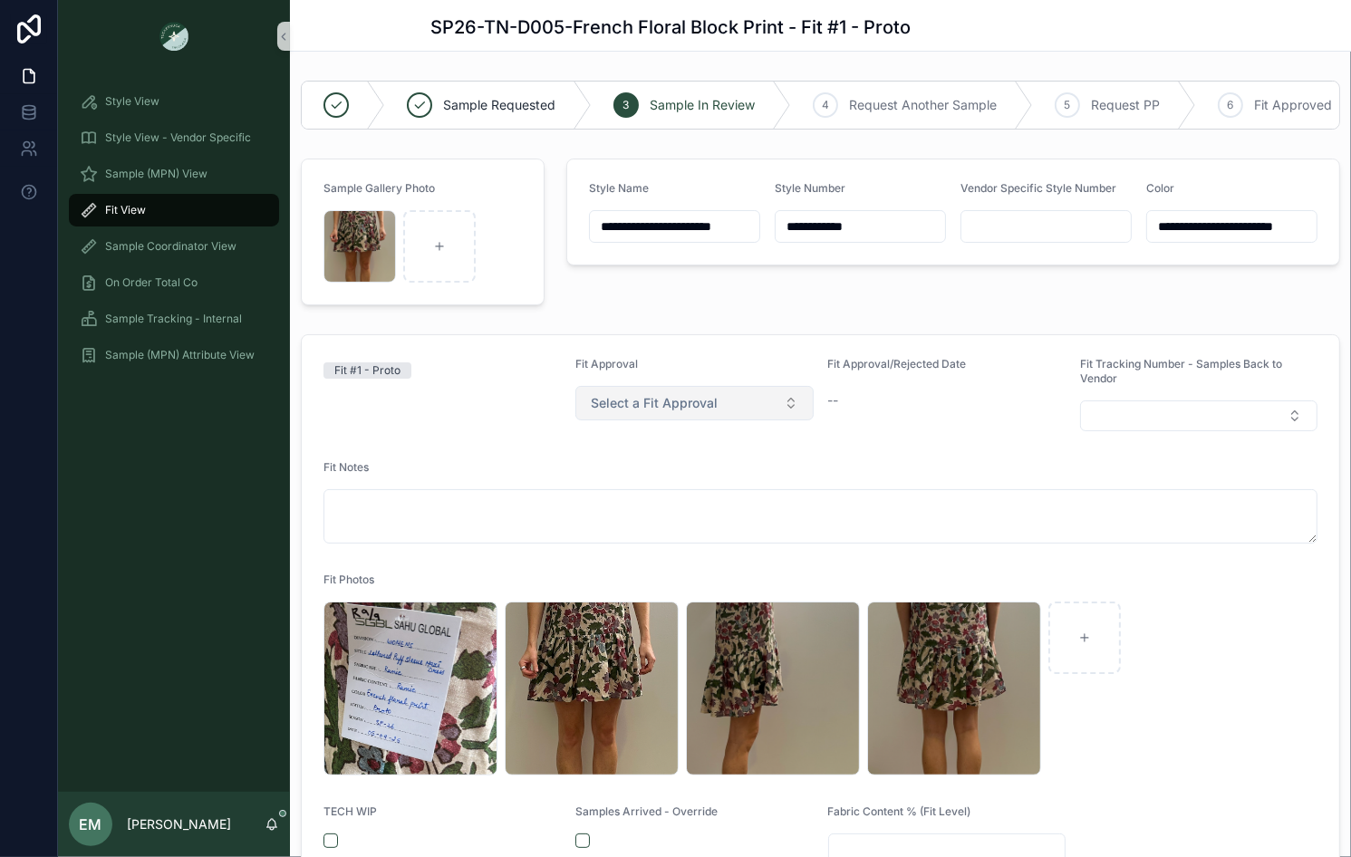
click at [693, 409] on span "Select a Fit Approval" at bounding box center [654, 403] width 127 height 18
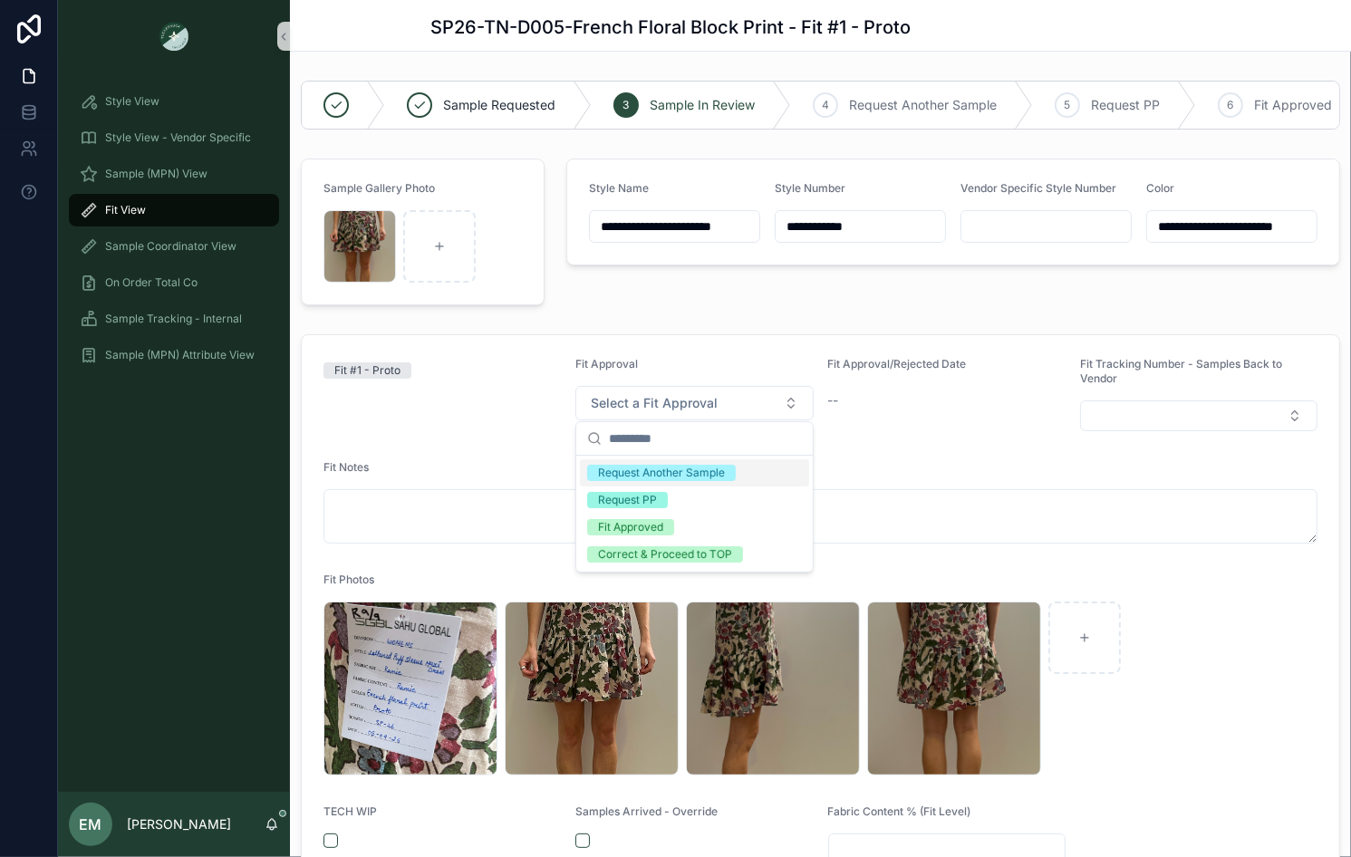
click at [740, 474] on div "Request Another Sample" at bounding box center [694, 472] width 229 height 27
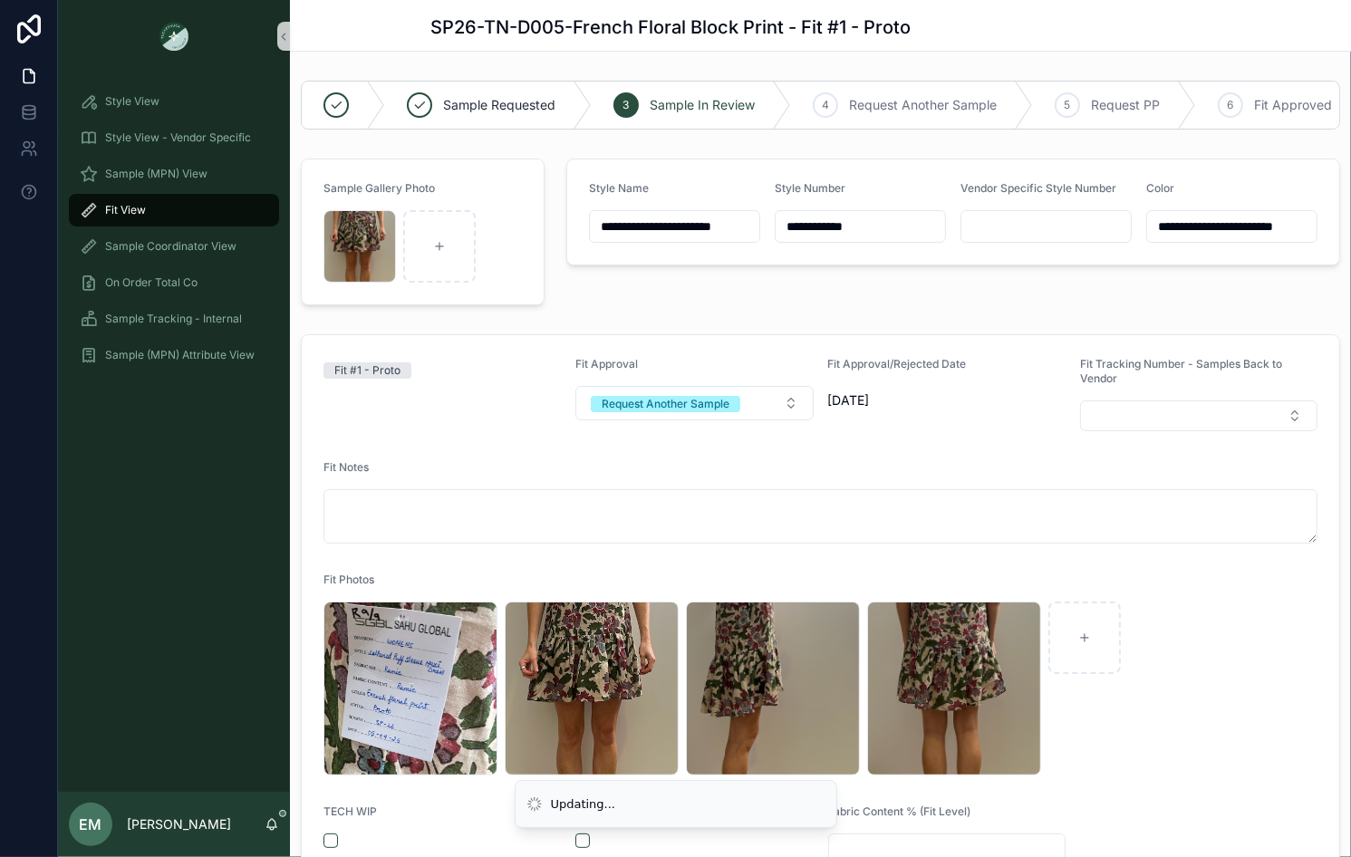
click at [725, 308] on div "**********" at bounding box center [952, 231] width 795 height 161
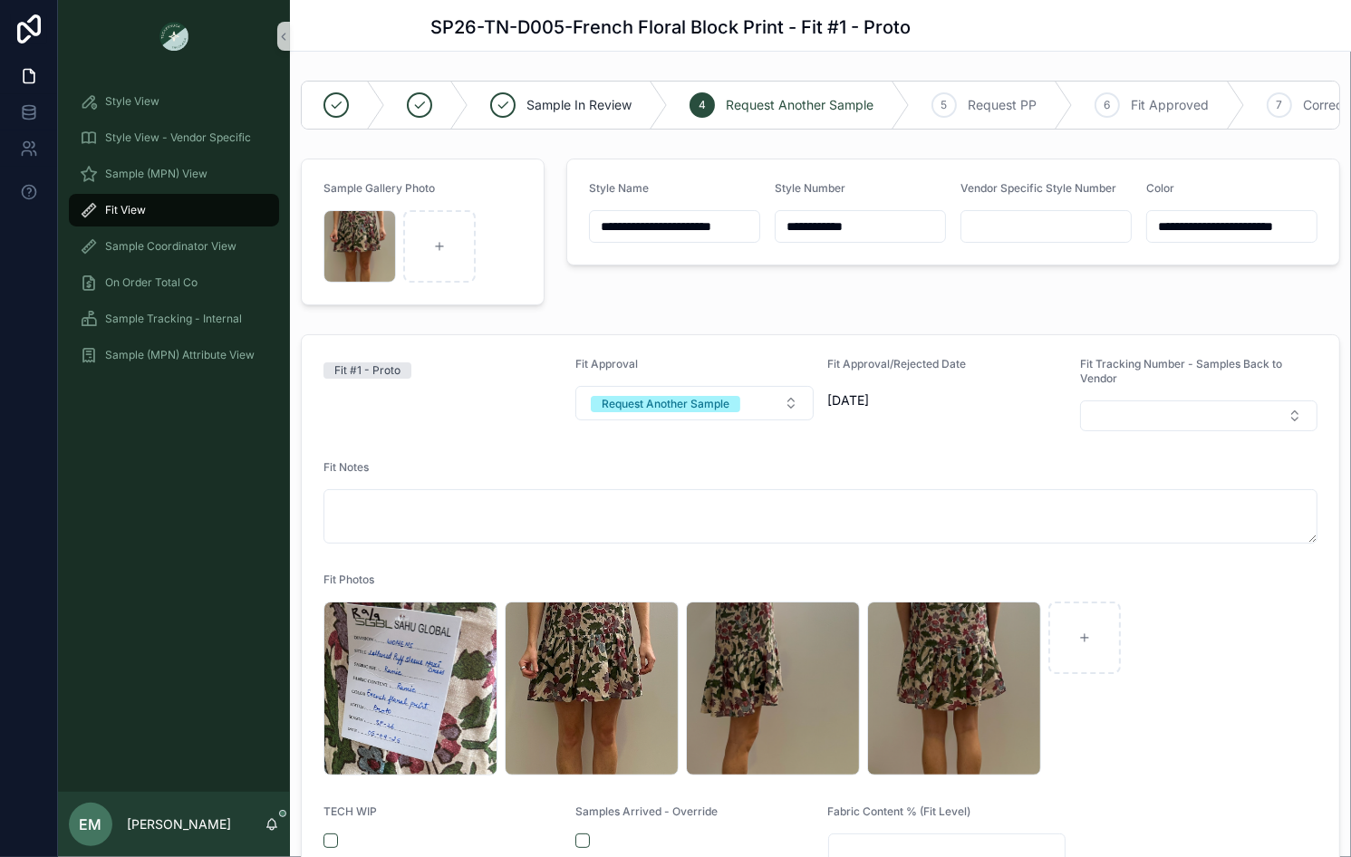
click at [715, 309] on div "**********" at bounding box center [952, 231] width 795 height 161
click at [167, 207] on div "Fit View" at bounding box center [174, 210] width 188 height 29
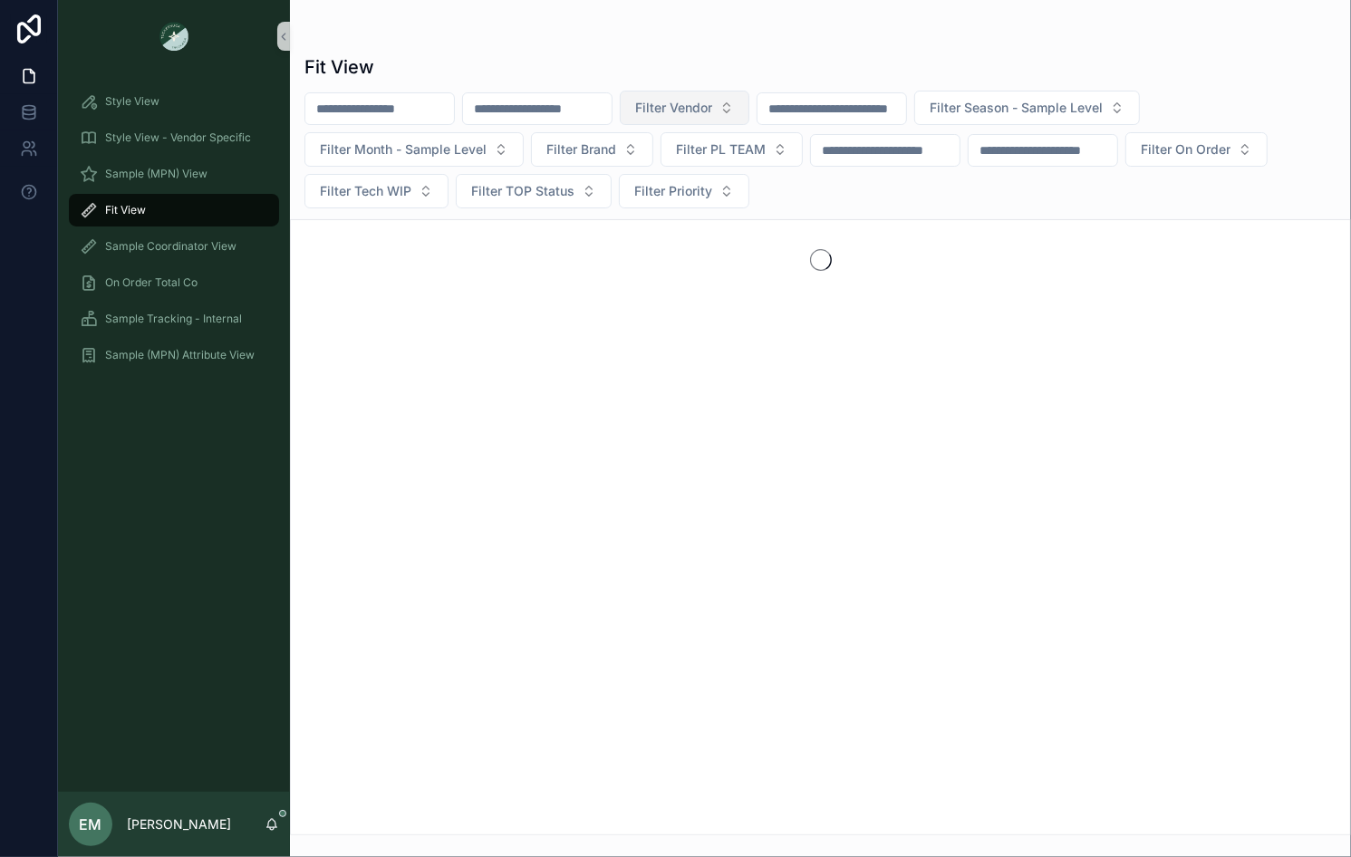
click at [713, 95] on button "Filter Vendor" at bounding box center [685, 108] width 130 height 34
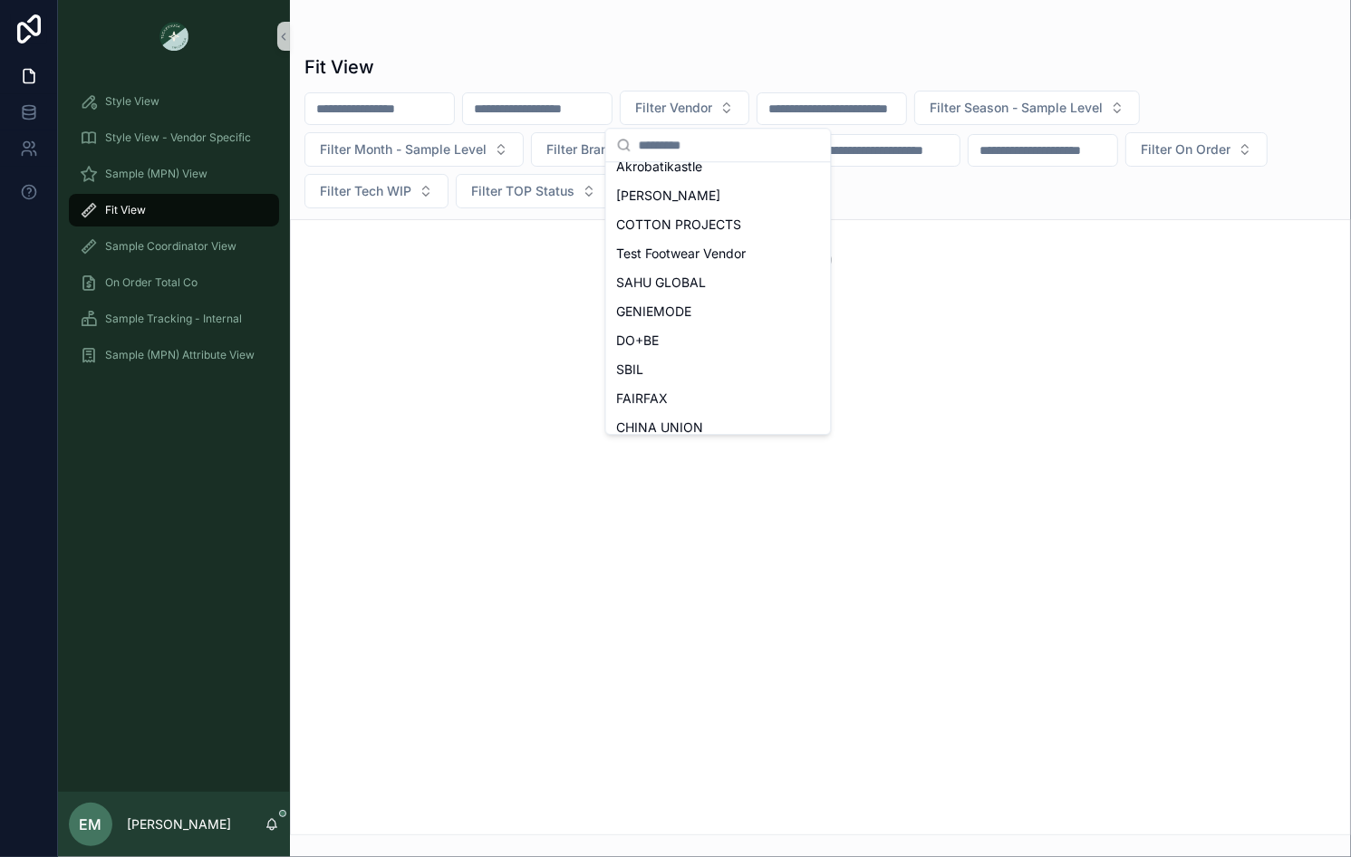
scroll to position [255, 0]
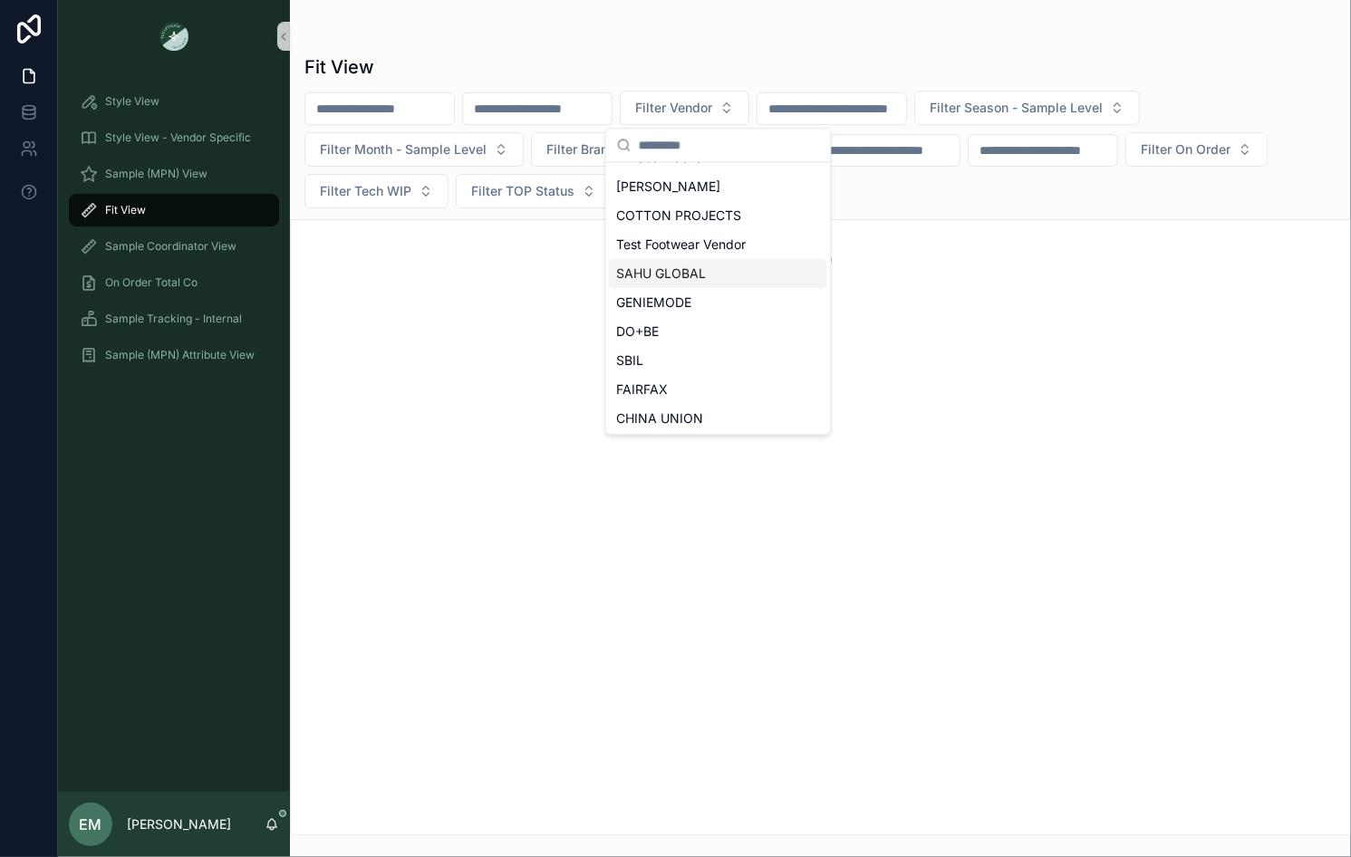
click at [695, 277] on span "SAHU GLOBAL" at bounding box center [662, 273] width 90 height 18
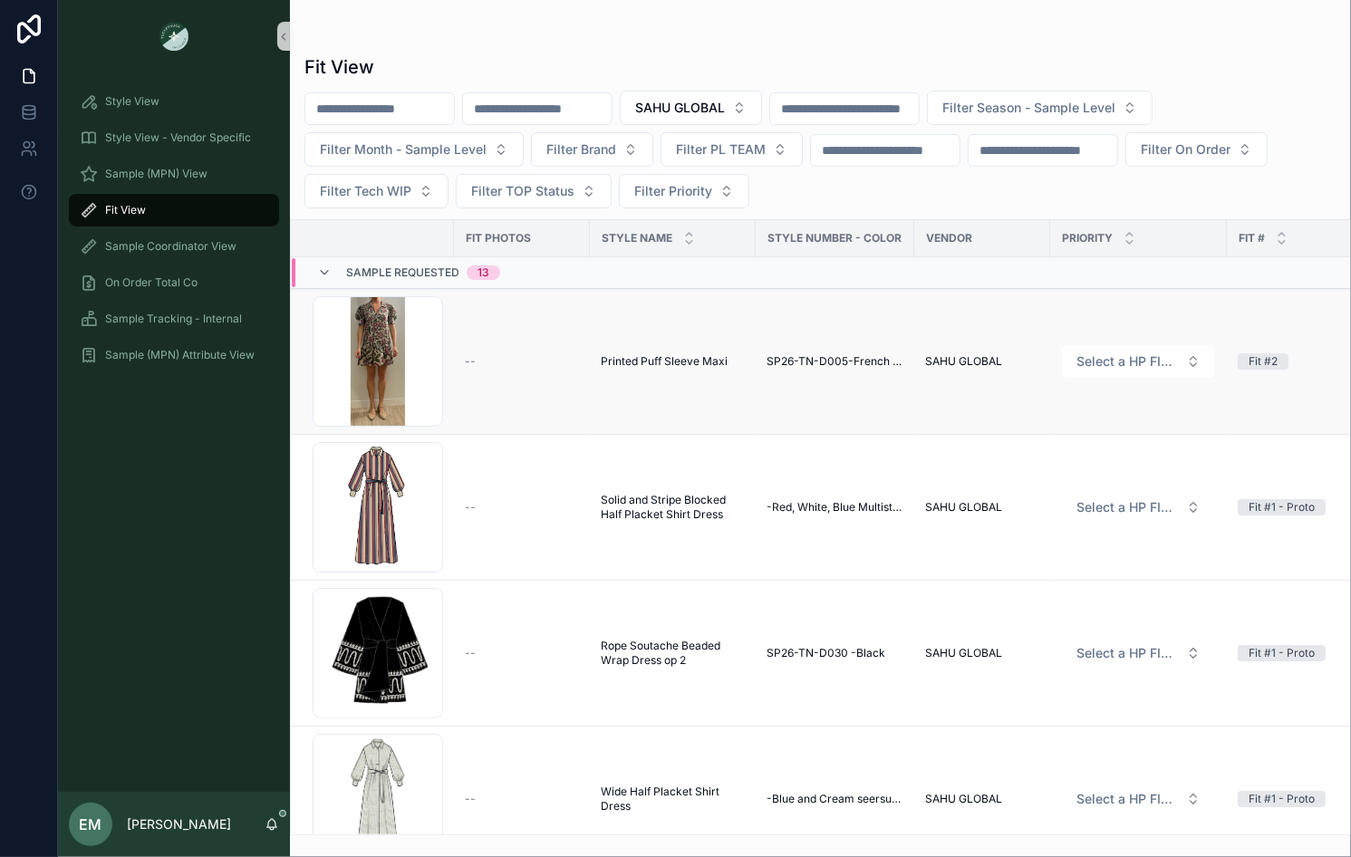
click at [675, 361] on span "Printed Puff Sleeve Maxi" at bounding box center [664, 361] width 127 height 14
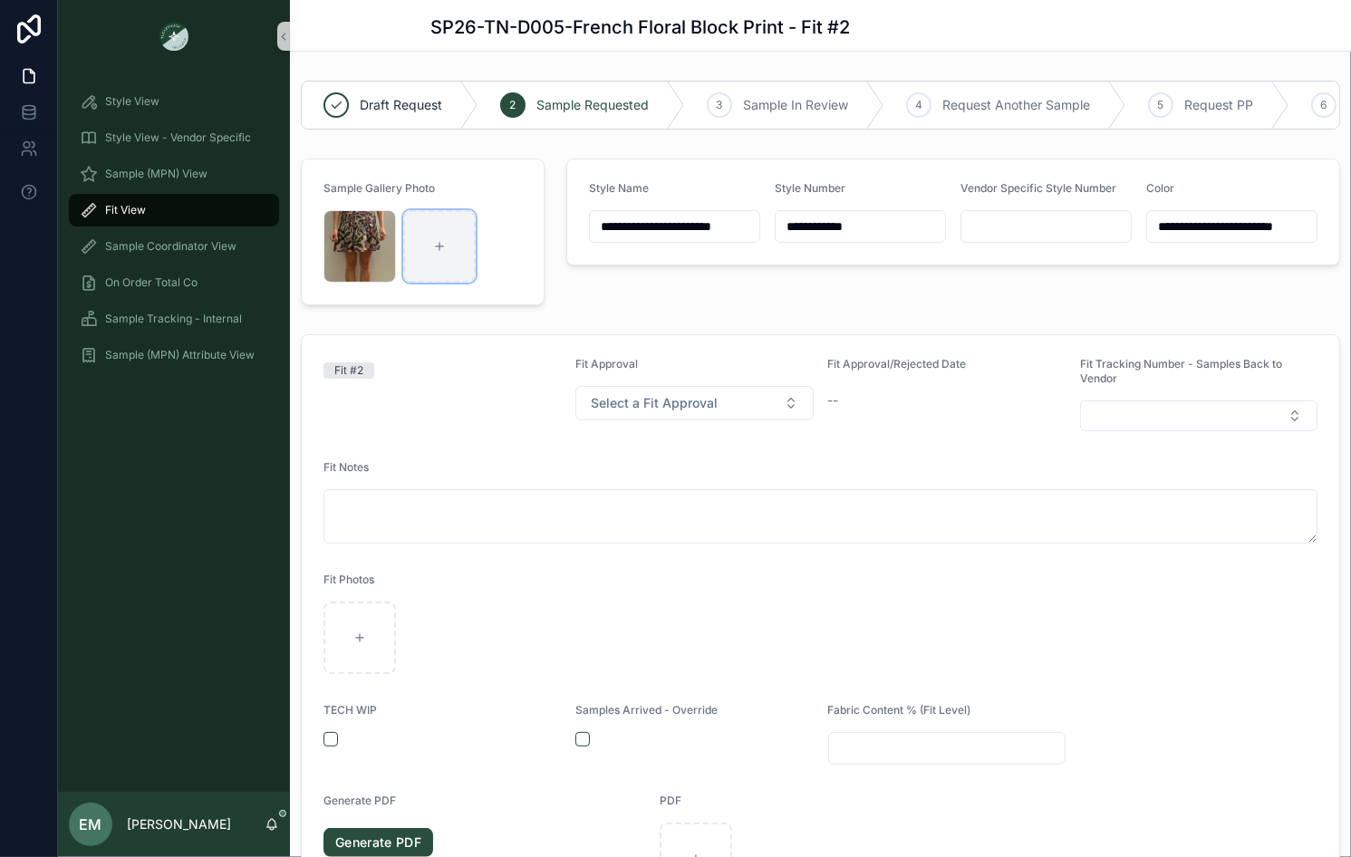
click at [432, 254] on div "scrollable content" at bounding box center [439, 246] width 72 height 72
type input "**********"
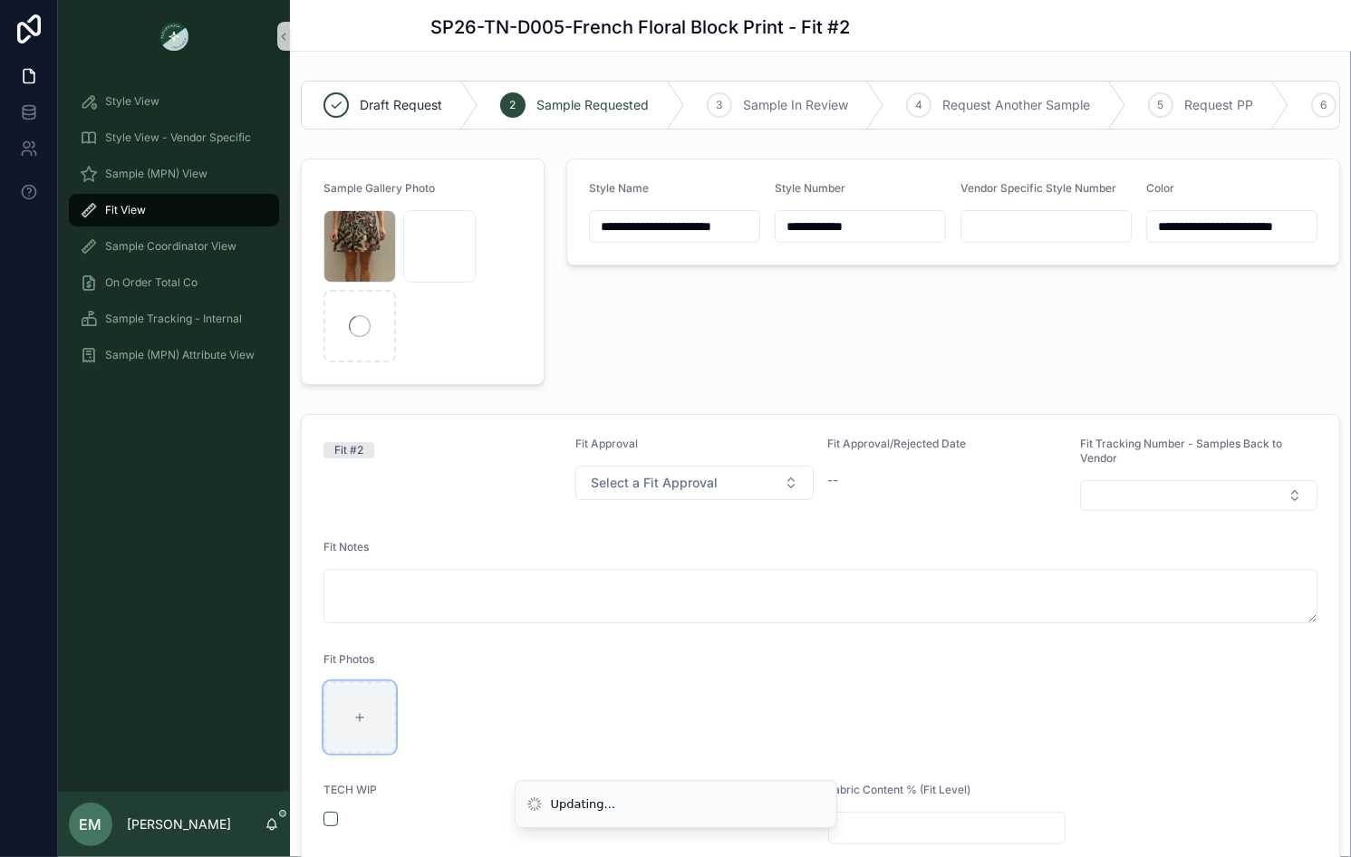
click at [378, 693] on div "scrollable content" at bounding box center [359, 717] width 72 height 72
type input "**********"
click at [645, 317] on div "**********" at bounding box center [952, 271] width 795 height 241
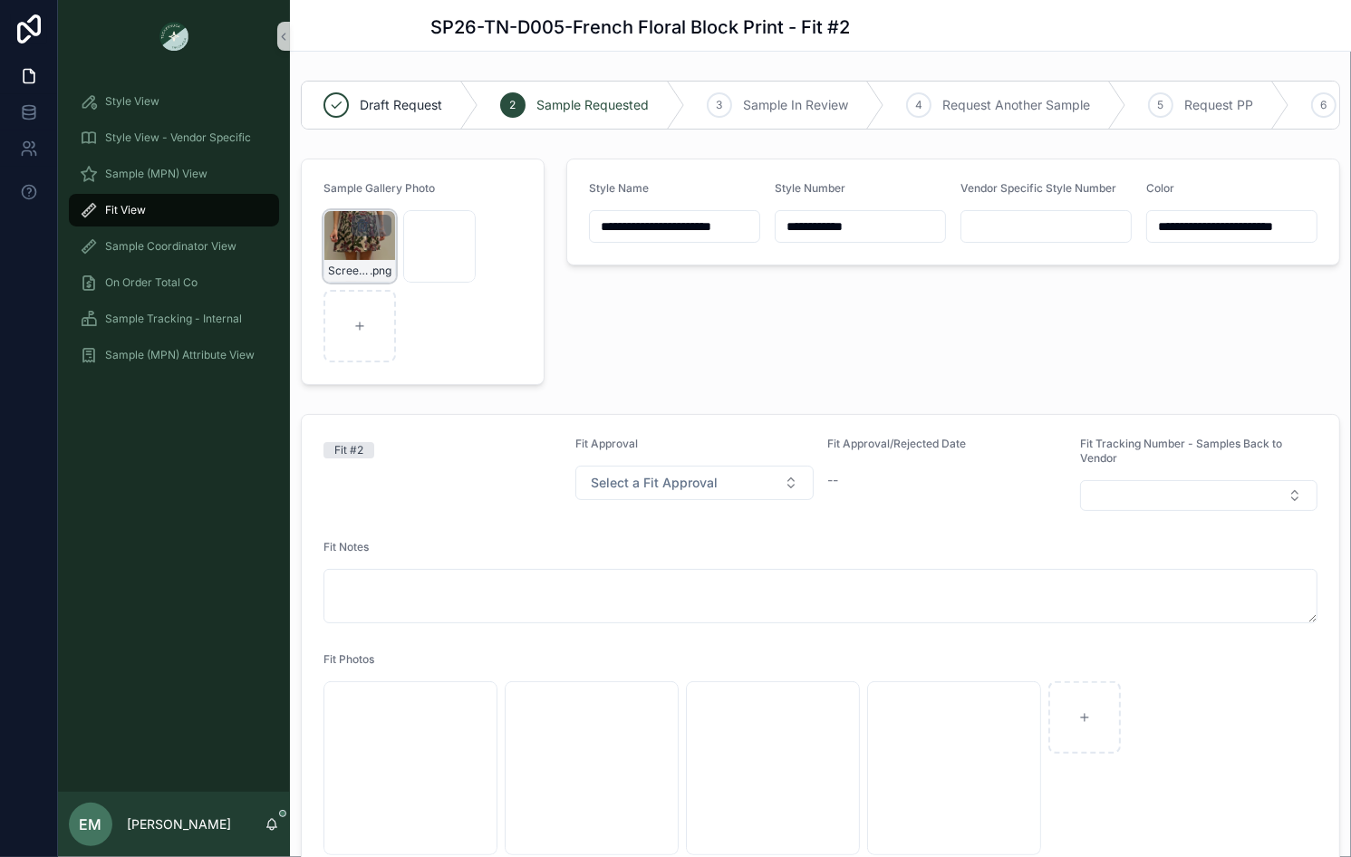
click at [367, 223] on icon "scrollable content" at bounding box center [363, 223] width 10 height 0
click at [402, 185] on icon "scrollable content" at bounding box center [400, 191] width 14 height 14
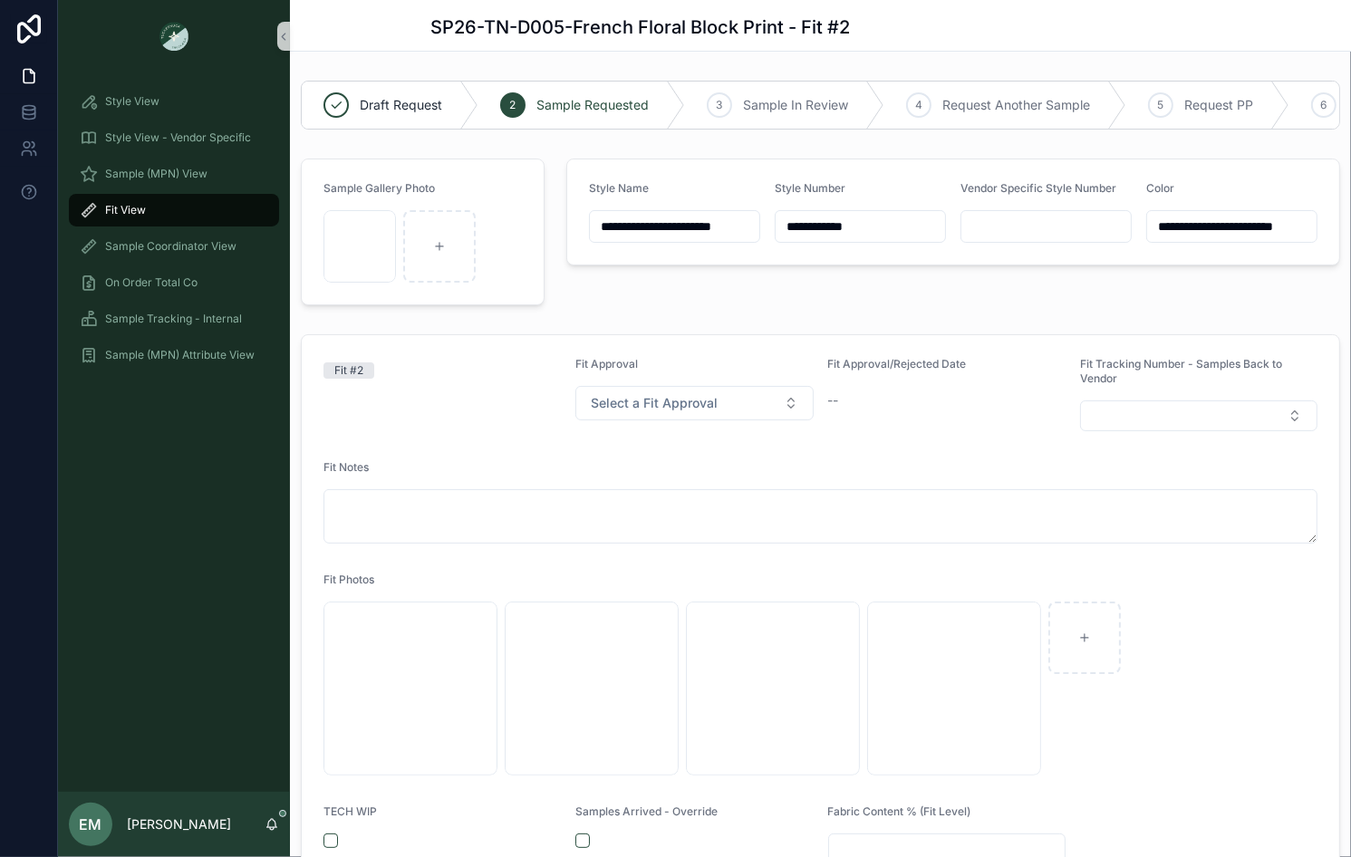
click at [863, 215] on input "**********" at bounding box center [859, 226] width 169 height 25
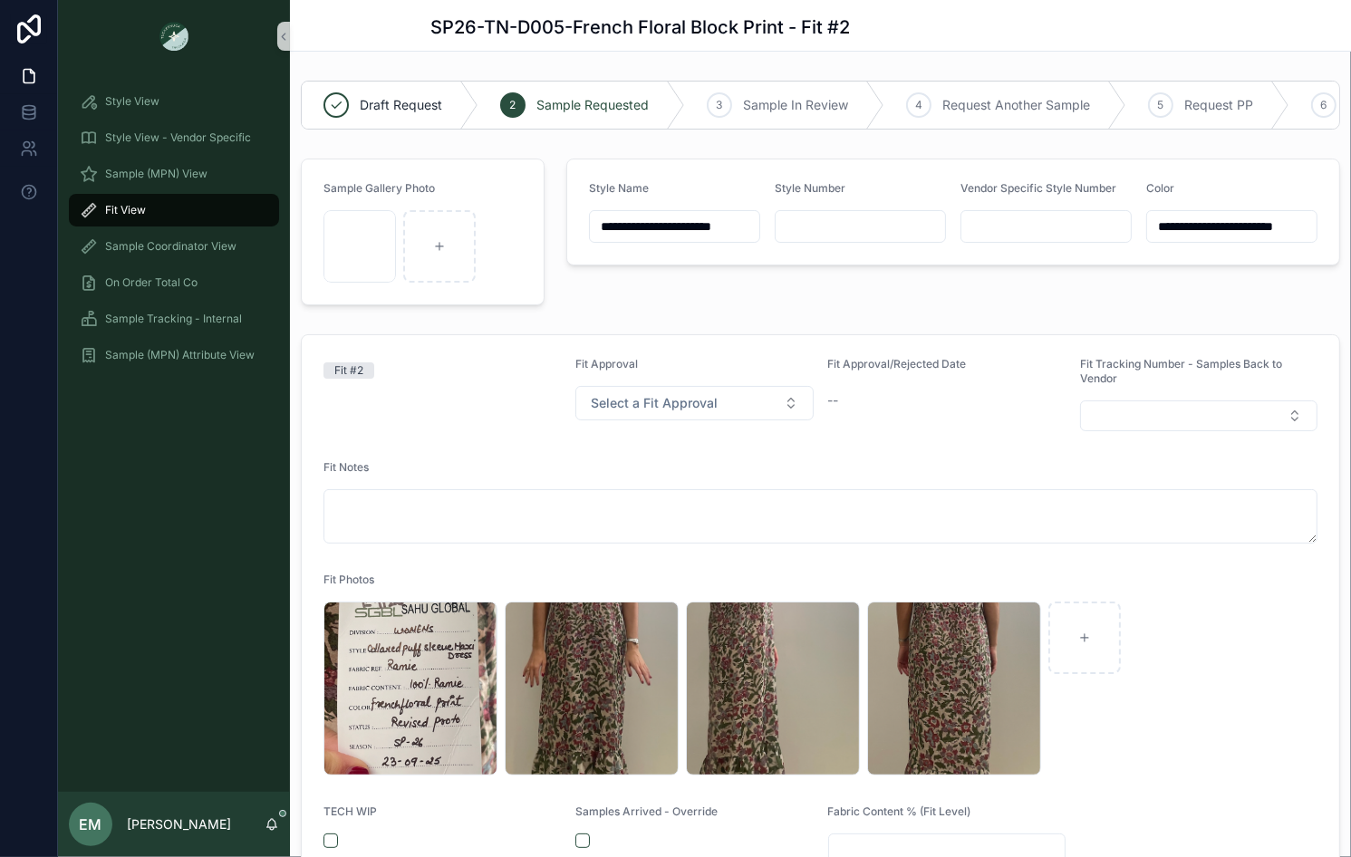
click at [1036, 226] on input "scrollable content" at bounding box center [1045, 226] width 169 height 25
paste input "**********"
type input "**********"
click at [919, 307] on div "**********" at bounding box center [952, 231] width 795 height 161
click at [830, 303] on div "**********" at bounding box center [952, 231] width 795 height 161
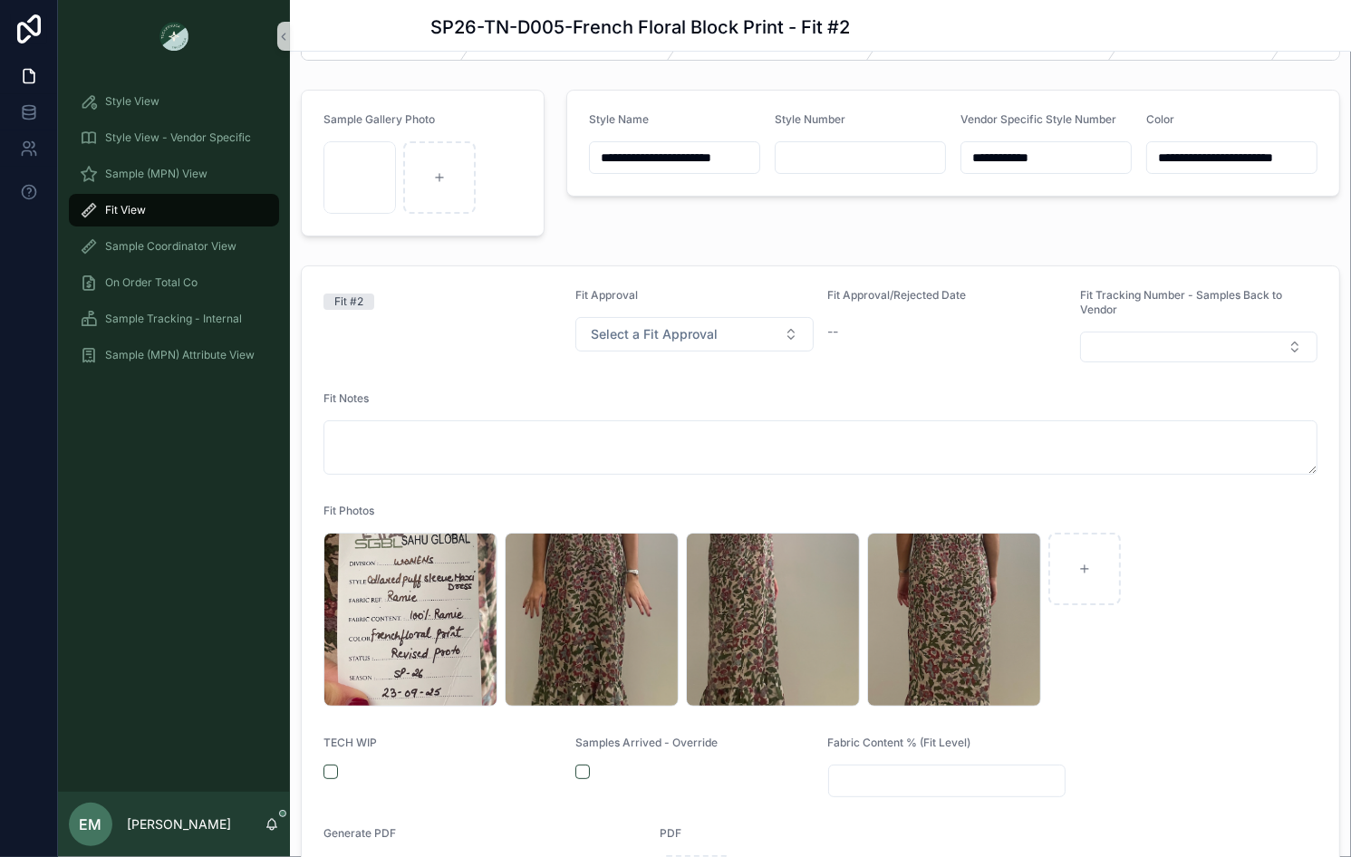
scroll to position [55, 0]
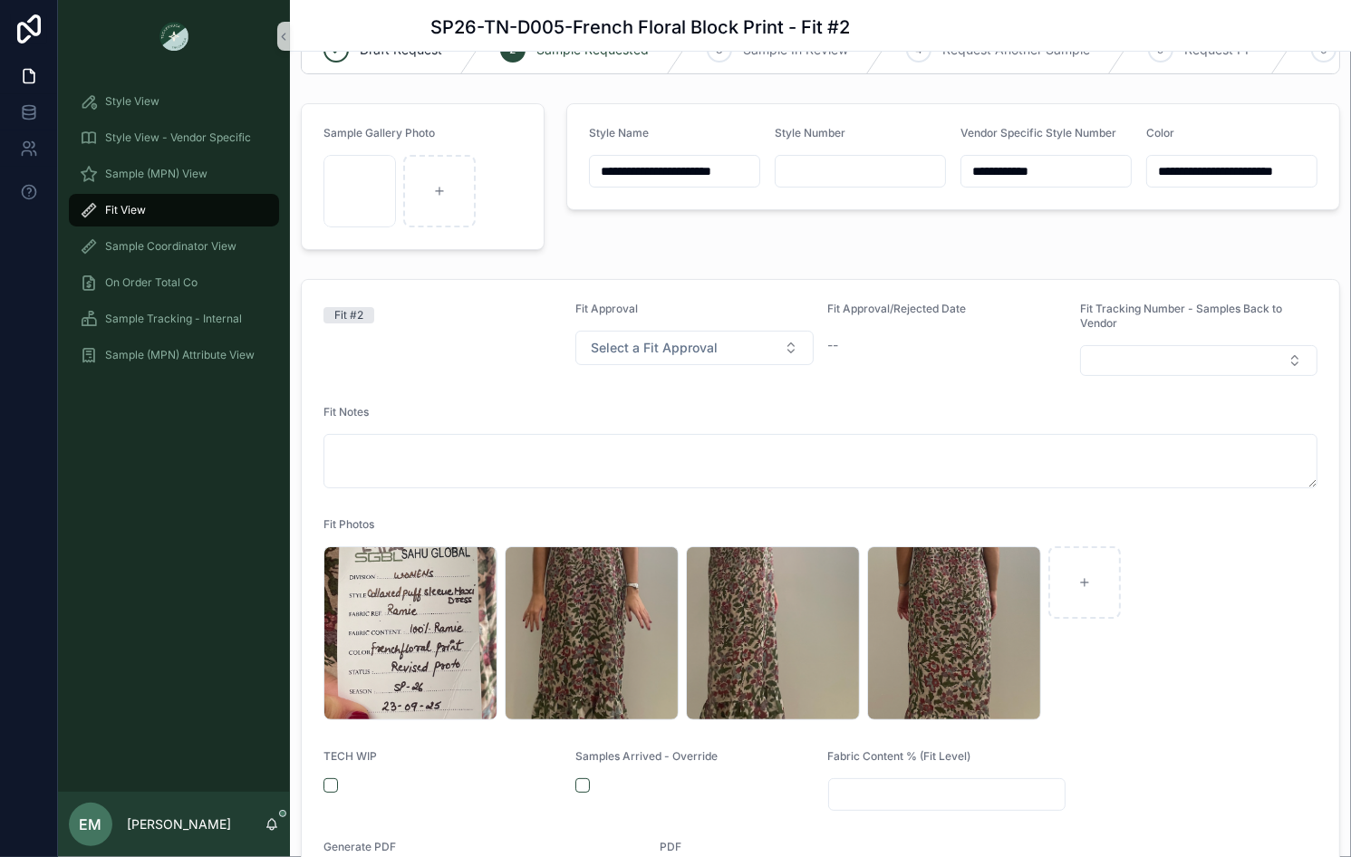
click at [678, 229] on div "**********" at bounding box center [952, 176] width 795 height 161
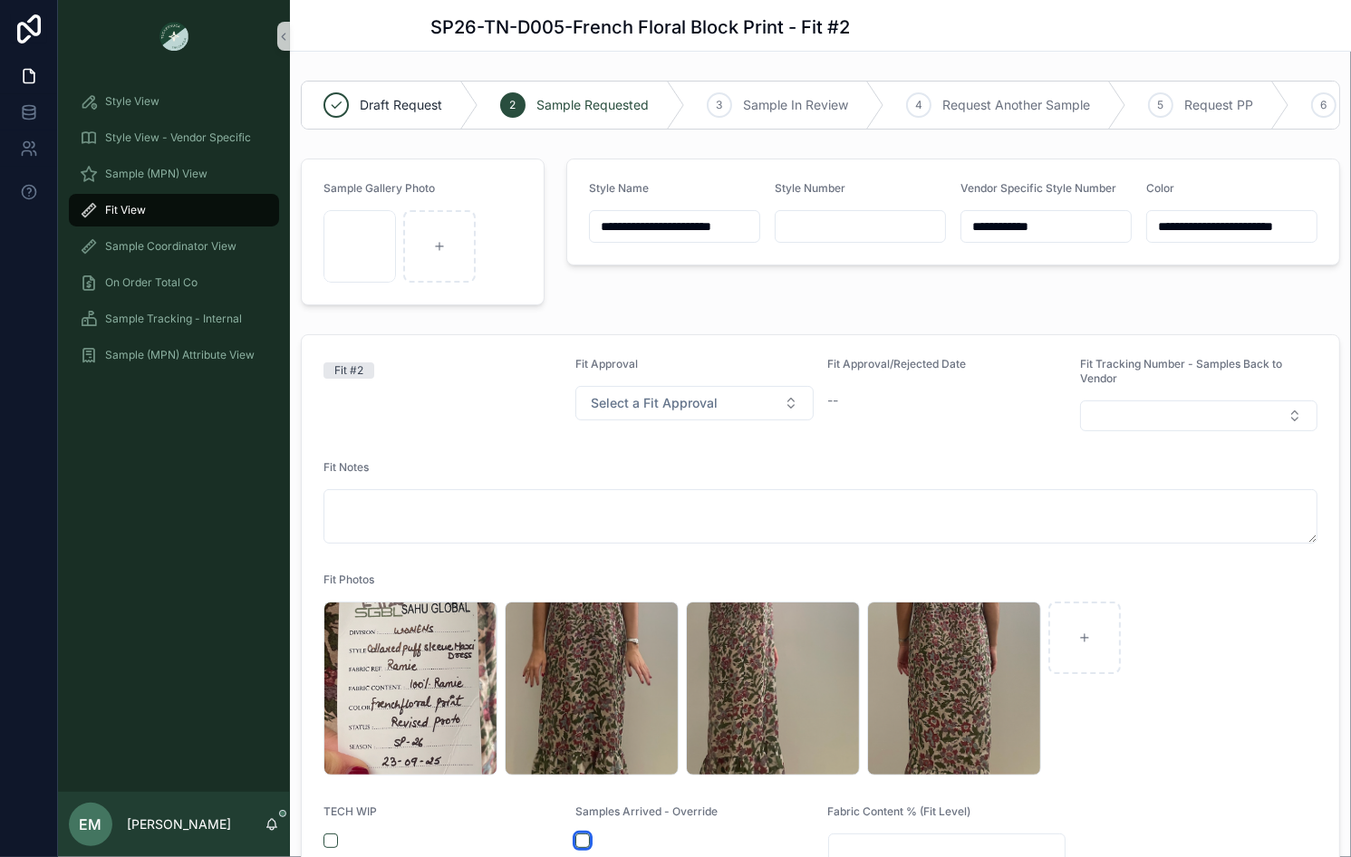
click at [585, 833] on button "scrollable content" at bounding box center [582, 840] width 14 height 14
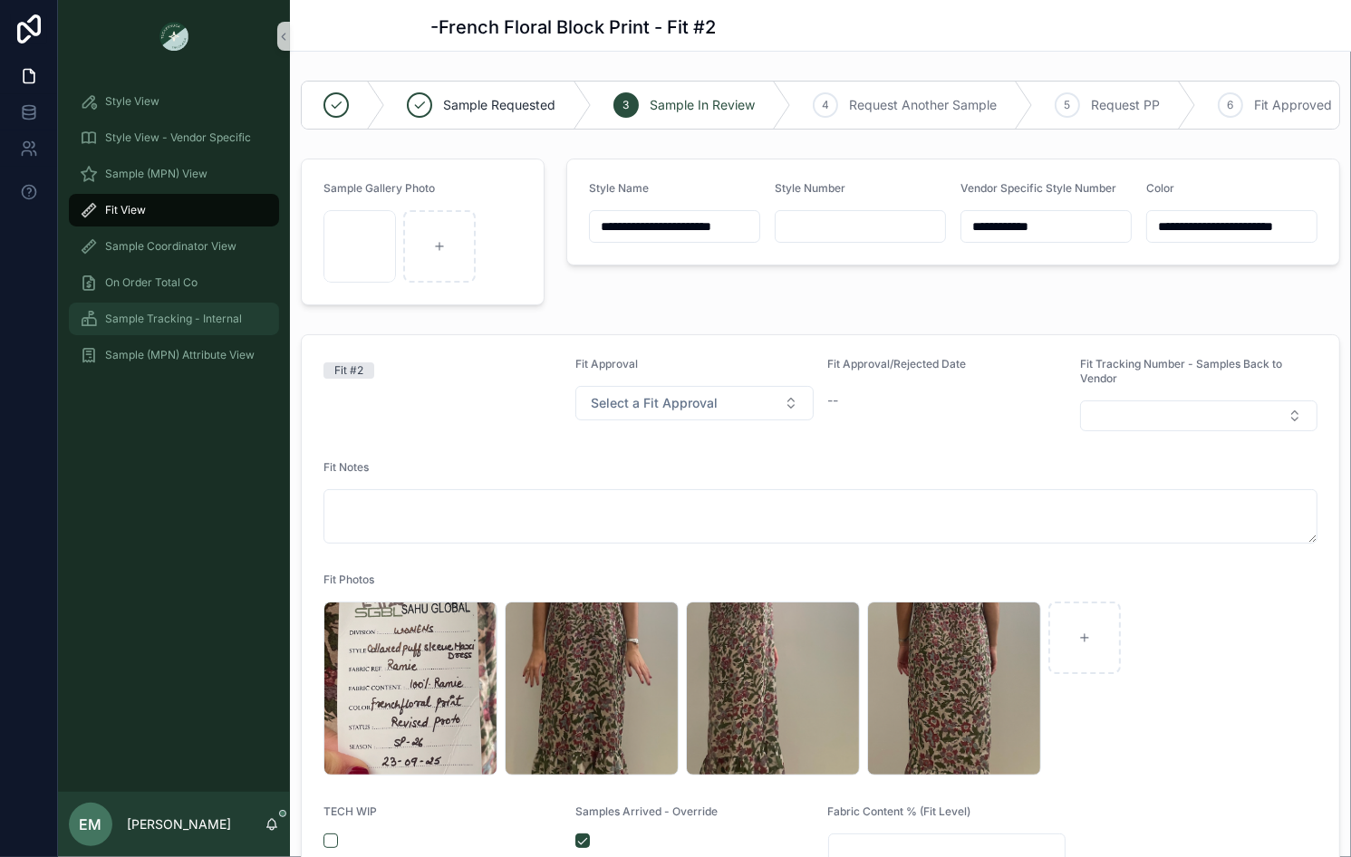
click at [200, 326] on div "Sample Tracking - Internal" at bounding box center [174, 318] width 188 height 29
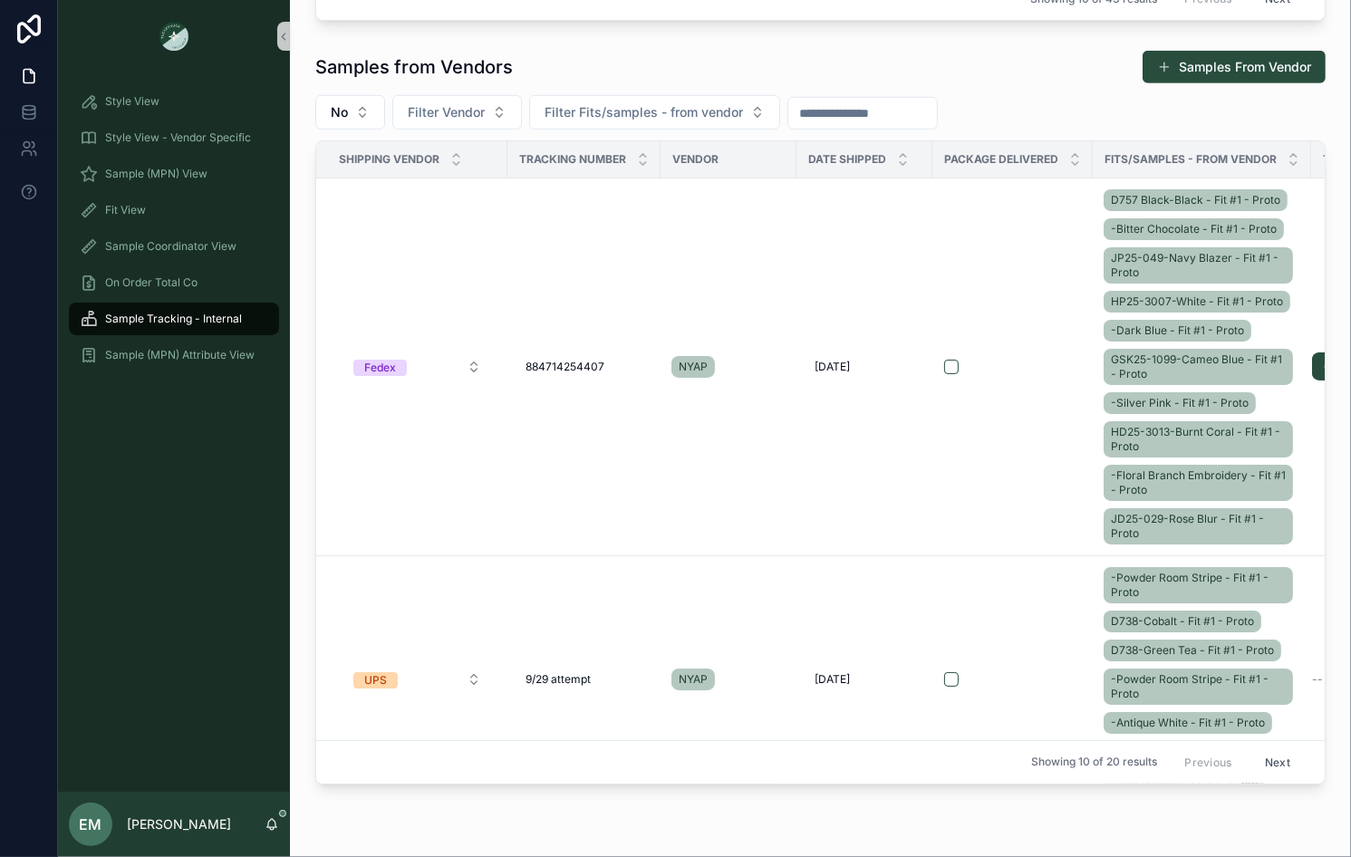
scroll to position [735, 0]
click at [580, 368] on span "884714254407" at bounding box center [564, 367] width 79 height 14
click at [557, 402] on input "**********" at bounding box center [614, 390] width 172 height 25
click at [993, 421] on td "scrollable content" at bounding box center [1012, 367] width 160 height 378
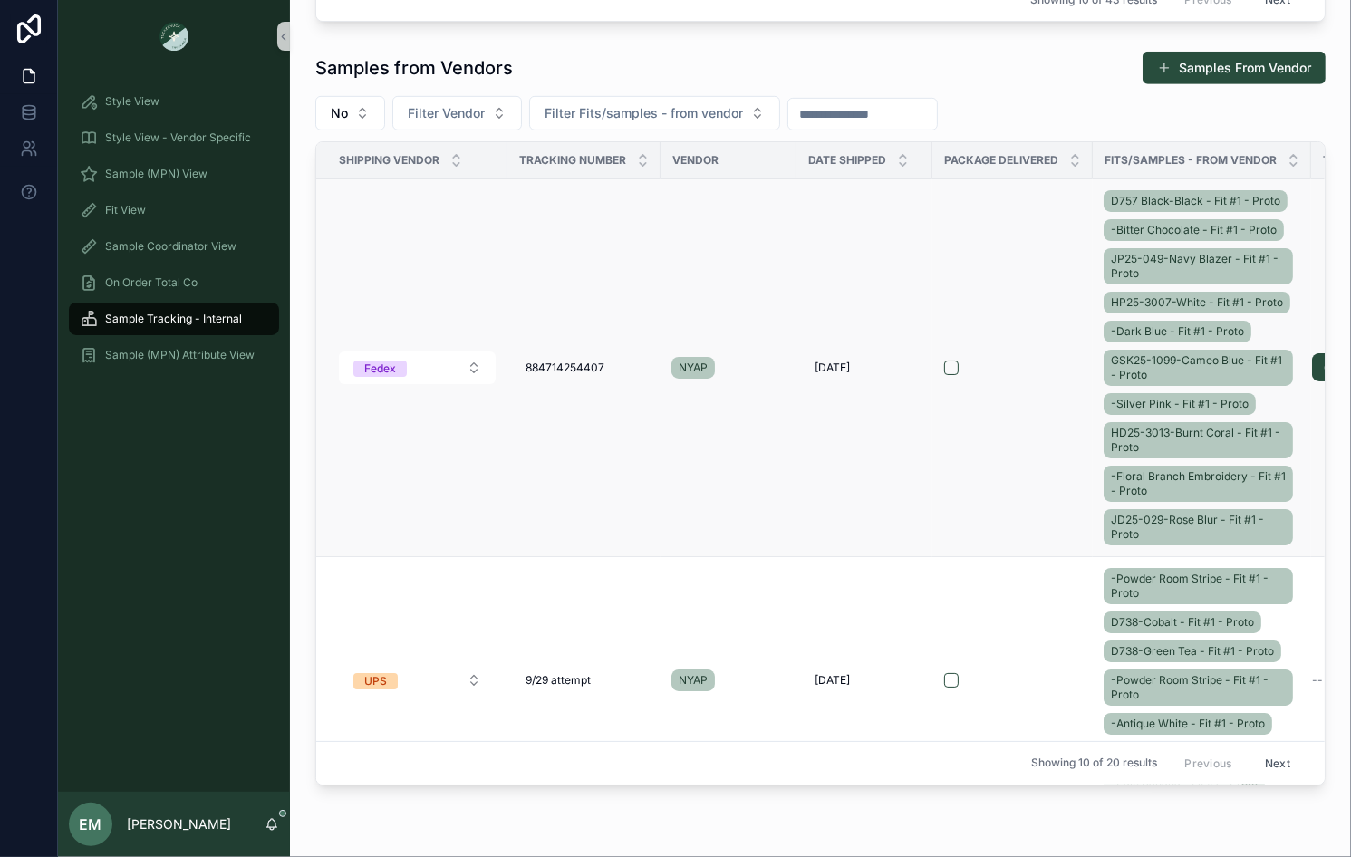
click at [1106, 380] on div "D757 Black-Black - Fit #1 - Proto -Bitter Chocolate - Fit #1 - Proto JP25-049-N…" at bounding box center [1201, 368] width 197 height 362
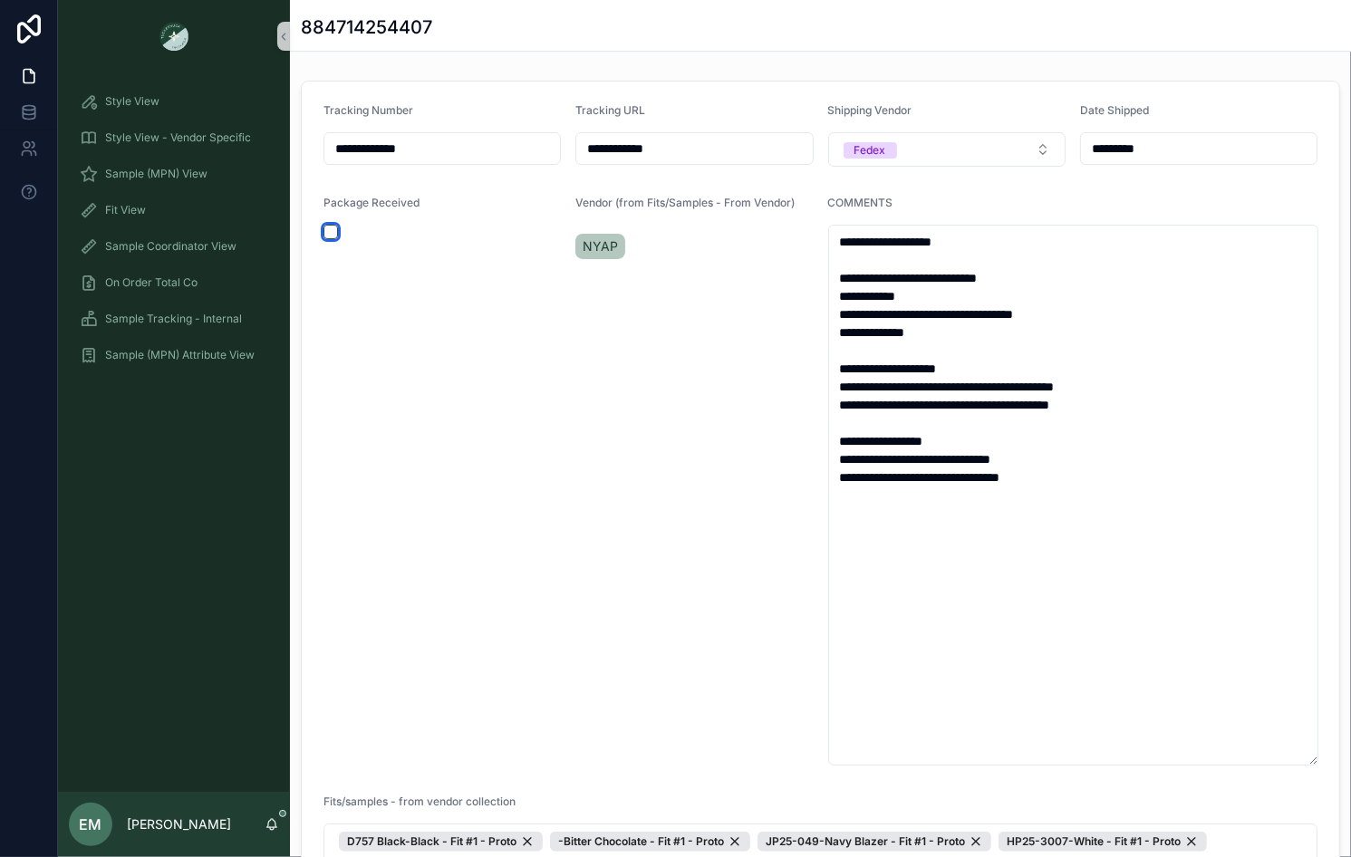
click at [328, 226] on button "scrollable content" at bounding box center [330, 232] width 14 height 14
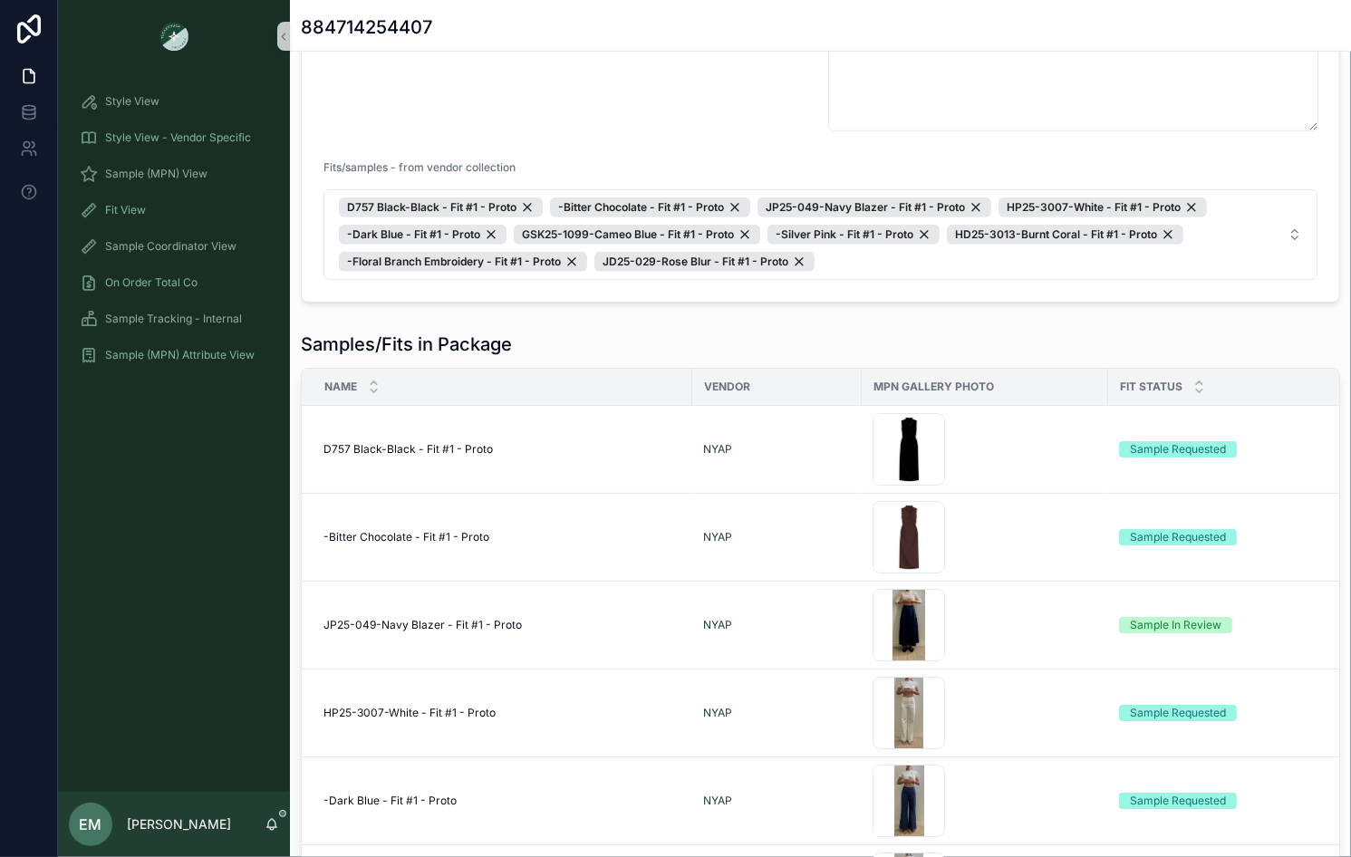
scroll to position [749, 0]
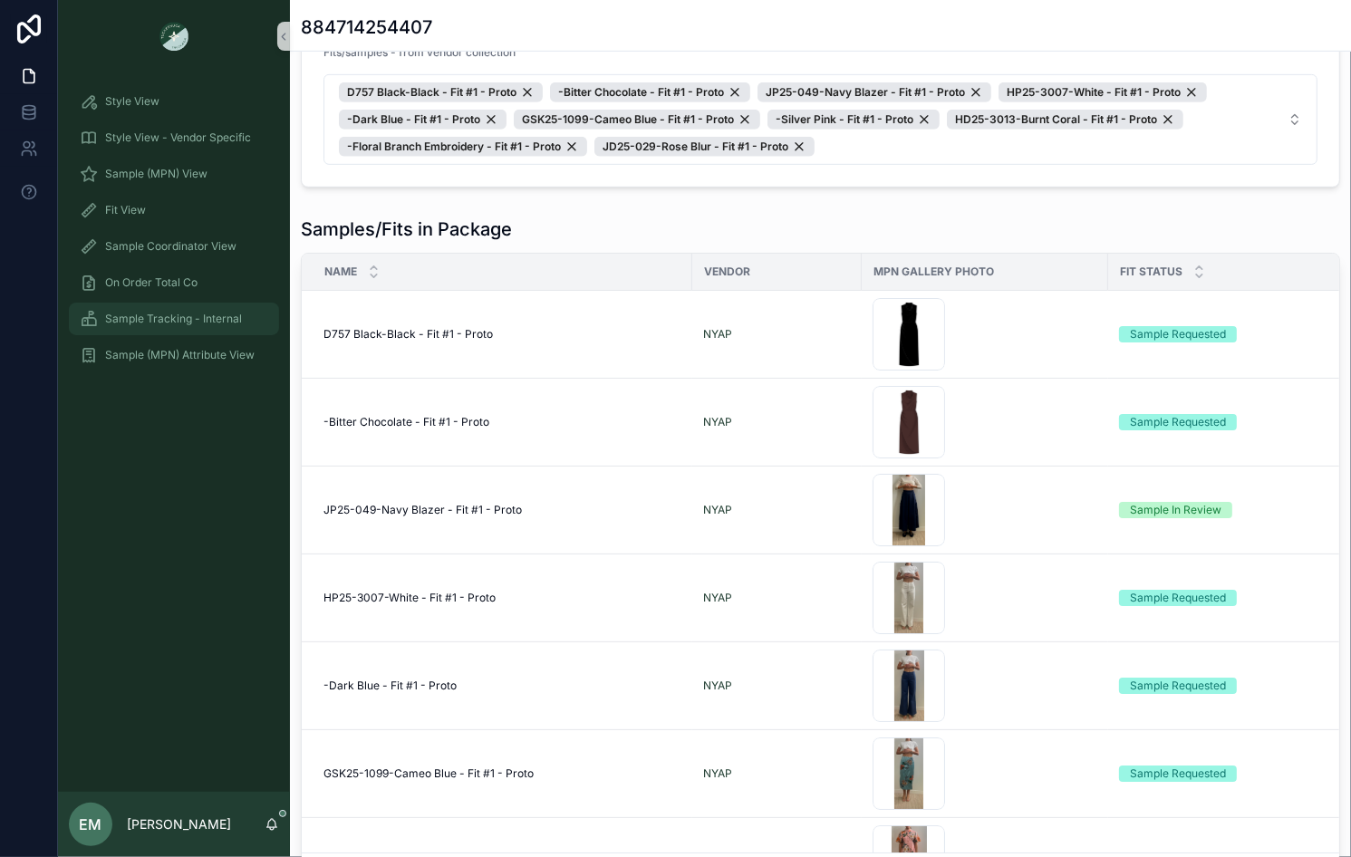
click at [187, 312] on span "Sample Tracking - Internal" at bounding box center [173, 319] width 137 height 14
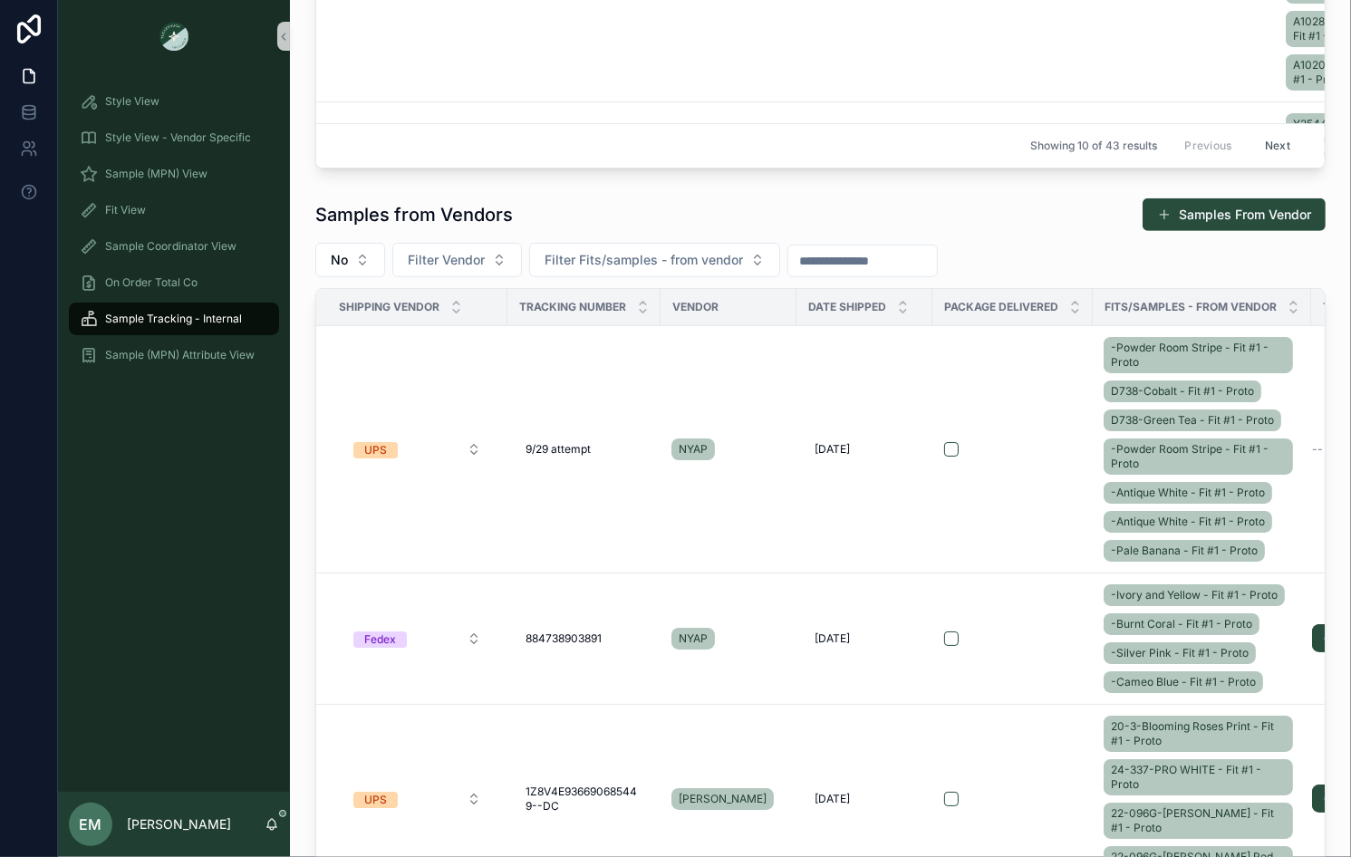
scroll to position [583, 0]
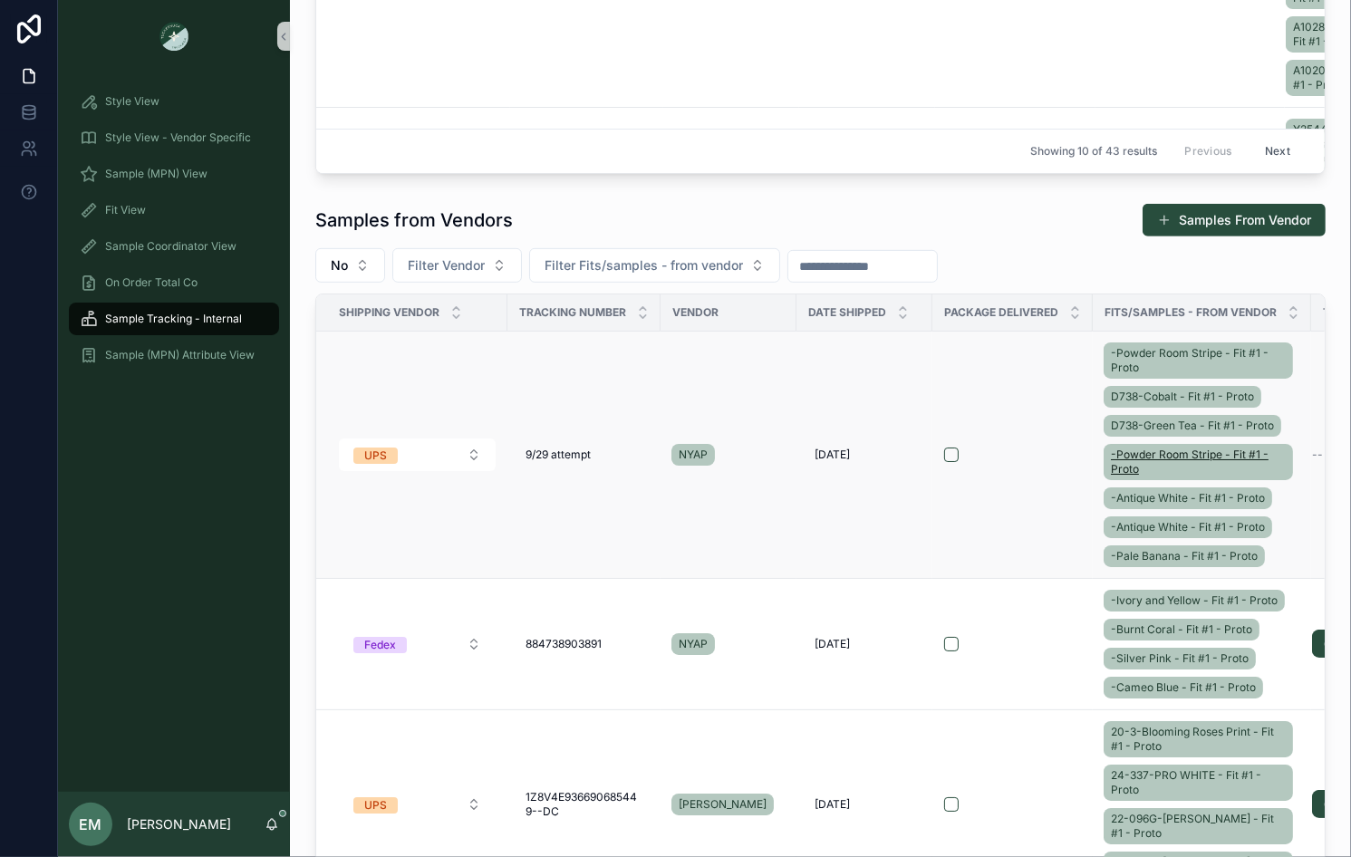
click at [1104, 470] on link "-Powder Room Stripe - Fit #1 - Proto" at bounding box center [1197, 462] width 189 height 36
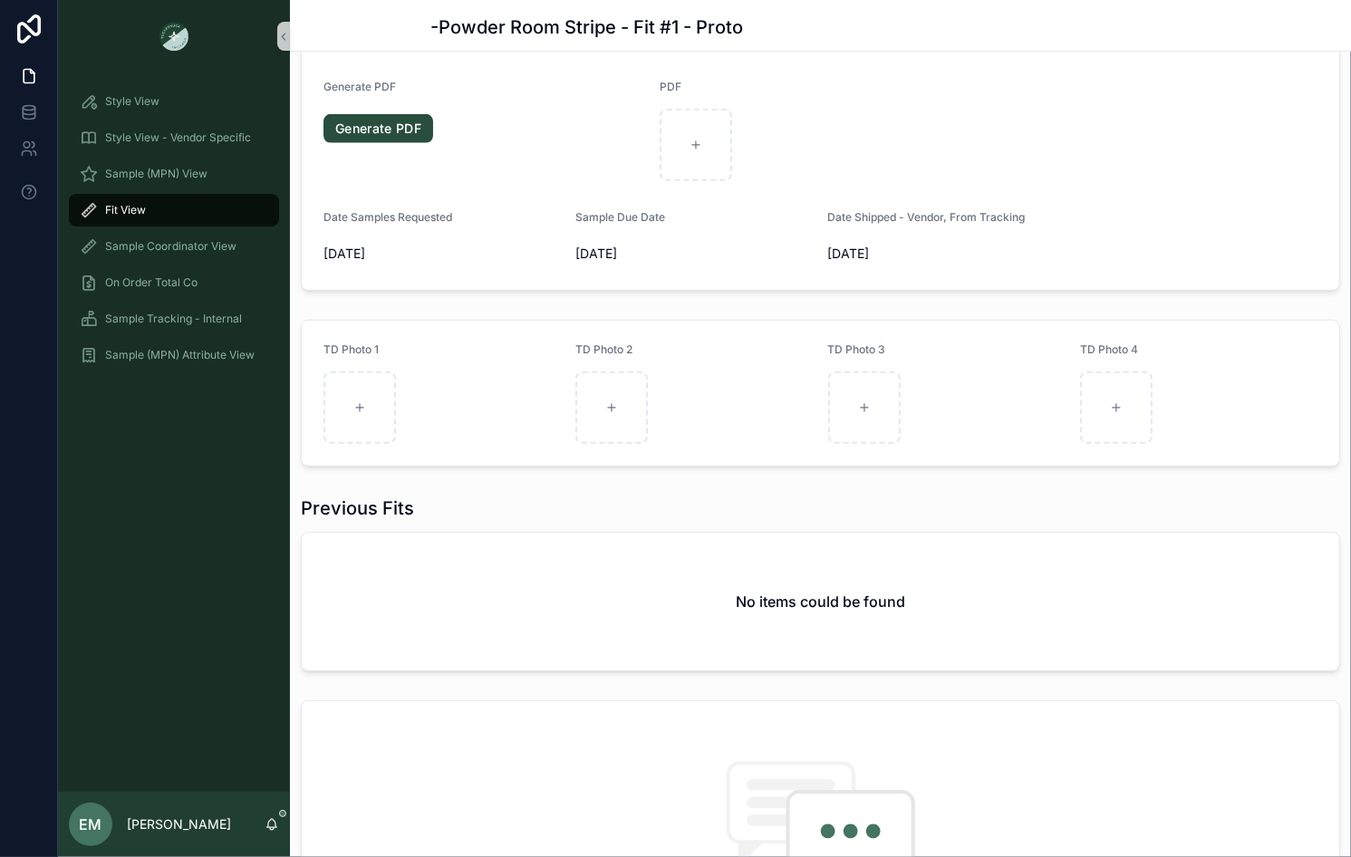
scroll to position [723, 0]
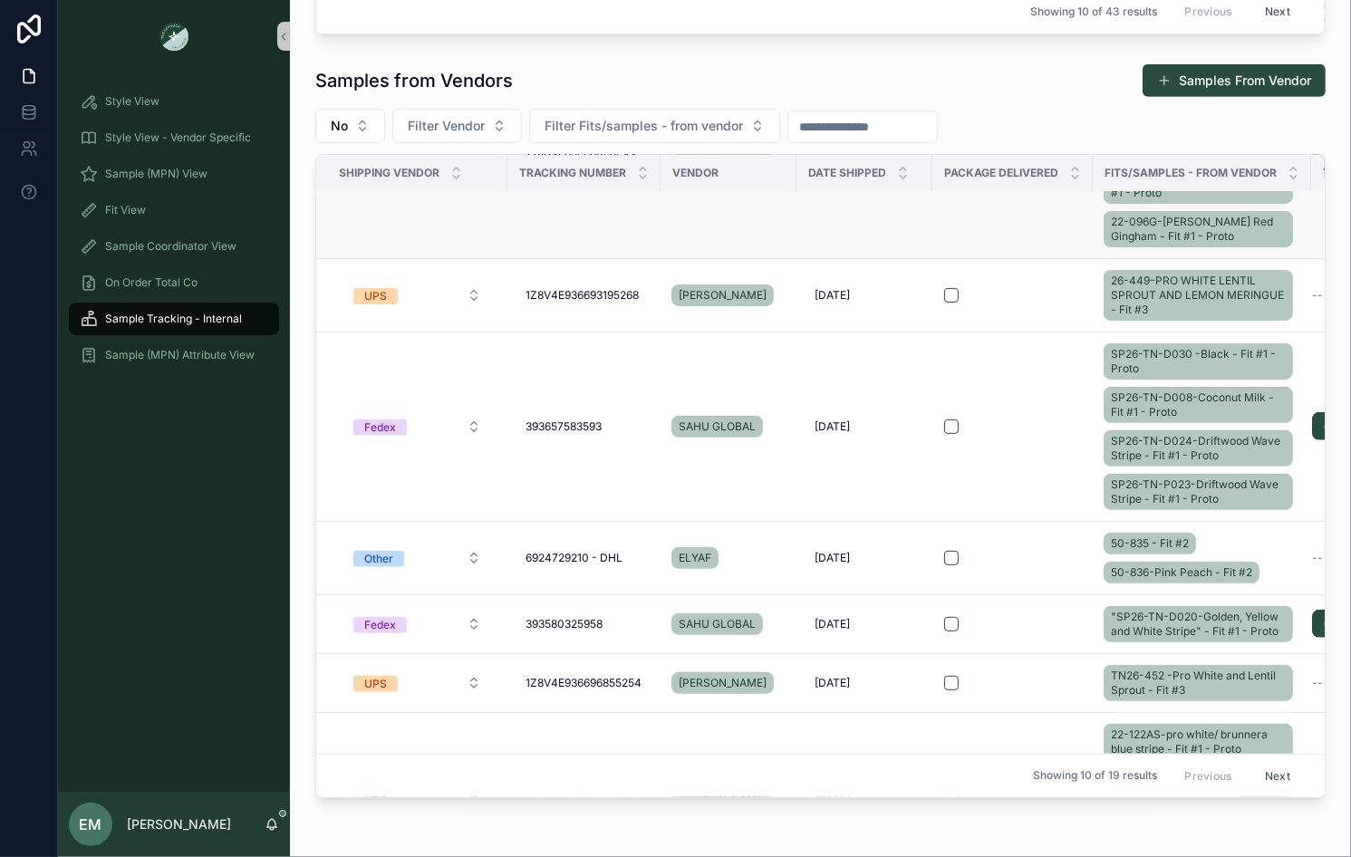
scroll to position [503, 0]
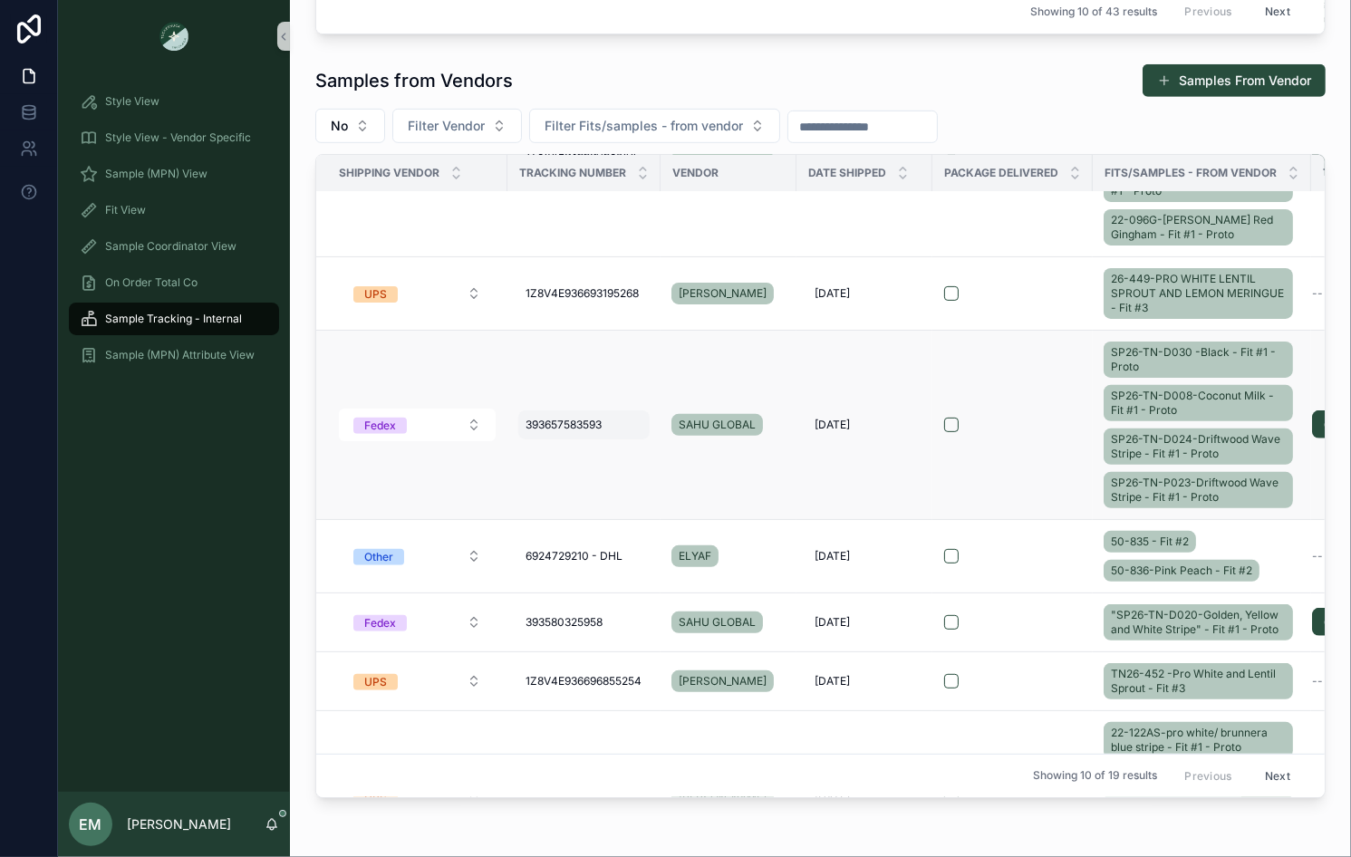
click at [534, 410] on div "393657583593 393657583593" at bounding box center [583, 424] width 131 height 29
click at [590, 439] on input "**********" at bounding box center [614, 445] width 172 height 25
click at [312, 448] on div "Samples from Vendors Samples From Vendor No Filter Vendor Filter Fits/samples -…" at bounding box center [820, 431] width 1032 height 750
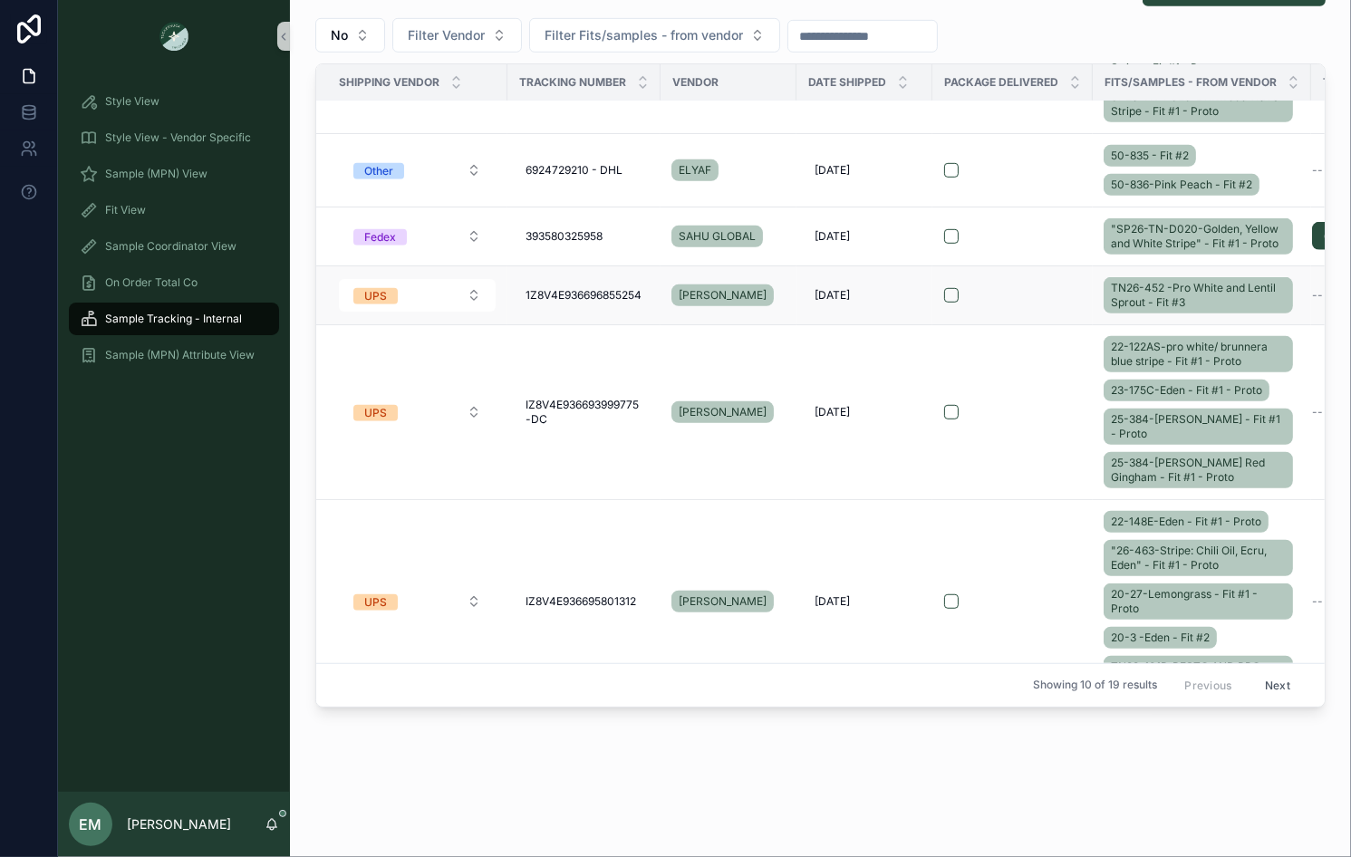
scroll to position [799, 0]
click at [558, 228] on span "393580325958" at bounding box center [563, 235] width 77 height 14
click at [562, 257] on input "**********" at bounding box center [614, 255] width 172 height 25
click at [595, 781] on div "Samples to Vendors Samples to Vendor No Filter Vendor Filter Fits/samples - to …" at bounding box center [820, 9] width 1061 height 1644
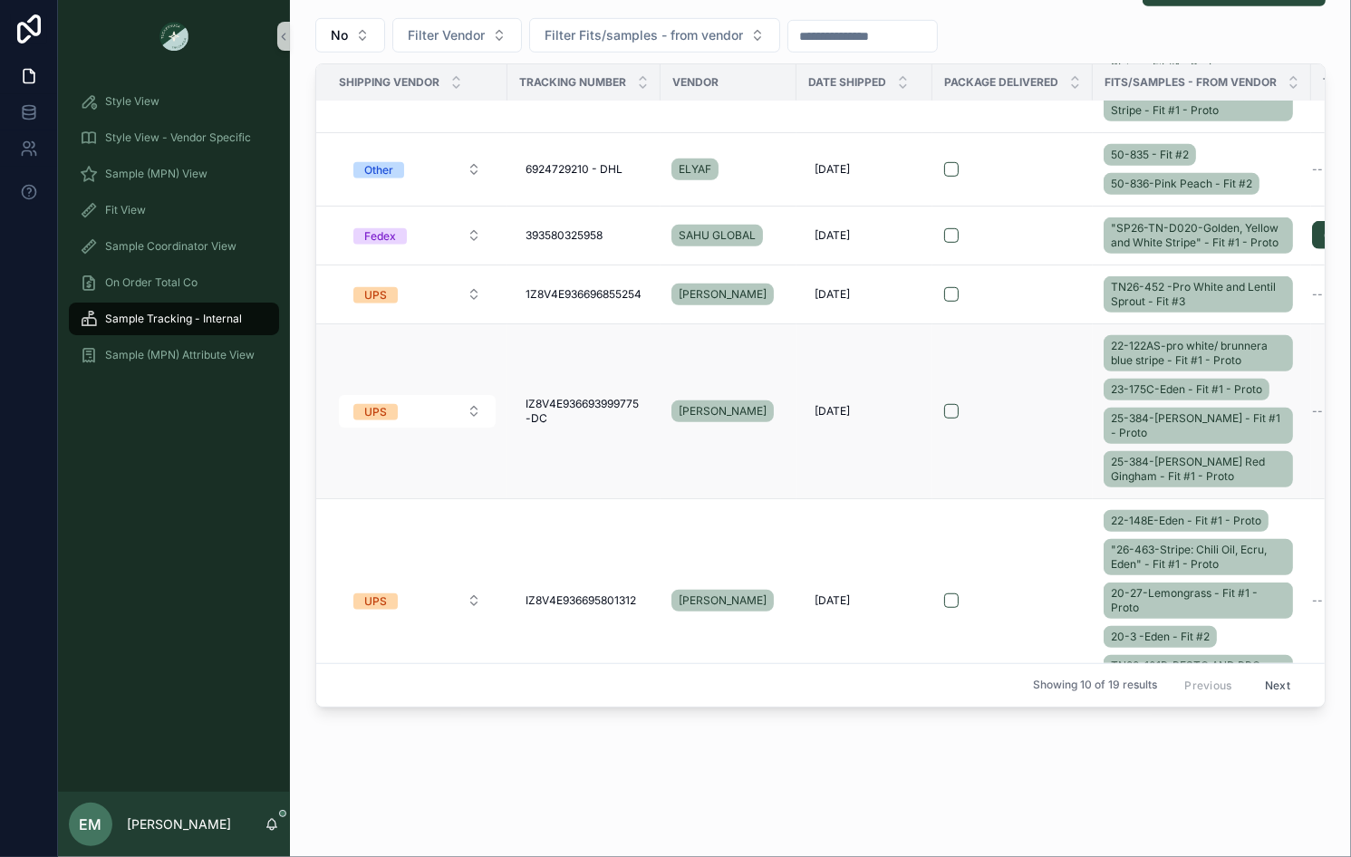
scroll to position [831, 0]
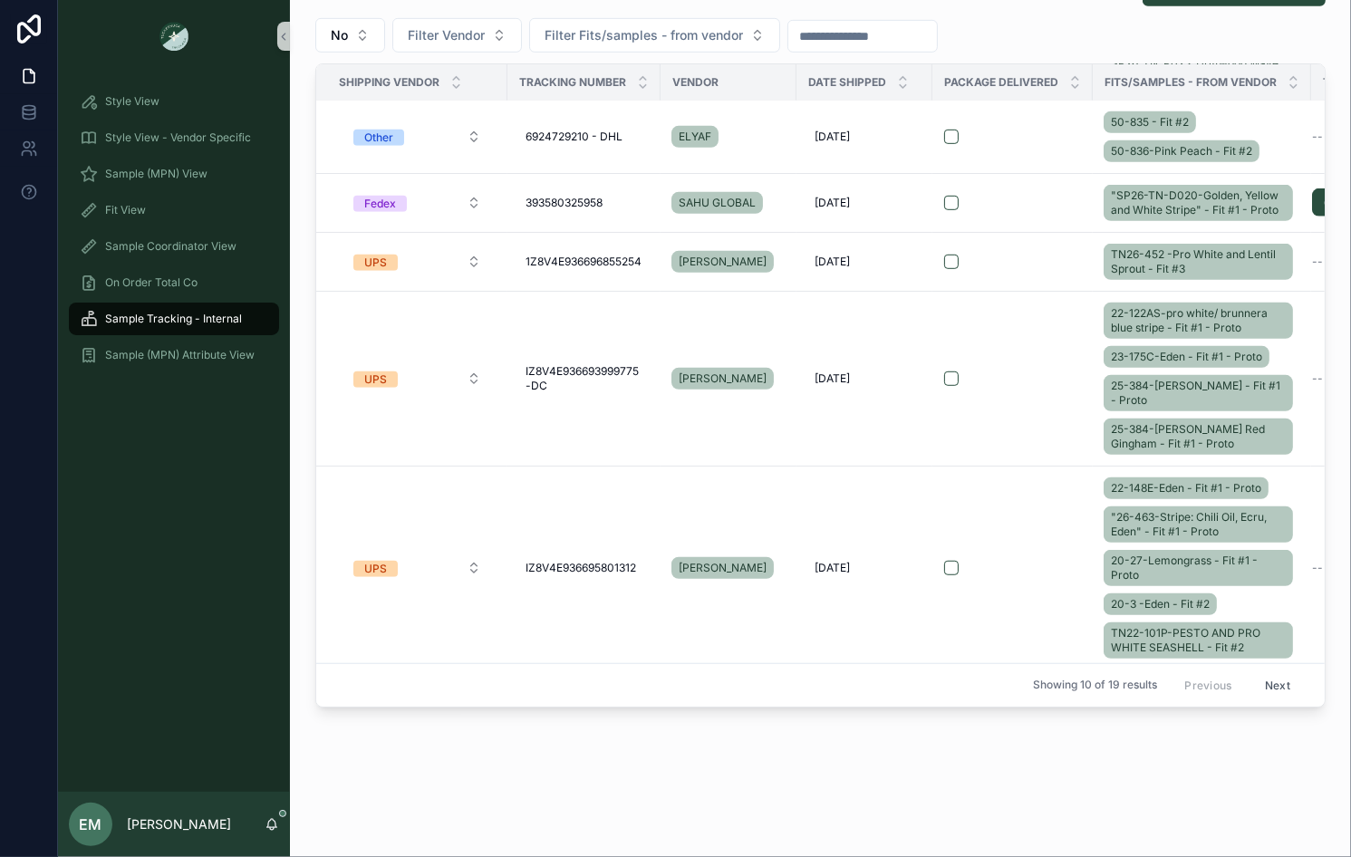
click at [1278, 685] on button "Next" at bounding box center [1277, 685] width 51 height 28
